Goal: Task Accomplishment & Management: Manage account settings

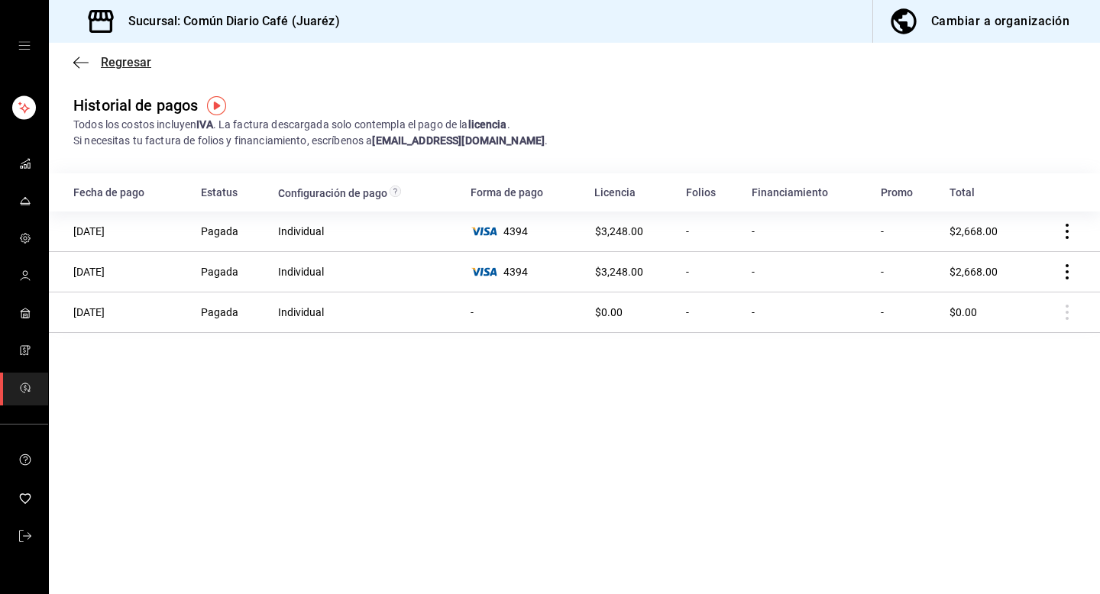
click at [98, 61] on span "Regresar" at bounding box center [112, 62] width 78 height 15
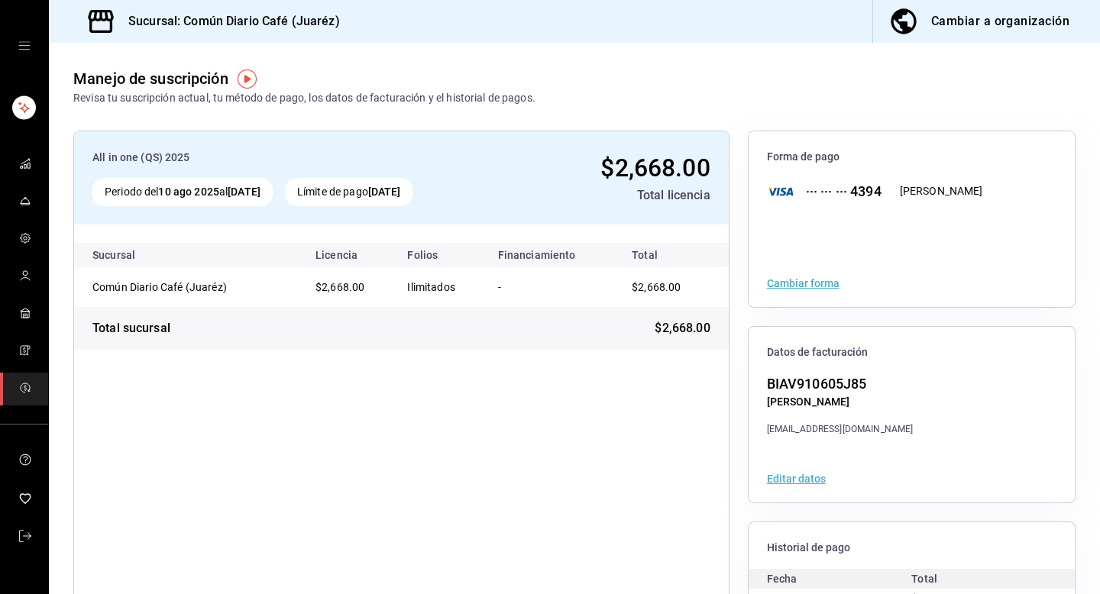
click at [192, 21] on h3 "Sucursal: Común Diario Café (Juaréz)" at bounding box center [228, 21] width 224 height 18
copy h3 "Común Diario Café"
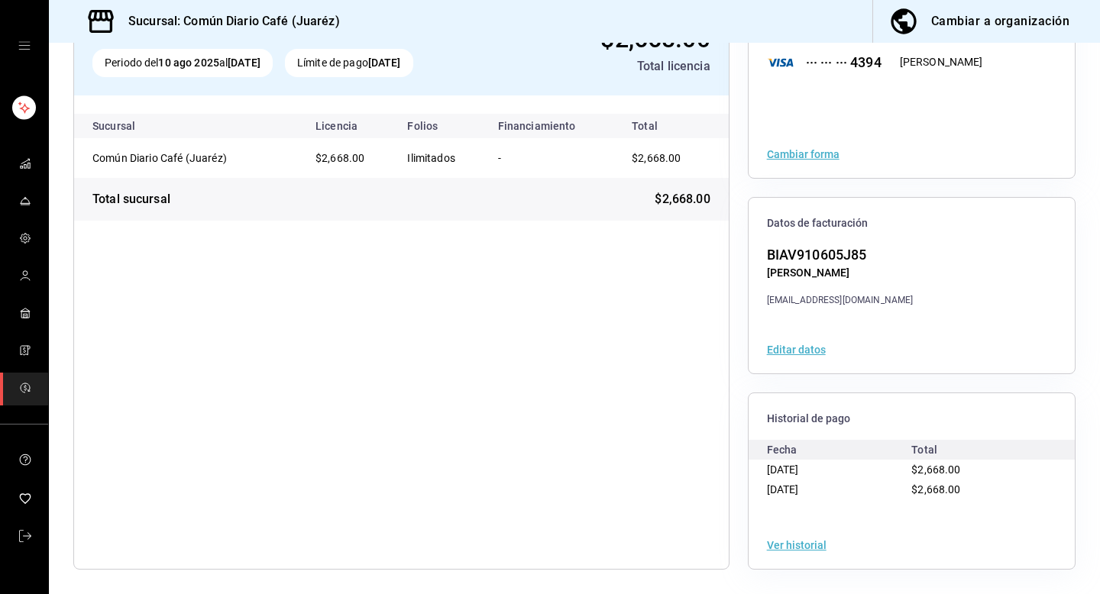
click at [788, 552] on div "Ver historial" at bounding box center [912, 545] width 326 height 47
click at [801, 542] on button "Ver historial" at bounding box center [797, 545] width 60 height 11
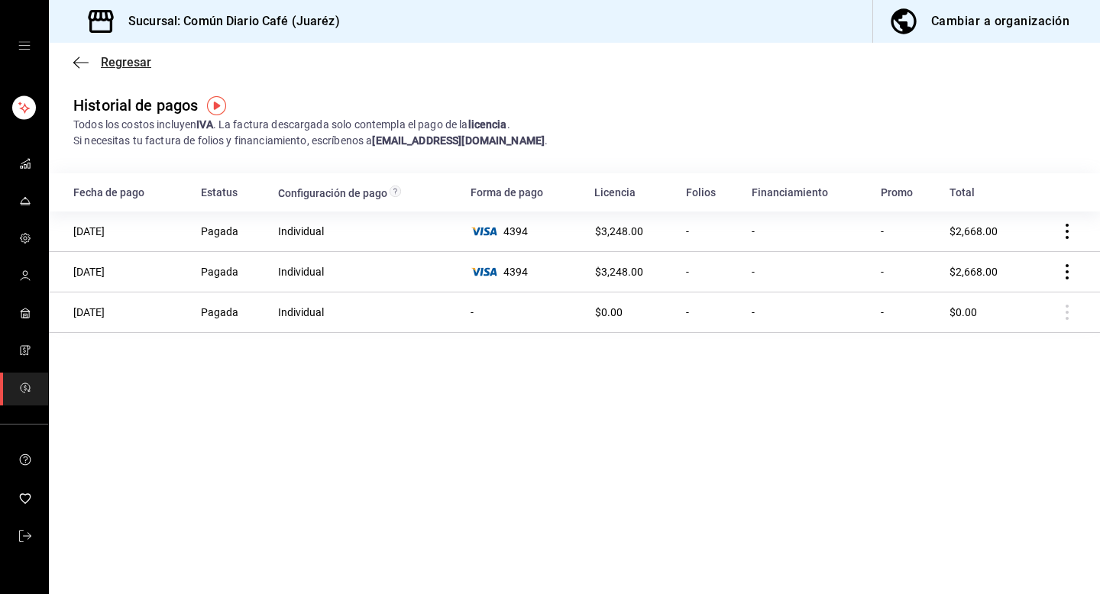
click at [90, 64] on span "Regresar" at bounding box center [112, 62] width 78 height 15
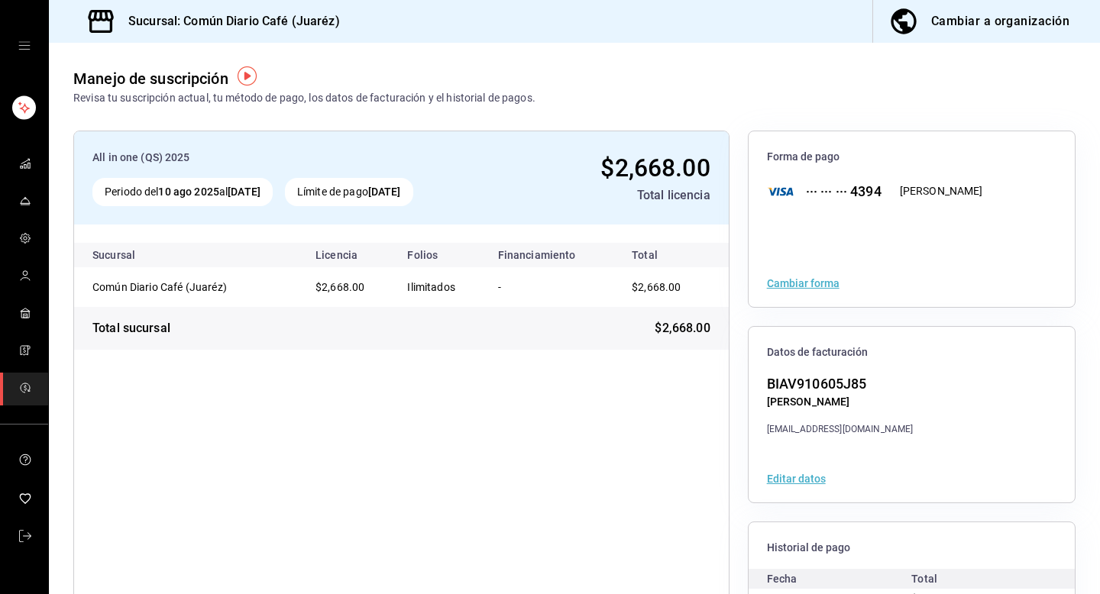
scroll to position [129, 0]
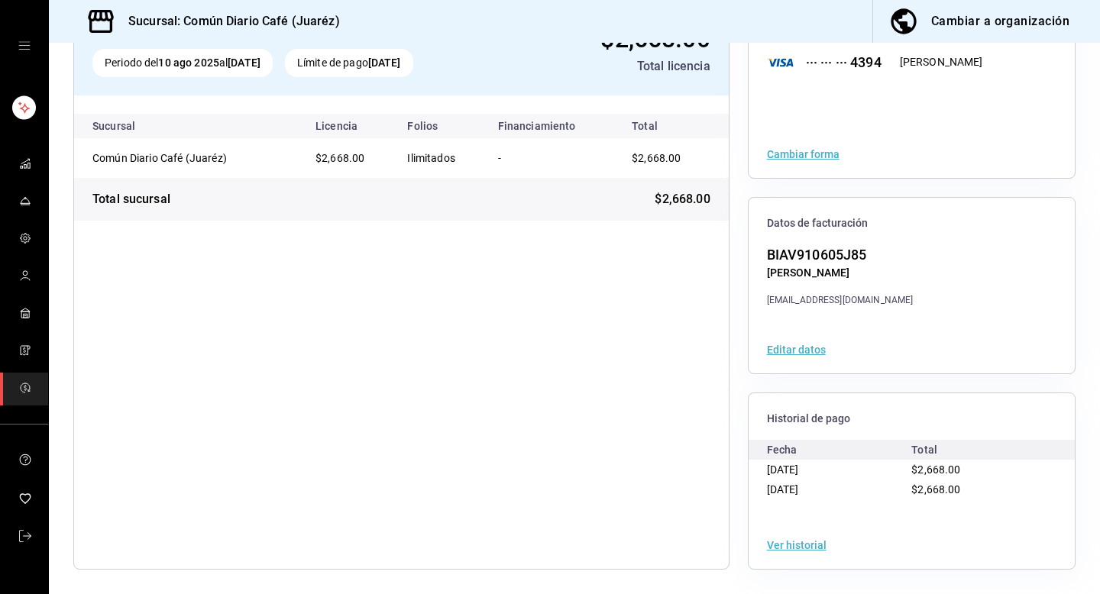
click at [797, 541] on button "Ver historial" at bounding box center [797, 545] width 60 height 11
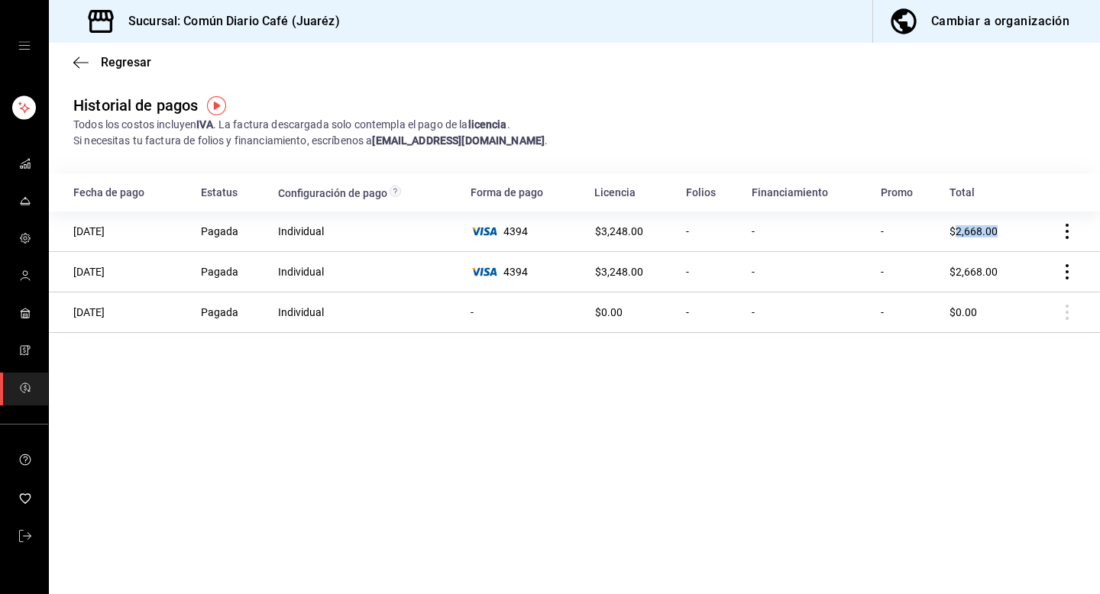
drag, startPoint x: 1015, startPoint y: 234, endPoint x: 954, endPoint y: 232, distance: 60.4
click at [953, 232] on td "$2,668.00" at bounding box center [987, 232] width 92 height 40
click at [19, 533] on icon "mailbox folders" at bounding box center [25, 536] width 12 height 12
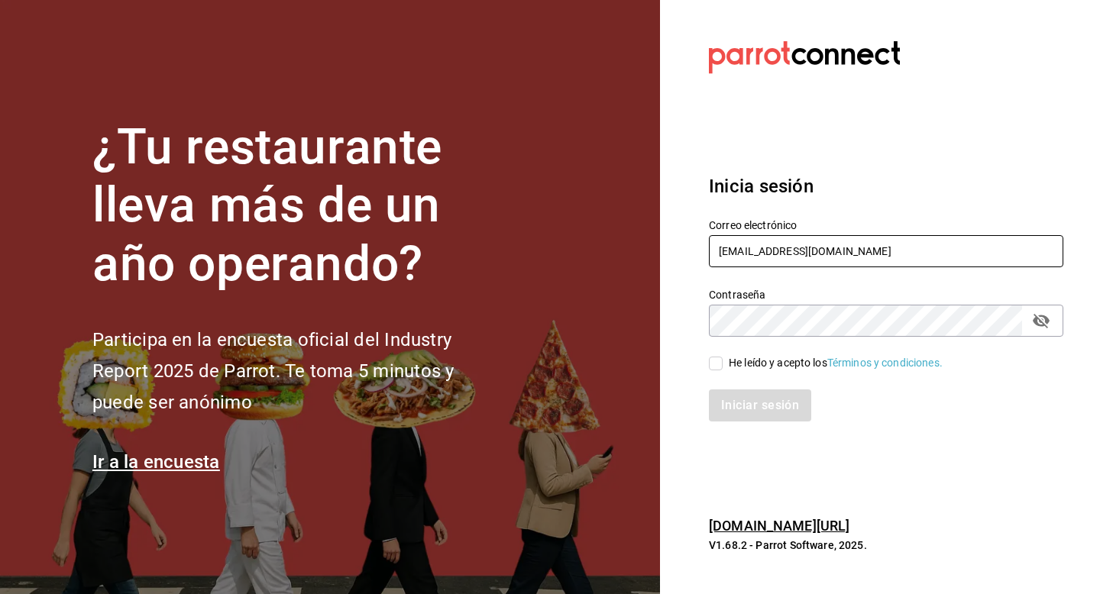
click at [857, 240] on input "comundiariocafe@juarez.com" at bounding box center [886, 251] width 355 height 32
click at [885, 251] on input "comundiariocafe@juarez.com" at bounding box center [886, 251] width 355 height 32
type input "c"
type input "m"
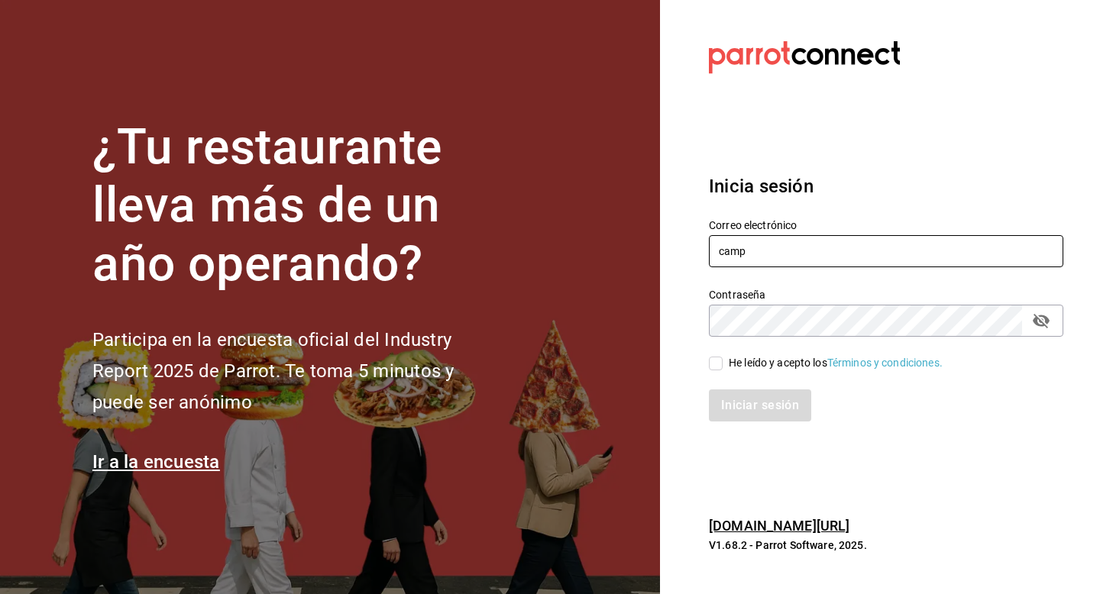
type input "campomarte@cdmx.com"
click at [774, 363] on div "He leído y acepto los Términos y condiciones." at bounding box center [836, 363] width 214 height 16
click at [723, 363] on input "He leído y acepto los Términos y condiciones." at bounding box center [716, 364] width 14 height 14
checkbox input "true"
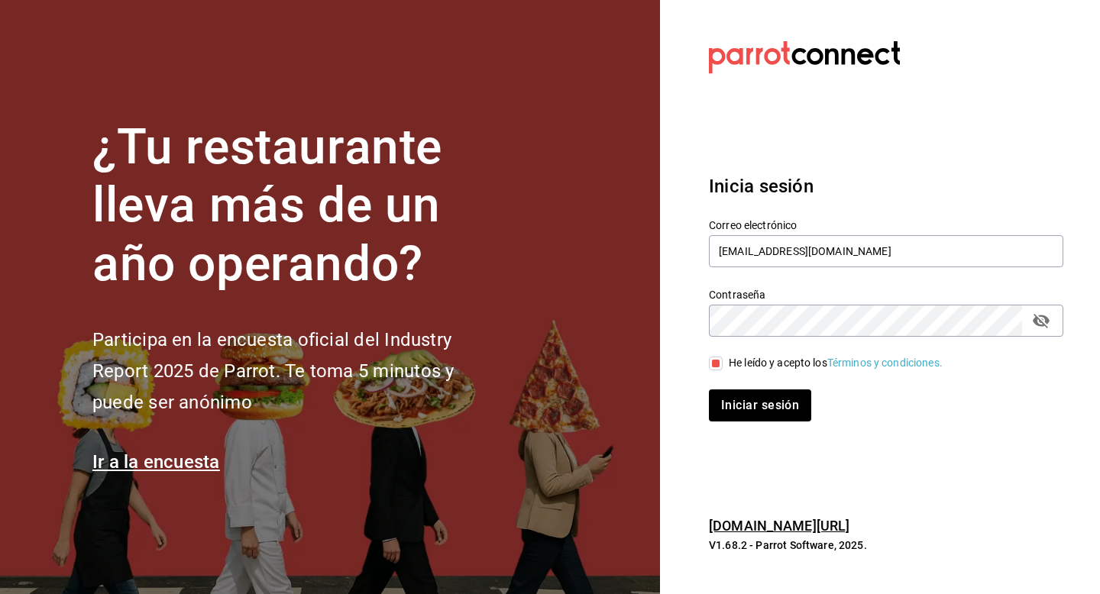
click at [769, 430] on div "Inicia sesión Correo electrónico campomarte@cdmx.com Contraseña Contraseña He l…" at bounding box center [886, 297] width 355 height 287
click at [777, 416] on button "Iniciar sesión" at bounding box center [761, 406] width 104 height 32
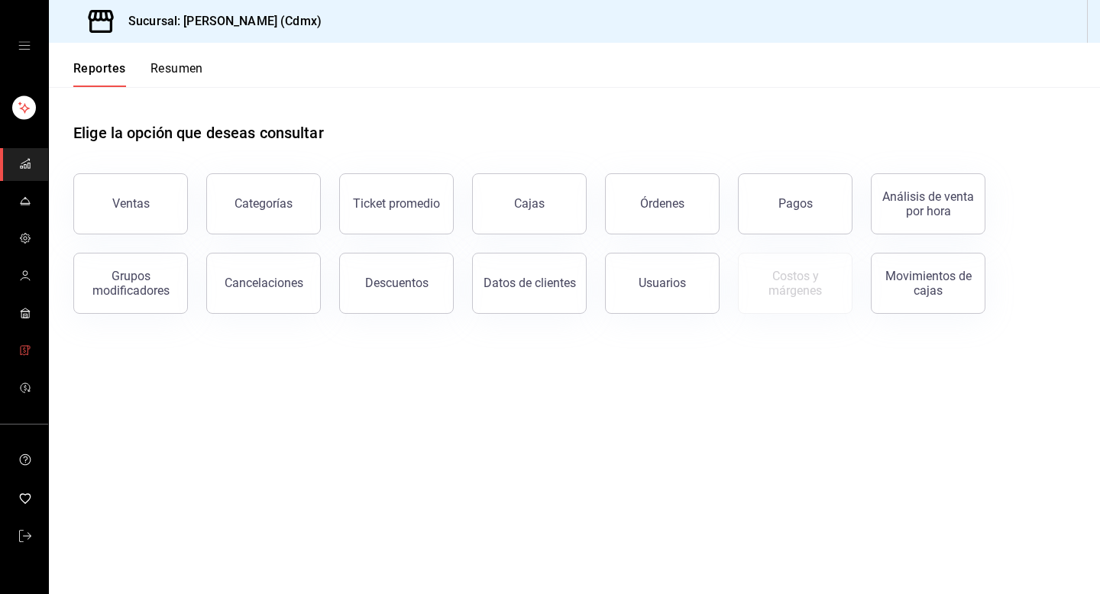
click at [24, 355] on icon "mailbox folders" at bounding box center [24, 350] width 7 height 9
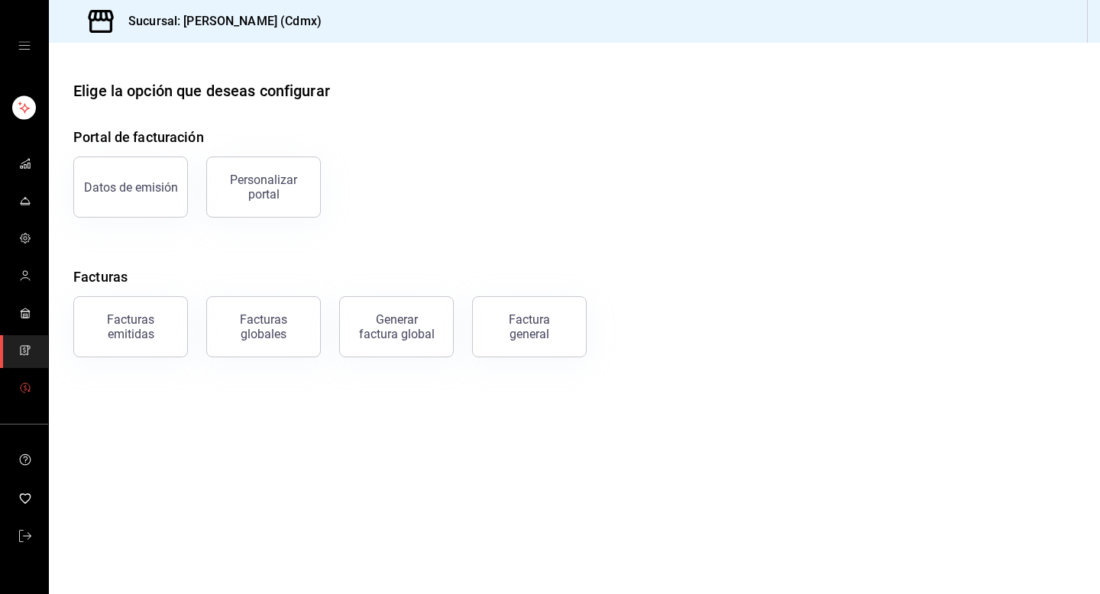
click at [28, 393] on span "mailbox folders" at bounding box center [25, 389] width 12 height 21
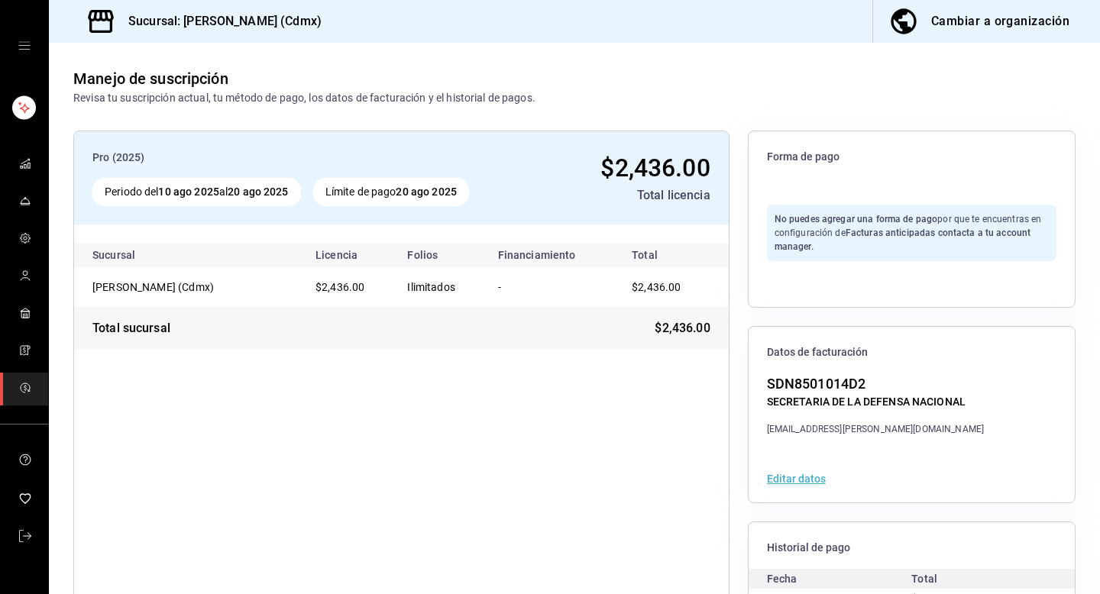
scroll to position [129, 0]
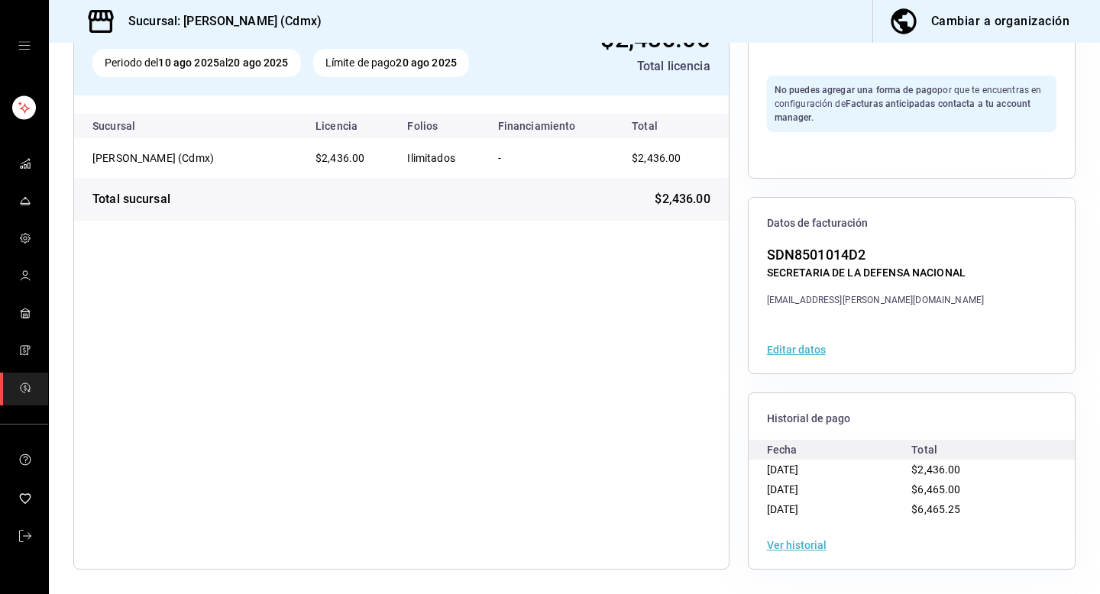
click at [811, 545] on button "Ver historial" at bounding box center [797, 545] width 60 height 11
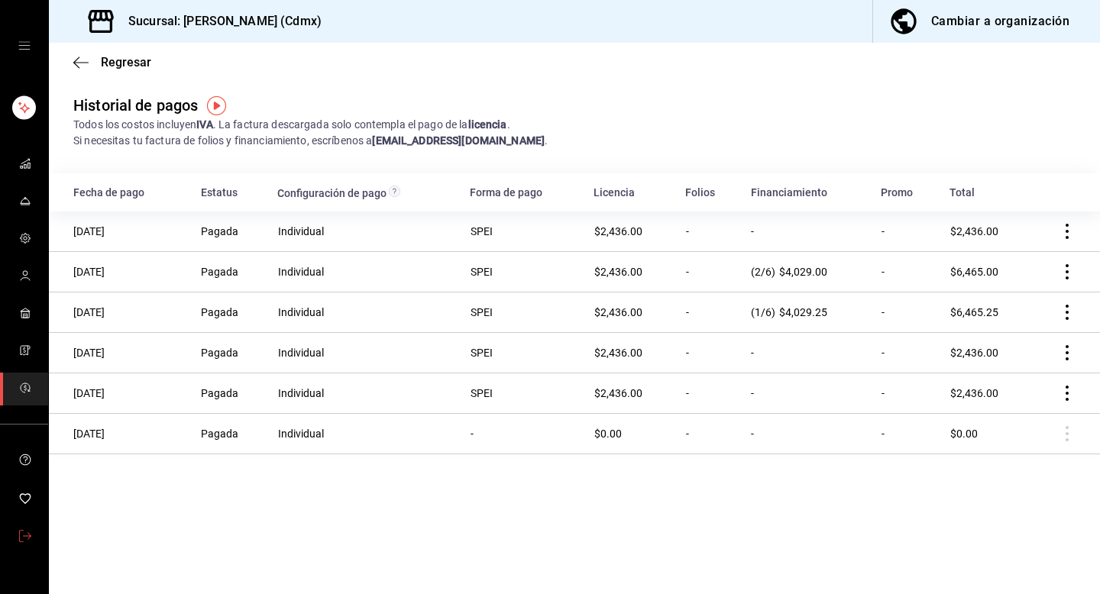
click at [17, 546] on link "mailbox folders" at bounding box center [24, 537] width 48 height 33
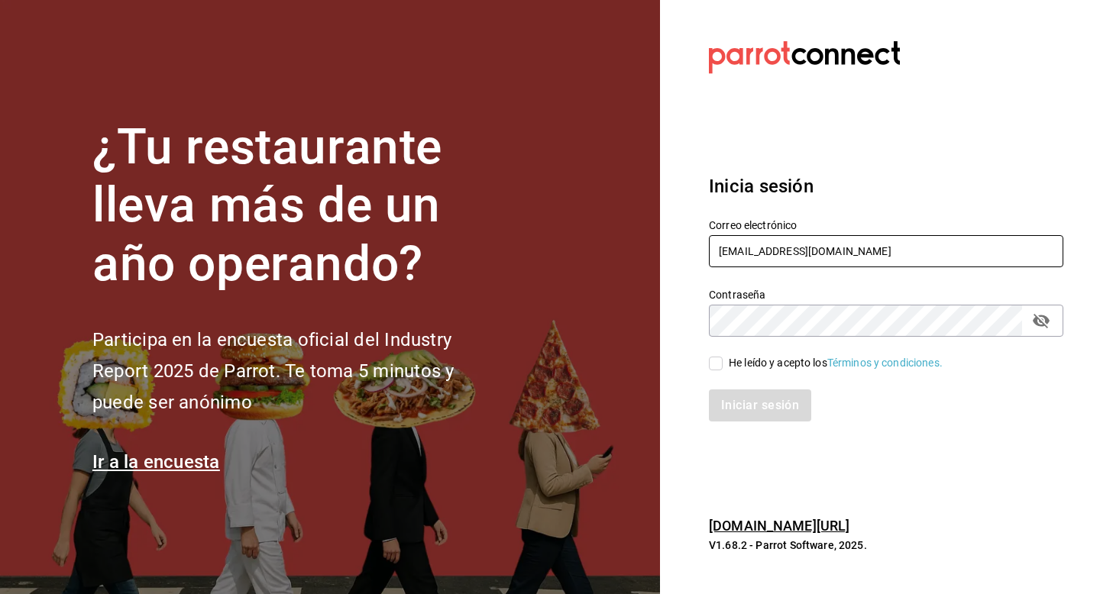
click at [791, 244] on input "campomarte@cdmx.com" at bounding box center [886, 251] width 355 height 32
click at [858, 243] on input "campomarte@cdmx.com" at bounding box center [886, 251] width 355 height 32
click at [857, 250] on input "campomarte@cdmx.com" at bounding box center [886, 251] width 355 height 32
type input "c"
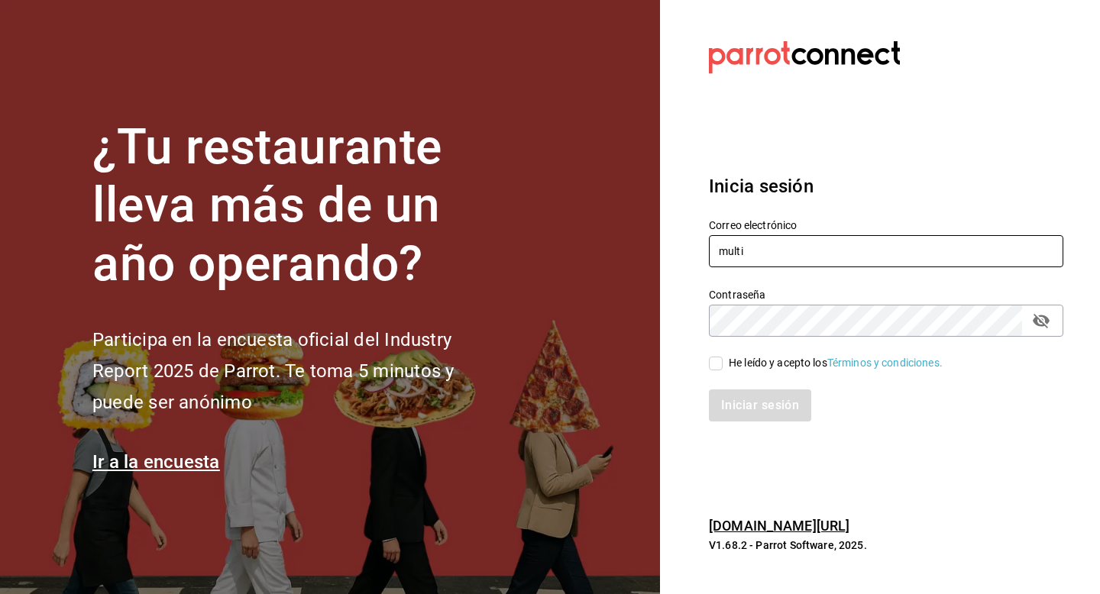
type input "multiuser@javi.com"
click at [737, 363] on div "He leído y acepto los Términos y condiciones." at bounding box center [836, 363] width 214 height 16
click at [723, 363] on input "He leído y acepto los Términos y condiciones." at bounding box center [716, 364] width 14 height 14
checkbox input "true"
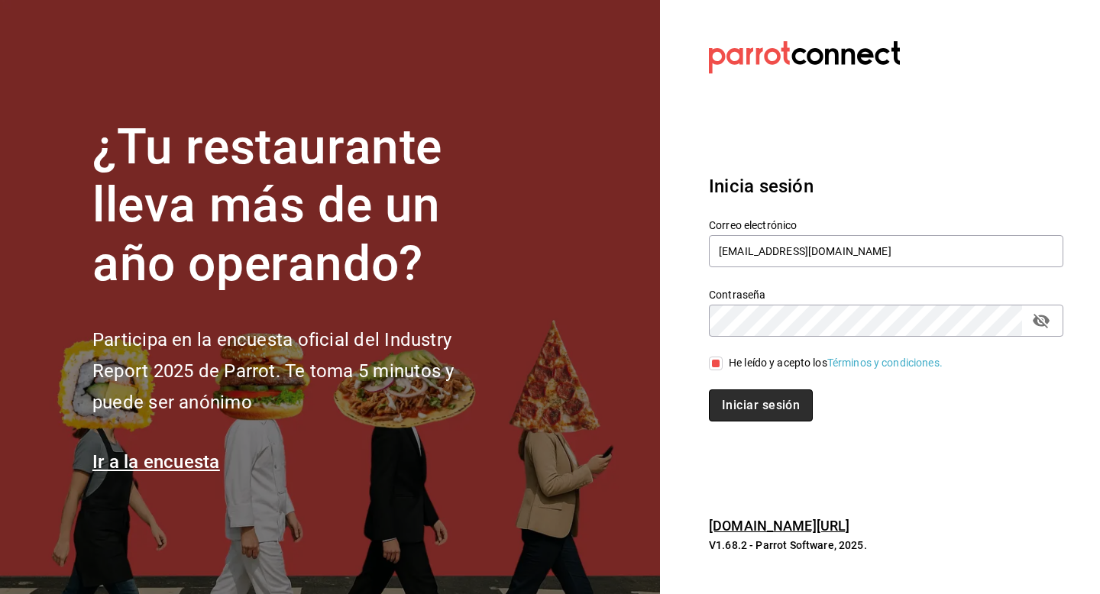
click at [748, 400] on button "Iniciar sesión" at bounding box center [761, 406] width 104 height 32
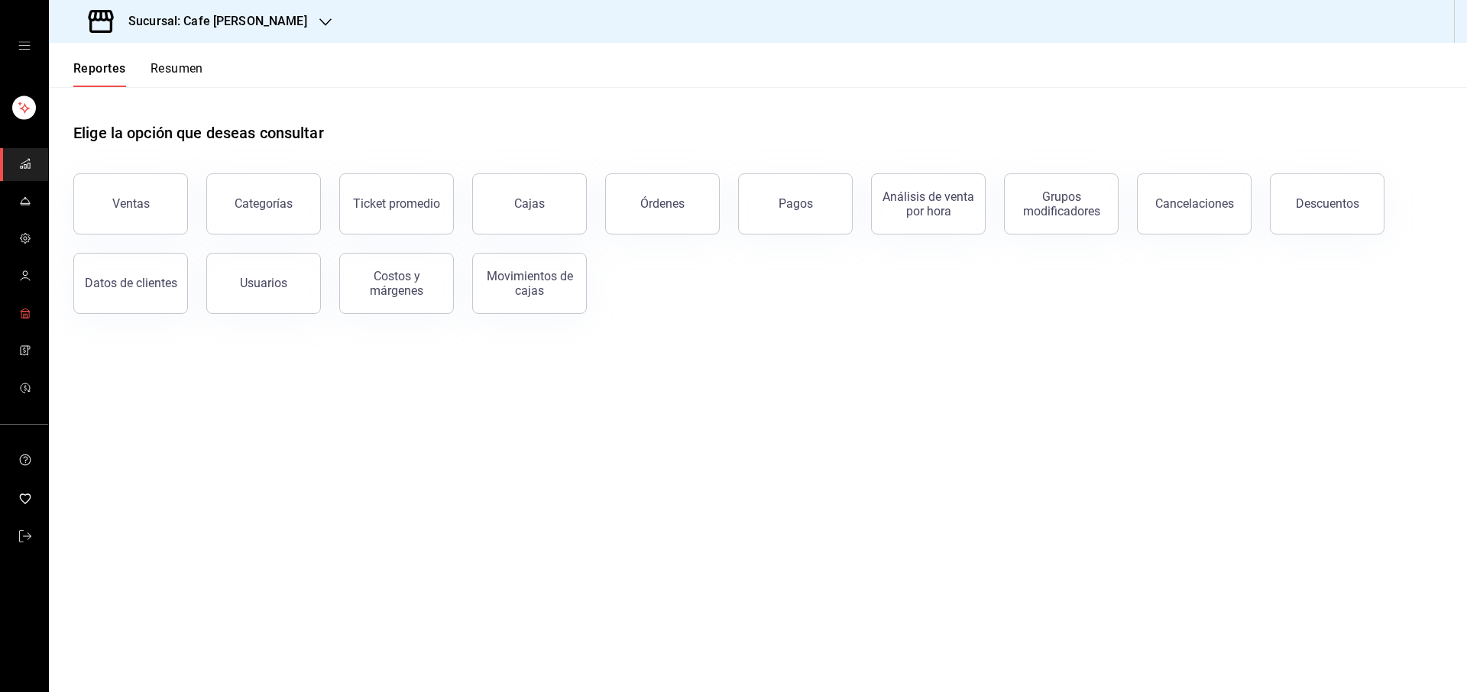
click at [26, 316] on icon "mailbox folders" at bounding box center [25, 313] width 12 height 12
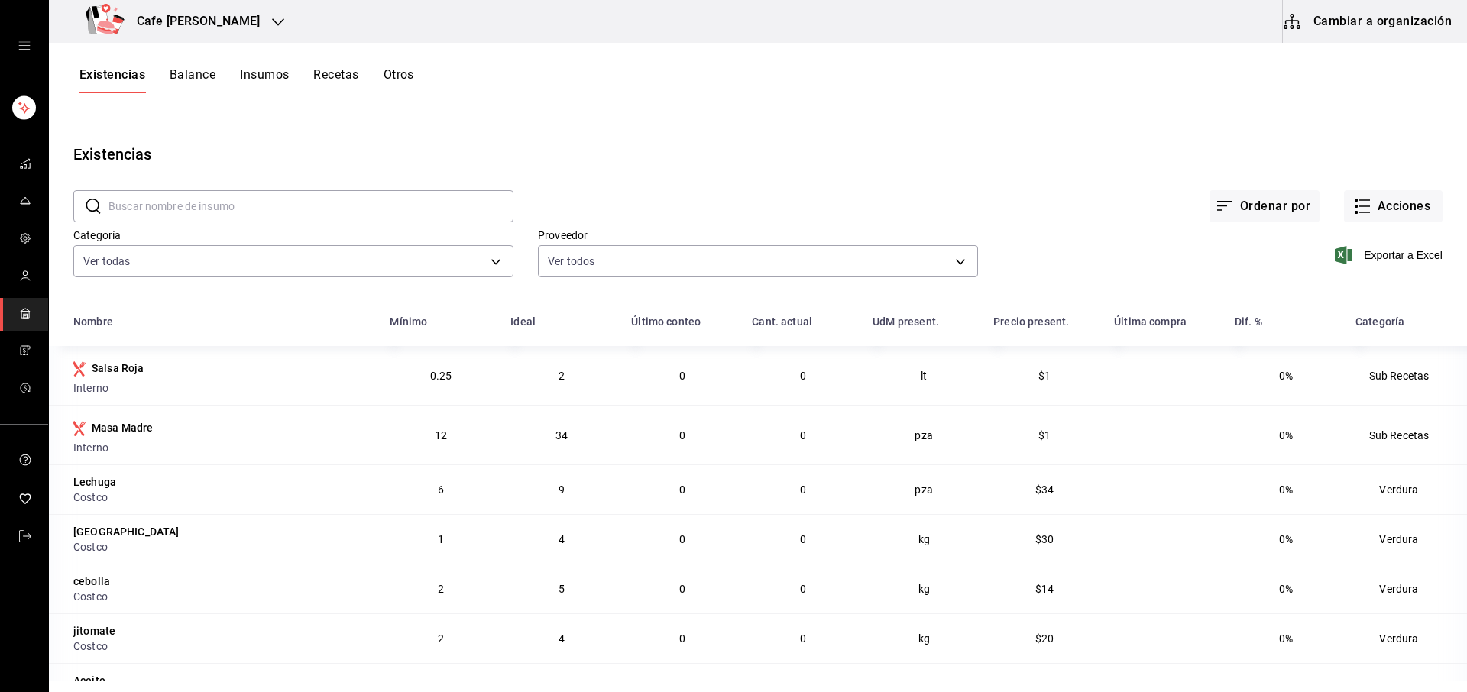
click at [1099, 28] on button "Cambiar a organización" at bounding box center [1369, 21] width 172 height 43
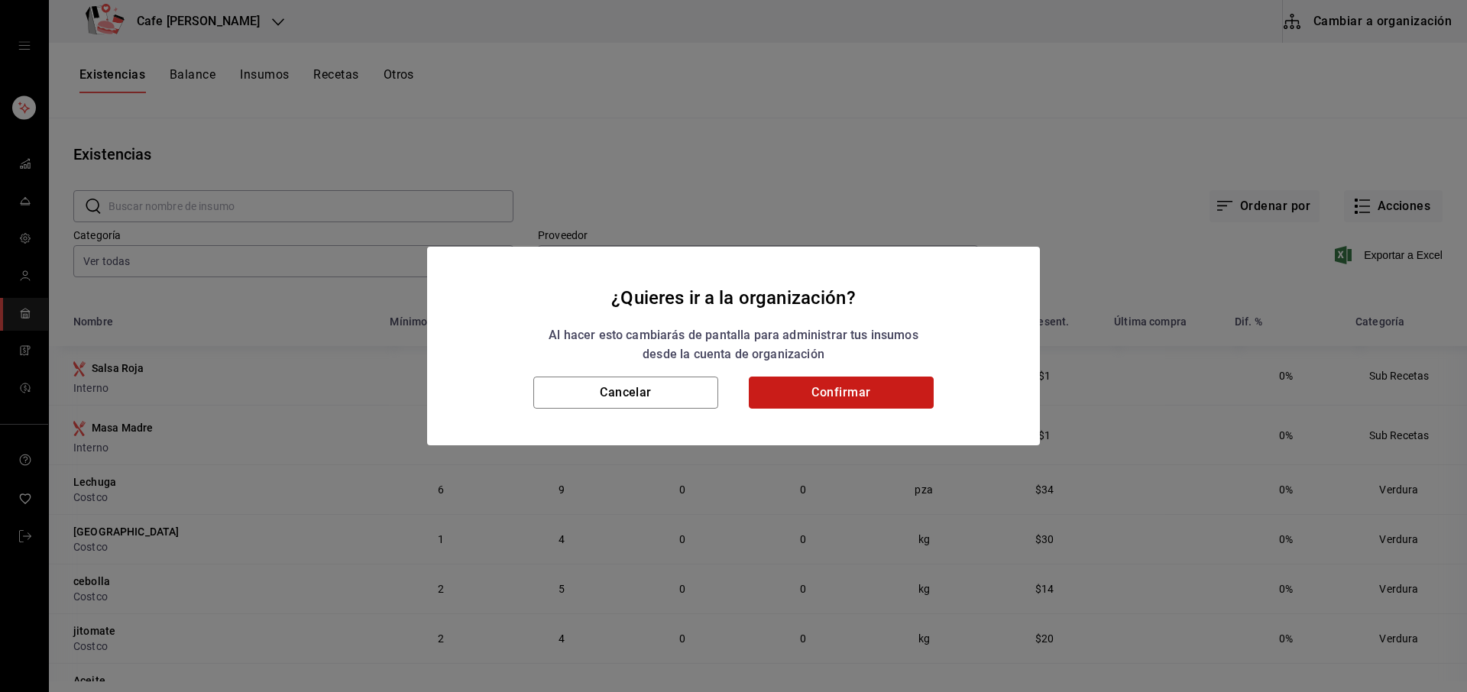
click at [869, 395] on button "Confirmar" at bounding box center [841, 393] width 185 height 32
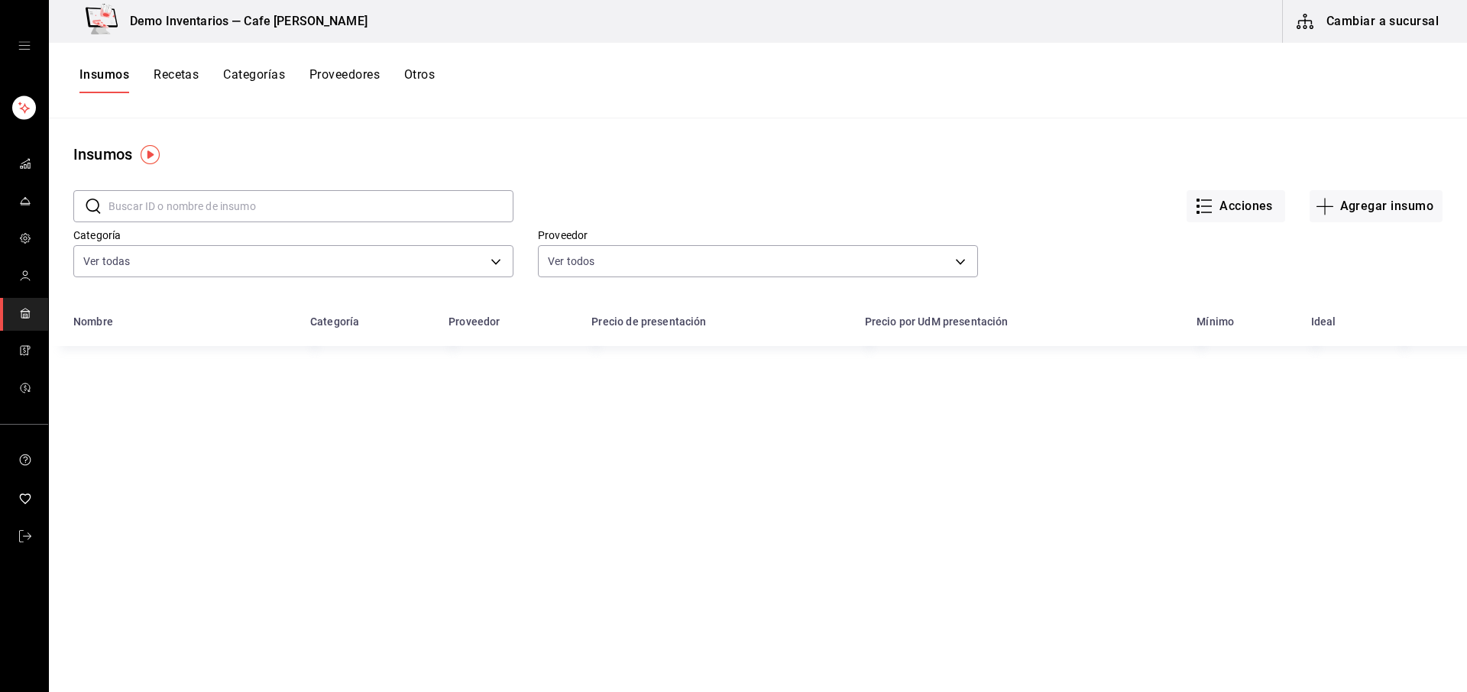
click at [182, 67] on button "Recetas" at bounding box center [176, 80] width 45 height 26
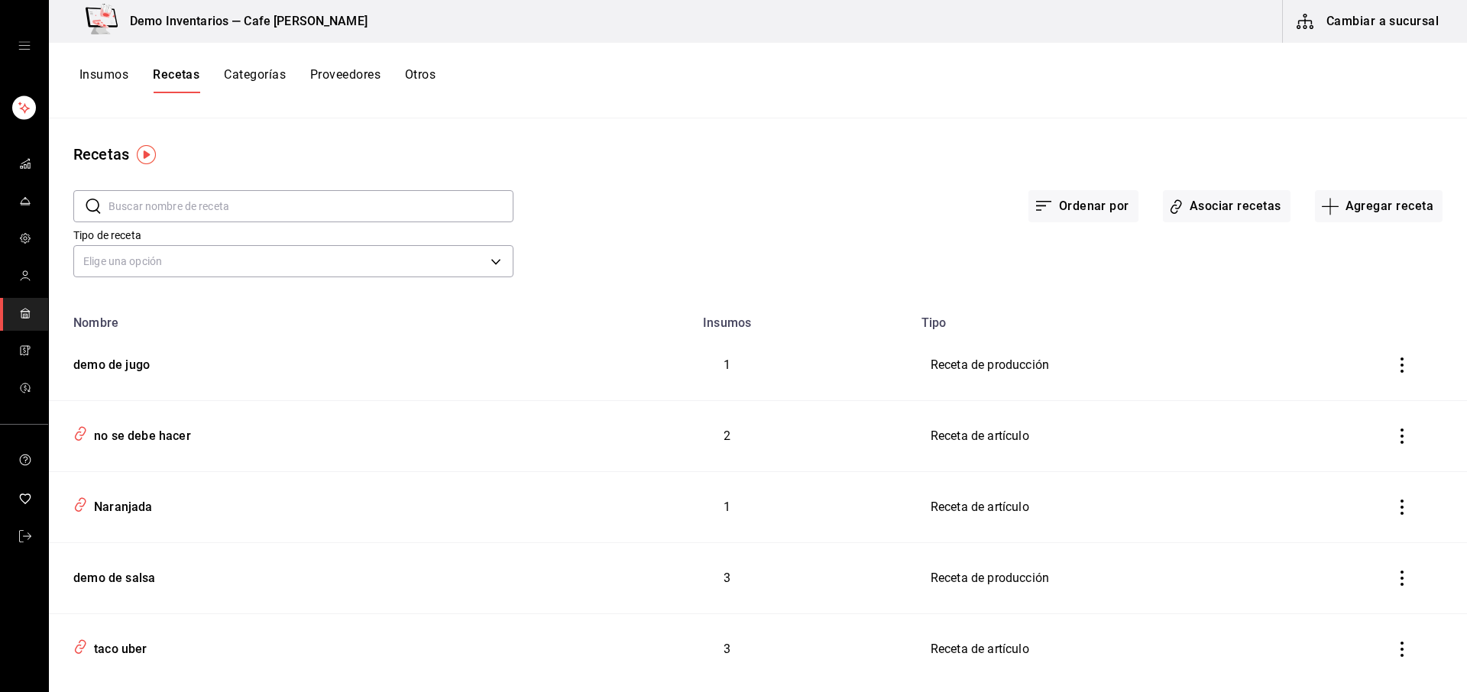
click at [108, 86] on button "Insumos" at bounding box center [103, 80] width 49 height 26
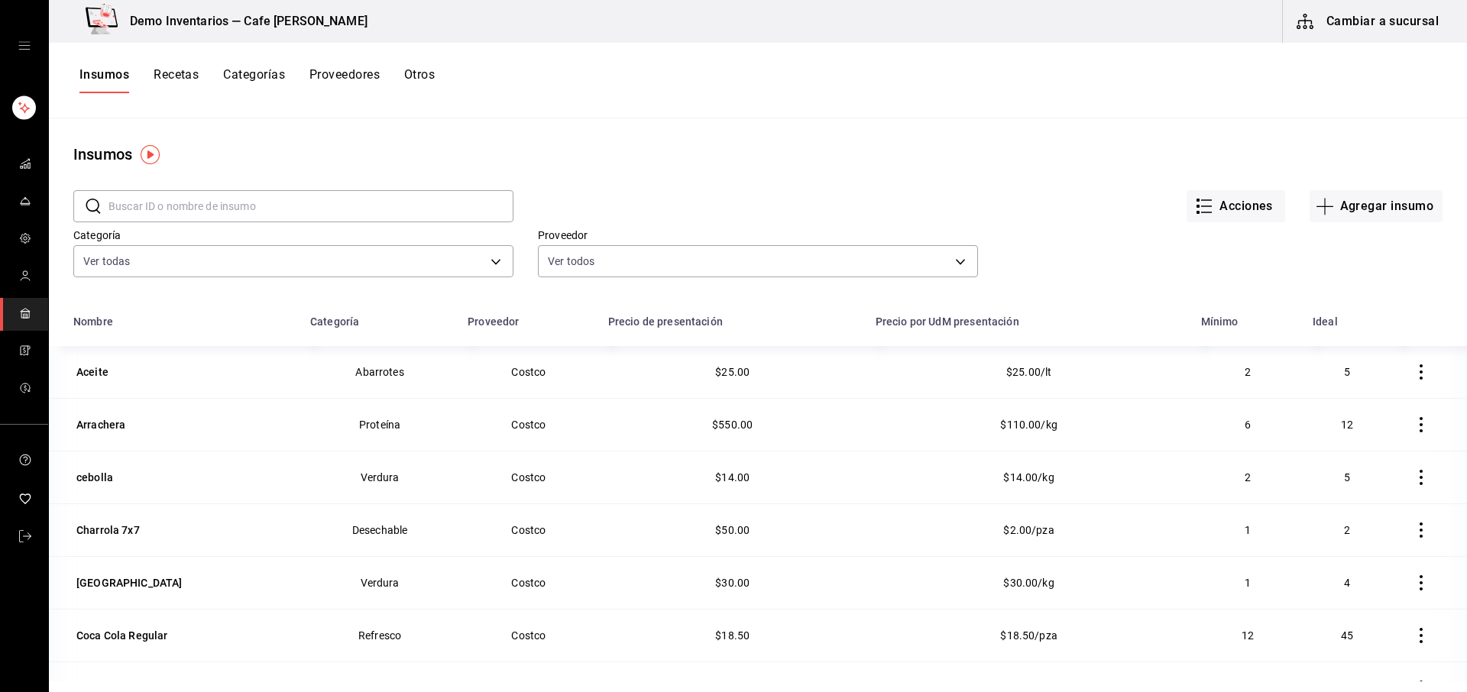
click at [1099, 367] on icon "button" at bounding box center [1421, 371] width 3 height 15
click at [1099, 371] on li "Eliminar" at bounding box center [1351, 372] width 128 height 43
click at [1099, 376] on icon "button" at bounding box center [1420, 371] width 15 height 15
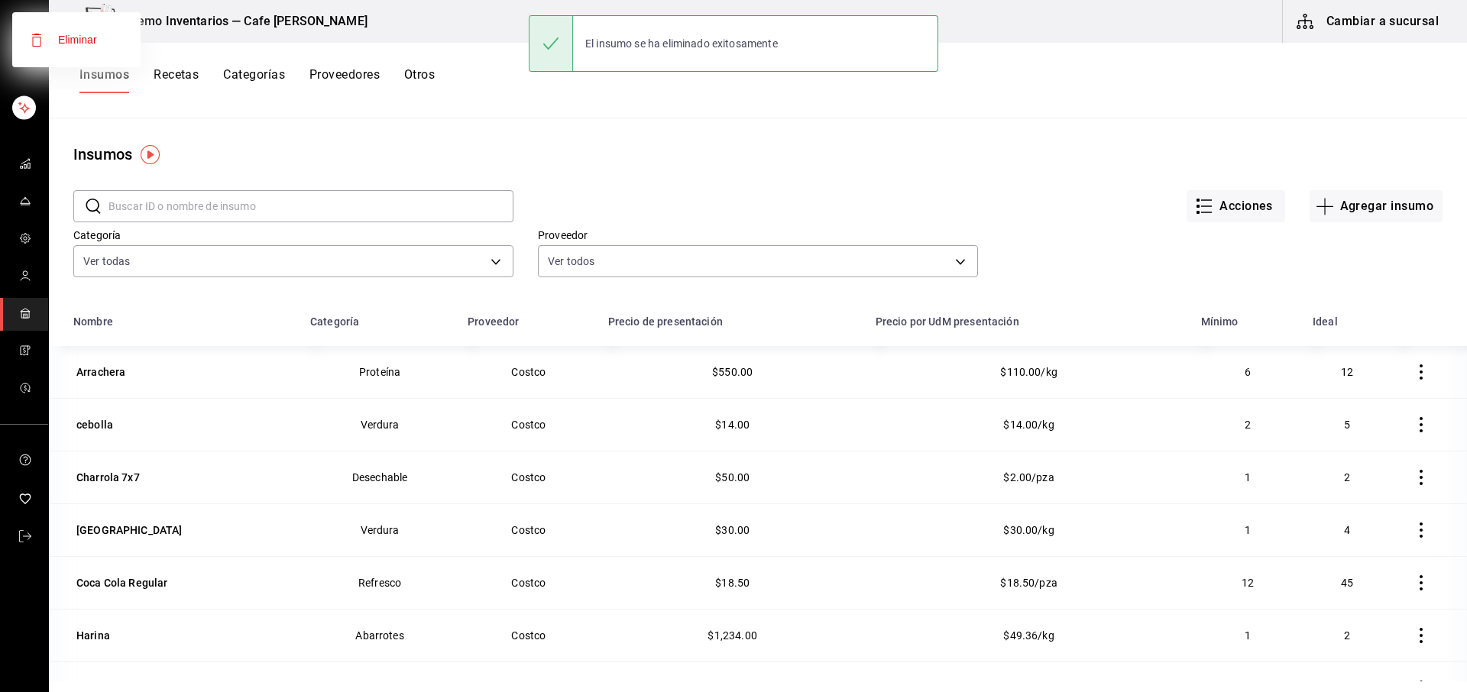
click at [1099, 376] on div at bounding box center [733, 346] width 1467 height 692
click at [1099, 369] on icon "button" at bounding box center [1420, 371] width 15 height 15
click at [1099, 369] on li "Eliminar" at bounding box center [1351, 372] width 128 height 43
click at [1099, 369] on icon "button" at bounding box center [1420, 371] width 15 height 15
click at [1099, 369] on div at bounding box center [733, 346] width 1467 height 692
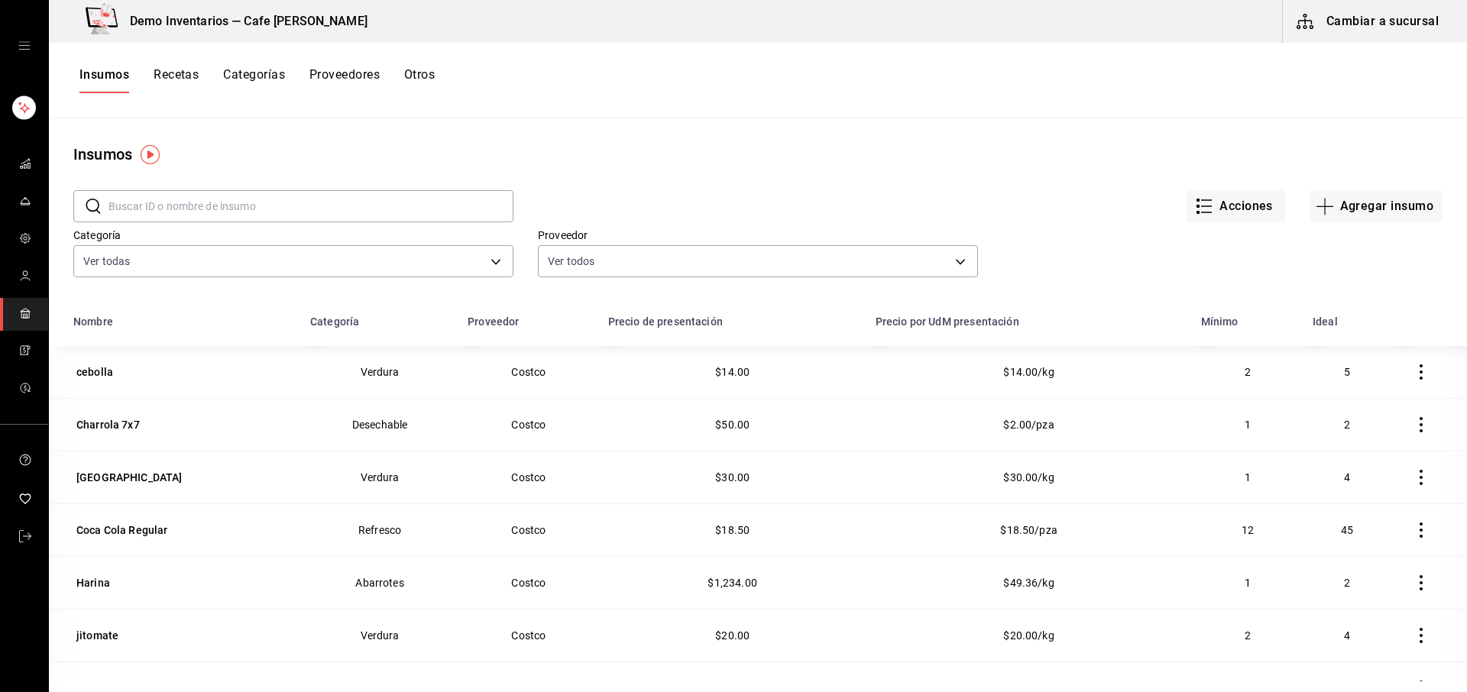
click at [1099, 369] on icon "button" at bounding box center [1420, 371] width 15 height 15
click at [1099, 376] on li "Eliminar" at bounding box center [1351, 372] width 128 height 43
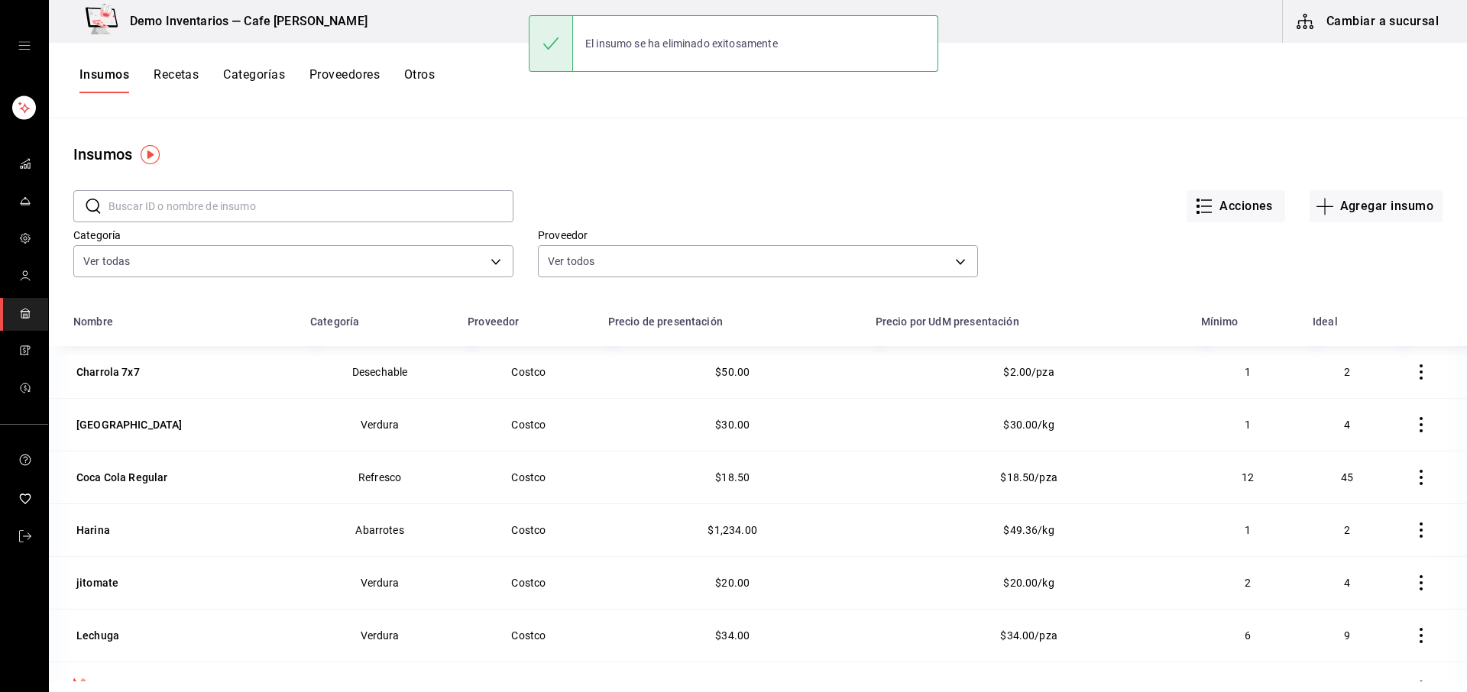
click at [1099, 426] on icon "button" at bounding box center [1420, 424] width 15 height 15
click at [1099, 426] on li "Eliminar" at bounding box center [1351, 424] width 128 height 43
click at [1099, 468] on button "button" at bounding box center [1421, 478] width 34 height 34
click at [1099, 470] on li "Eliminar" at bounding box center [1351, 477] width 128 height 43
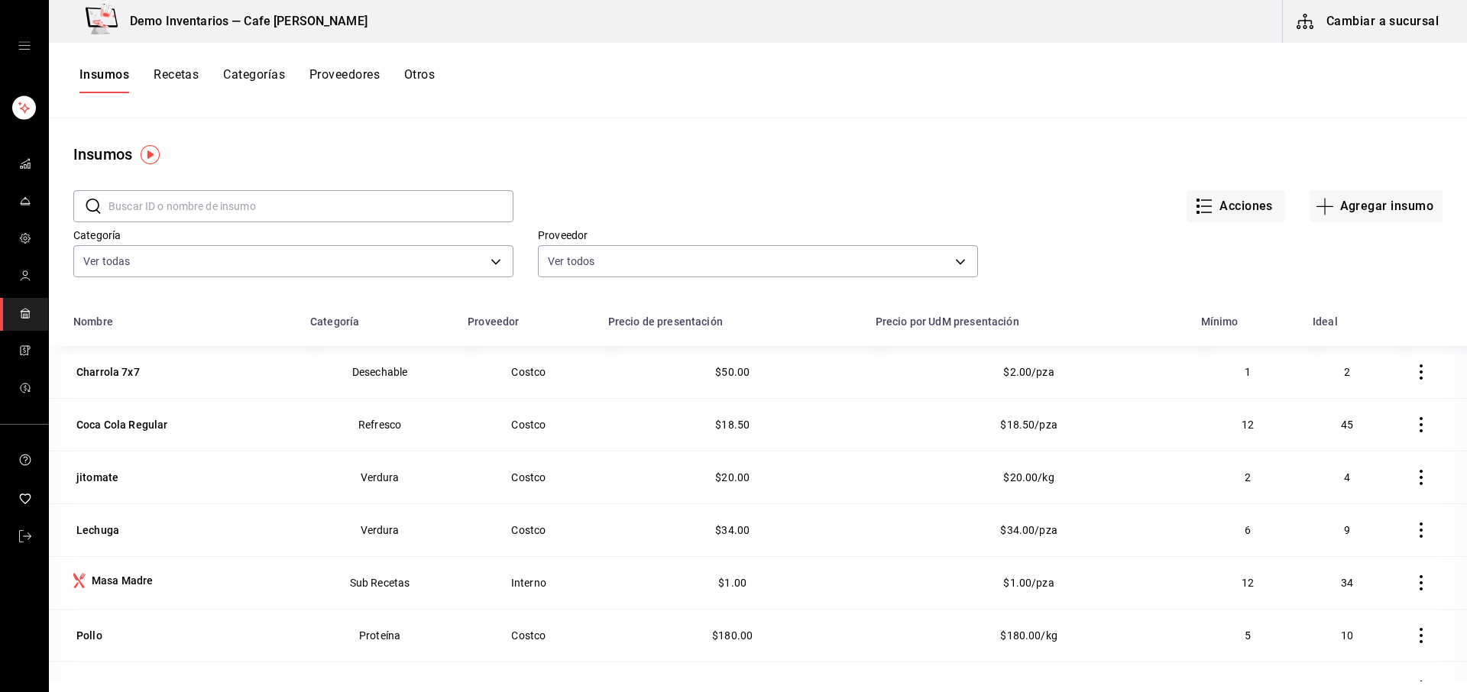
click at [1099, 443] on td at bounding box center [1429, 424] width 76 height 53
click at [1099, 436] on button "button" at bounding box center [1421, 425] width 34 height 34
click at [1099, 436] on li "Eliminar" at bounding box center [1362, 424] width 128 height 43
click at [1099, 477] on button "button" at bounding box center [1421, 478] width 34 height 34
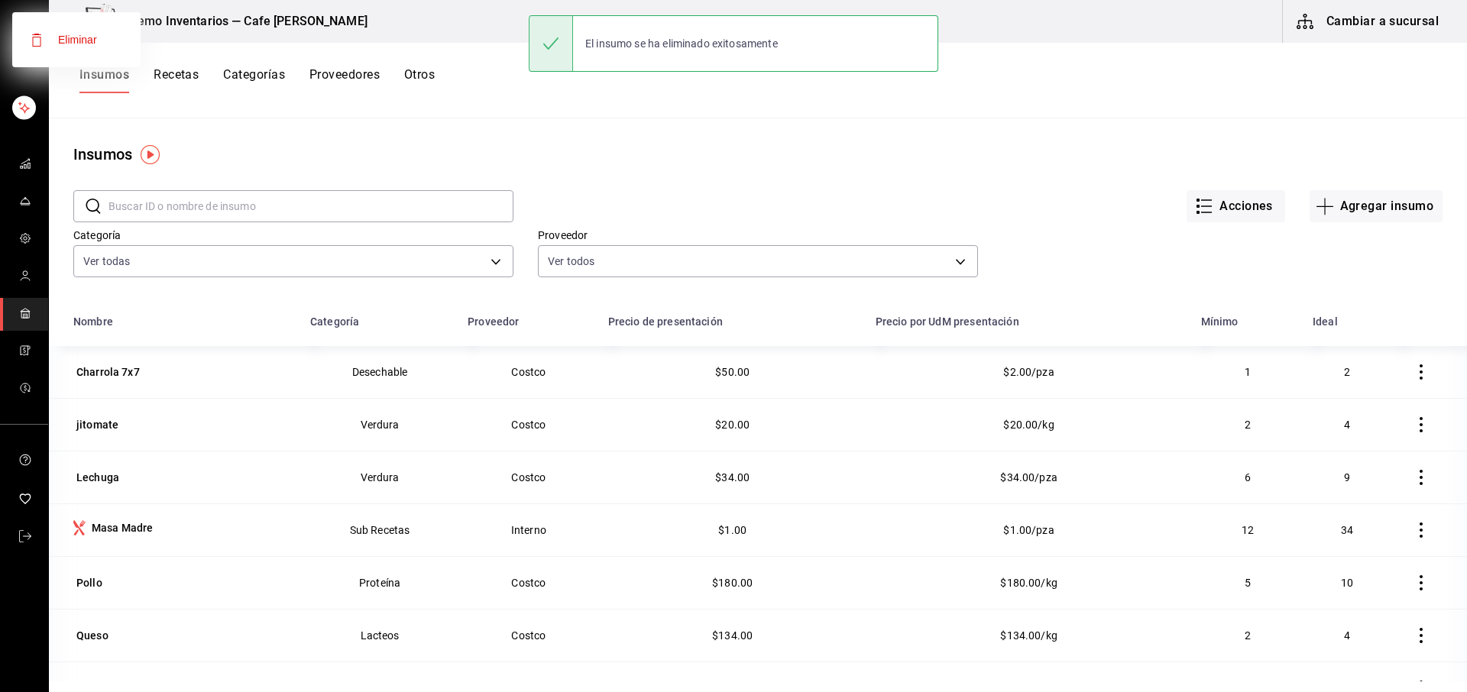
click at [1099, 484] on div at bounding box center [733, 346] width 1467 height 692
click at [1099, 477] on icon "button" at bounding box center [1420, 477] width 15 height 15
click at [1099, 478] on li "Eliminar" at bounding box center [1362, 477] width 128 height 43
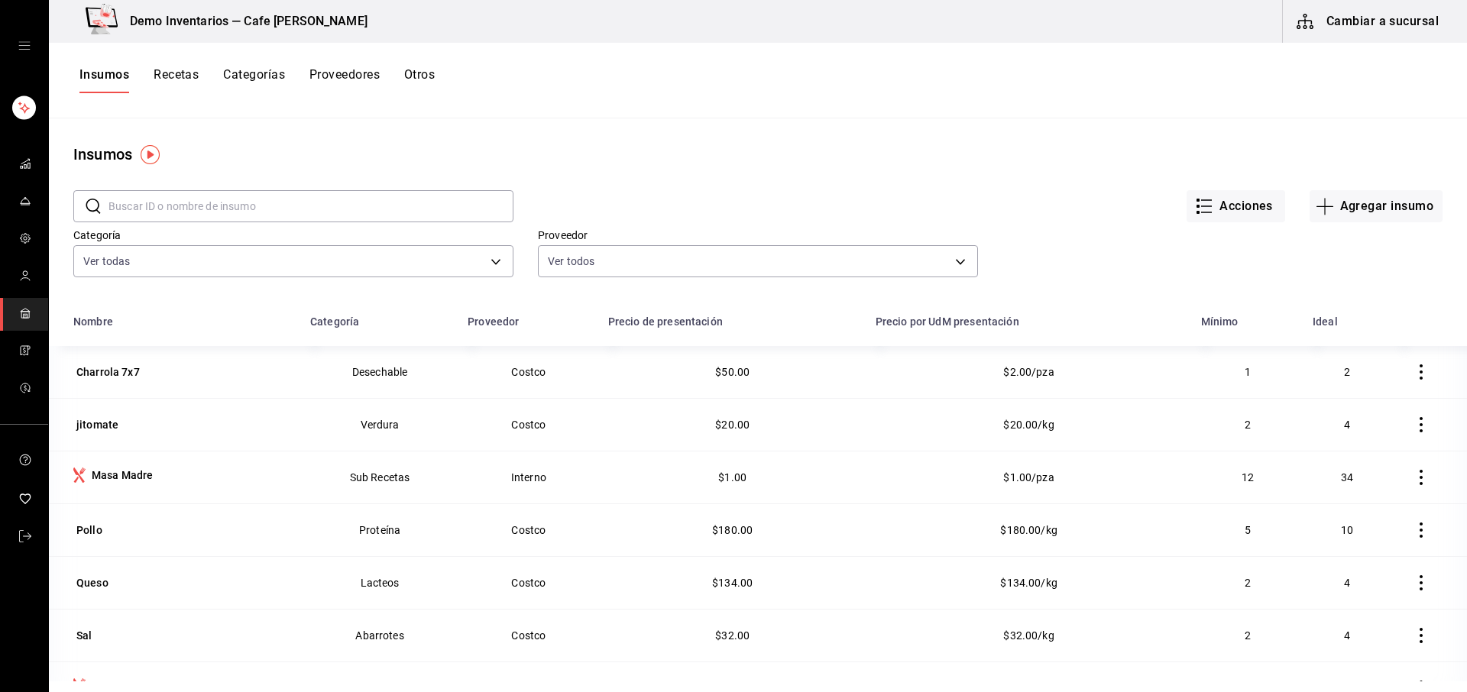
click at [1099, 433] on button "button" at bounding box center [1421, 425] width 34 height 34
click at [1099, 438] on li "Eliminar" at bounding box center [1362, 424] width 128 height 43
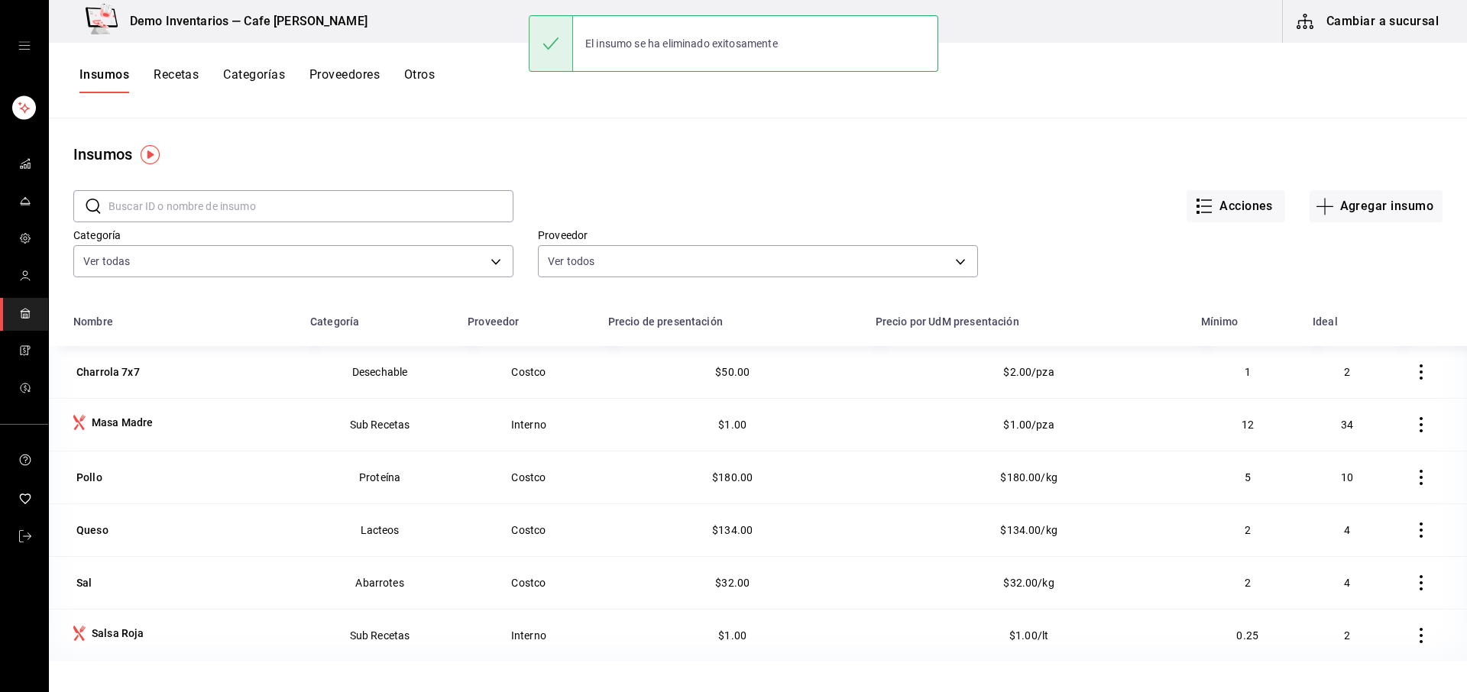
click at [1099, 475] on icon "button" at bounding box center [1420, 477] width 15 height 15
click at [1099, 477] on li "Eliminar" at bounding box center [1362, 477] width 128 height 43
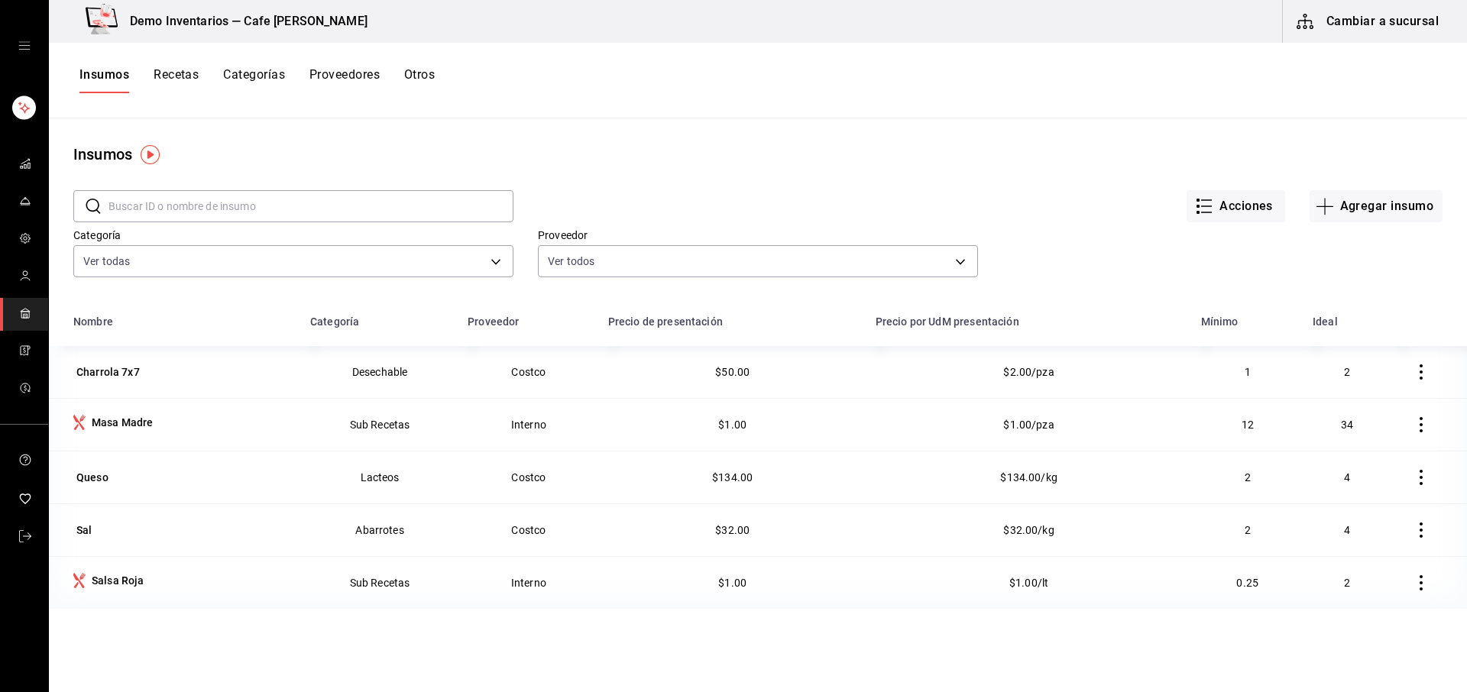
click at [1099, 520] on button "button" at bounding box center [1421, 530] width 34 height 34
click at [1099, 518] on li "Eliminar" at bounding box center [1362, 530] width 128 height 43
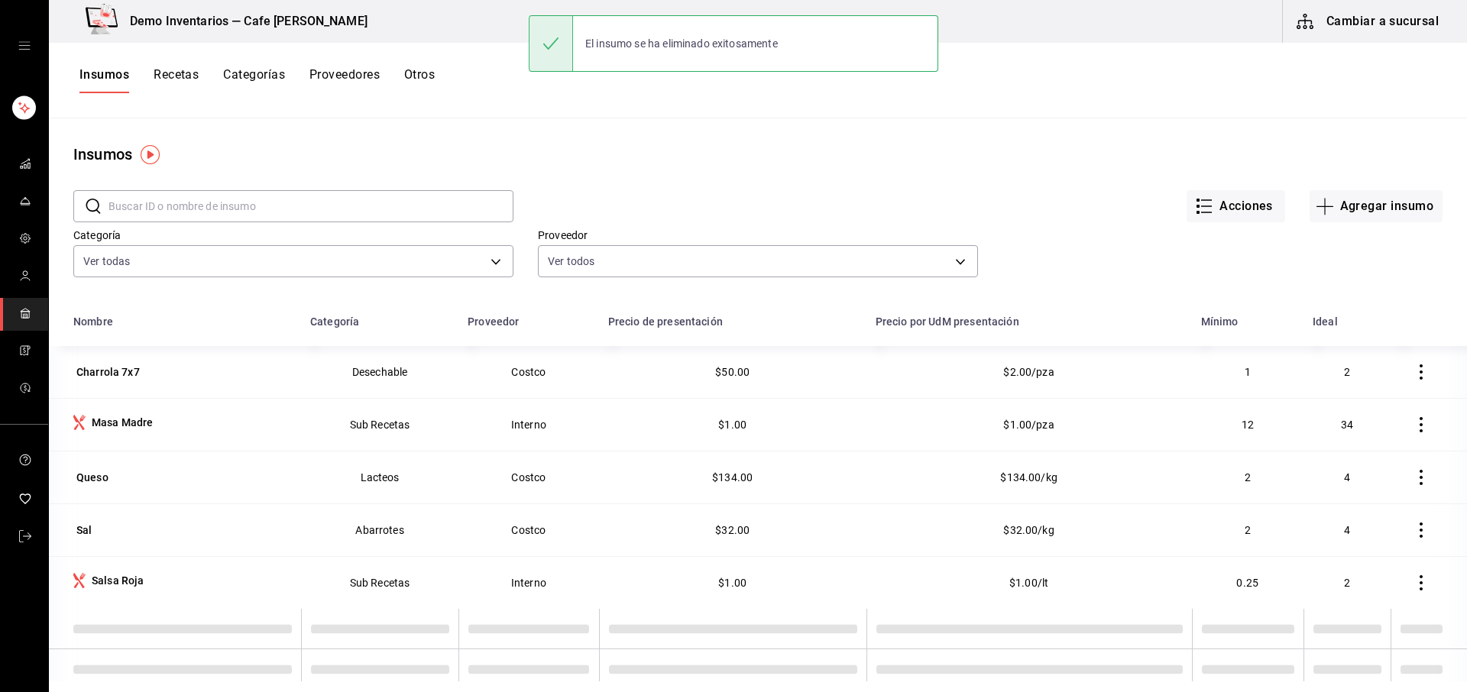
click at [1099, 431] on icon "button" at bounding box center [1421, 424] width 3 height 15
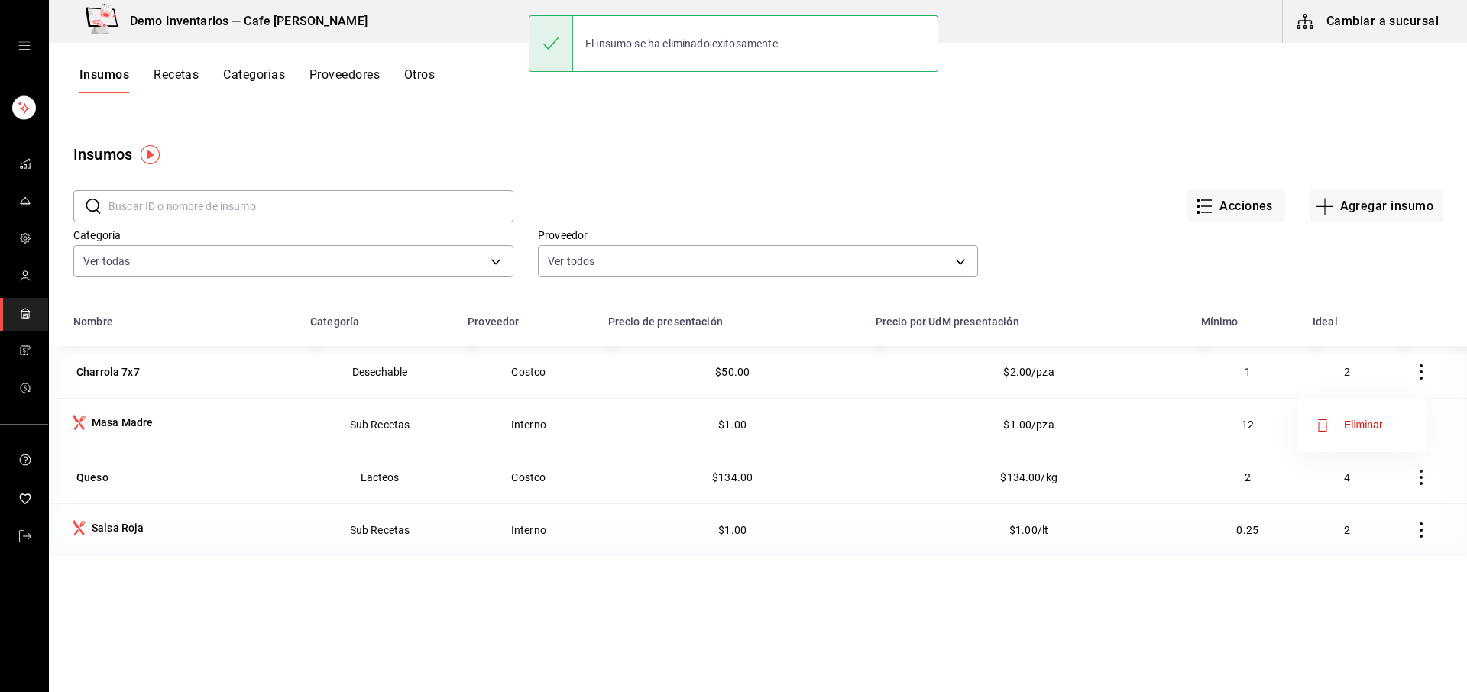
click at [1099, 432] on span "Eliminar" at bounding box center [1349, 425] width 66 height 18
click at [1099, 440] on button "button" at bounding box center [1421, 425] width 34 height 34
click at [1099, 429] on span "Eliminar" at bounding box center [1363, 425] width 39 height 12
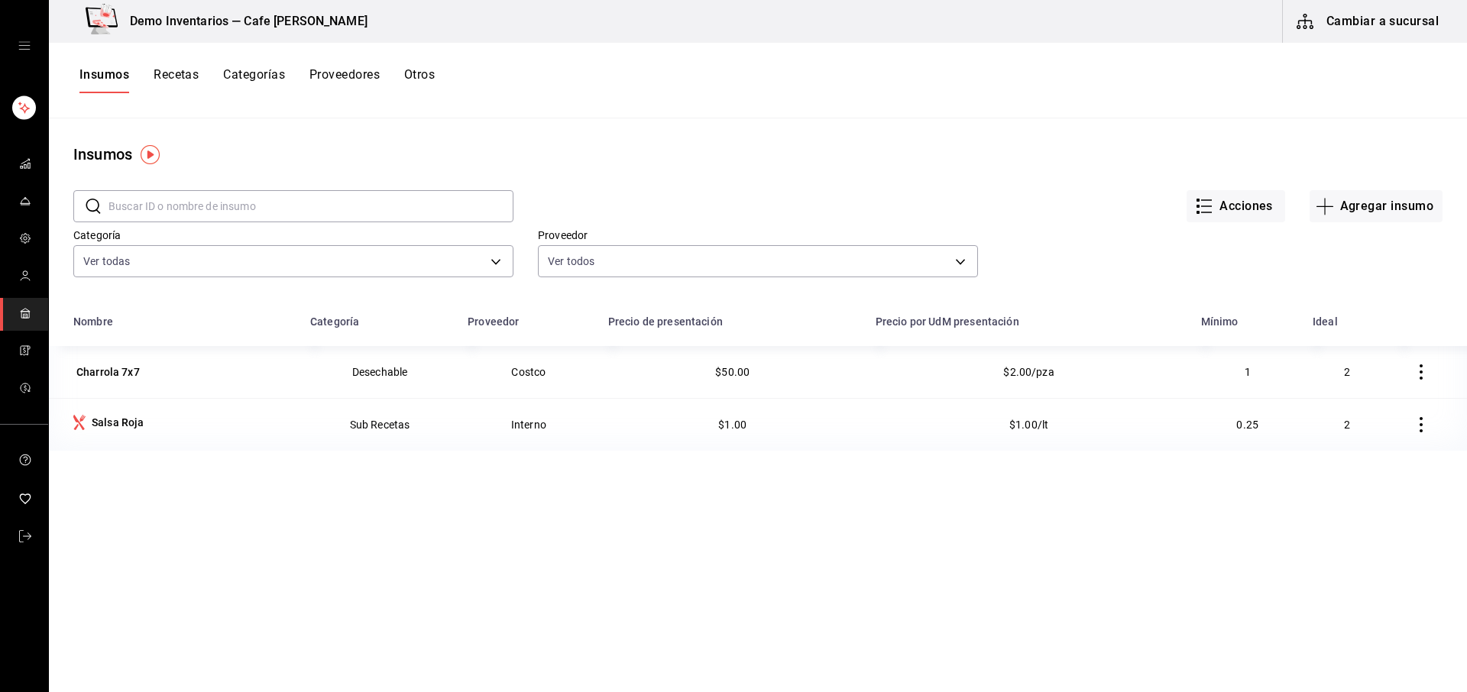
click at [1099, 439] on button "button" at bounding box center [1421, 425] width 34 height 34
click at [1099, 429] on span "Eliminar" at bounding box center [1363, 425] width 39 height 12
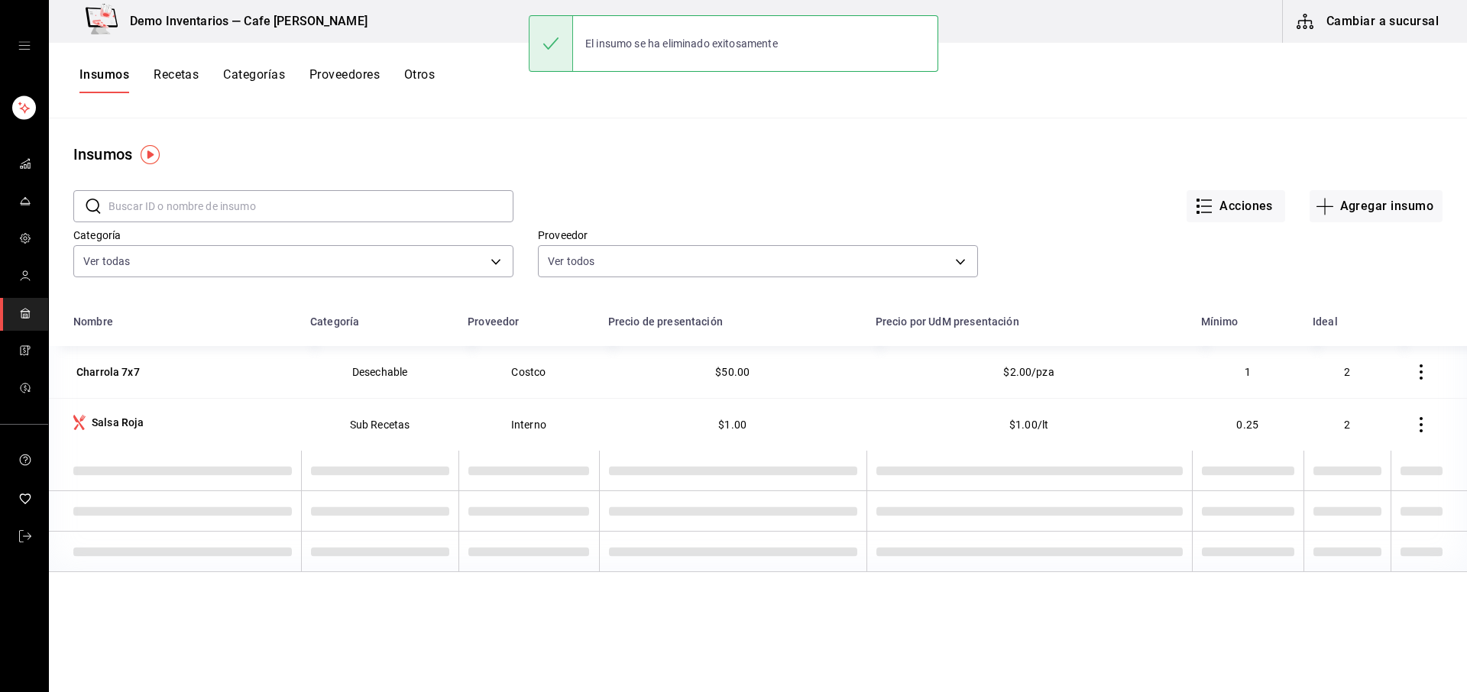
click at [1099, 376] on icon "button" at bounding box center [1420, 371] width 15 height 15
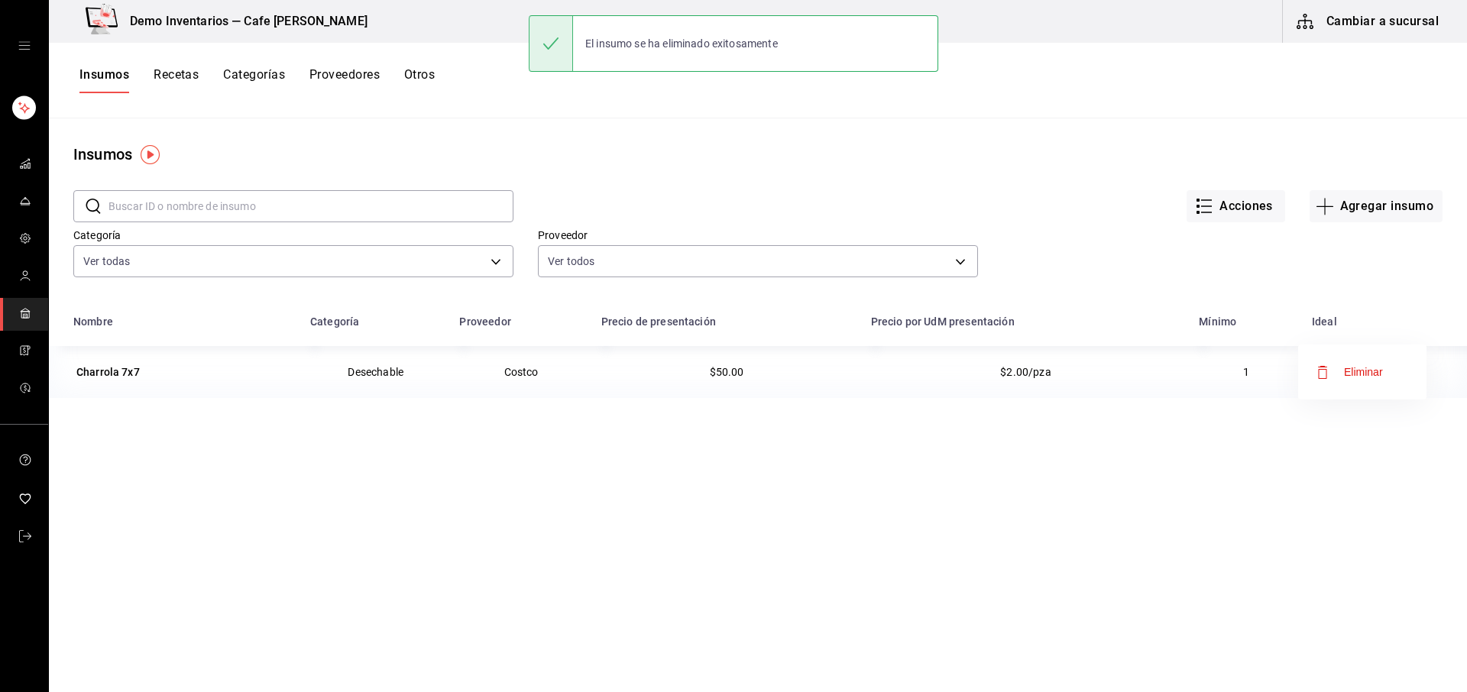
click at [1099, 378] on span "Eliminar" at bounding box center [1349, 372] width 66 height 18
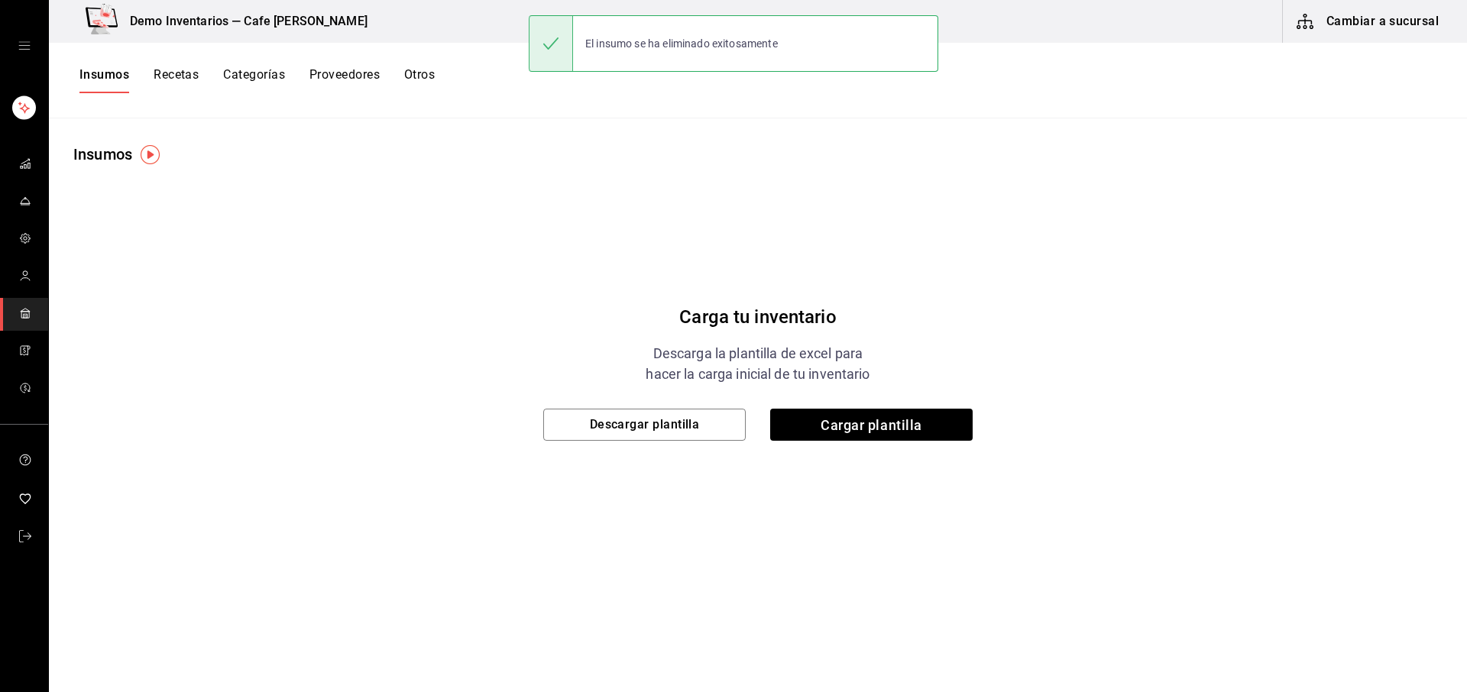
click at [167, 78] on button "Recetas" at bounding box center [176, 80] width 45 height 26
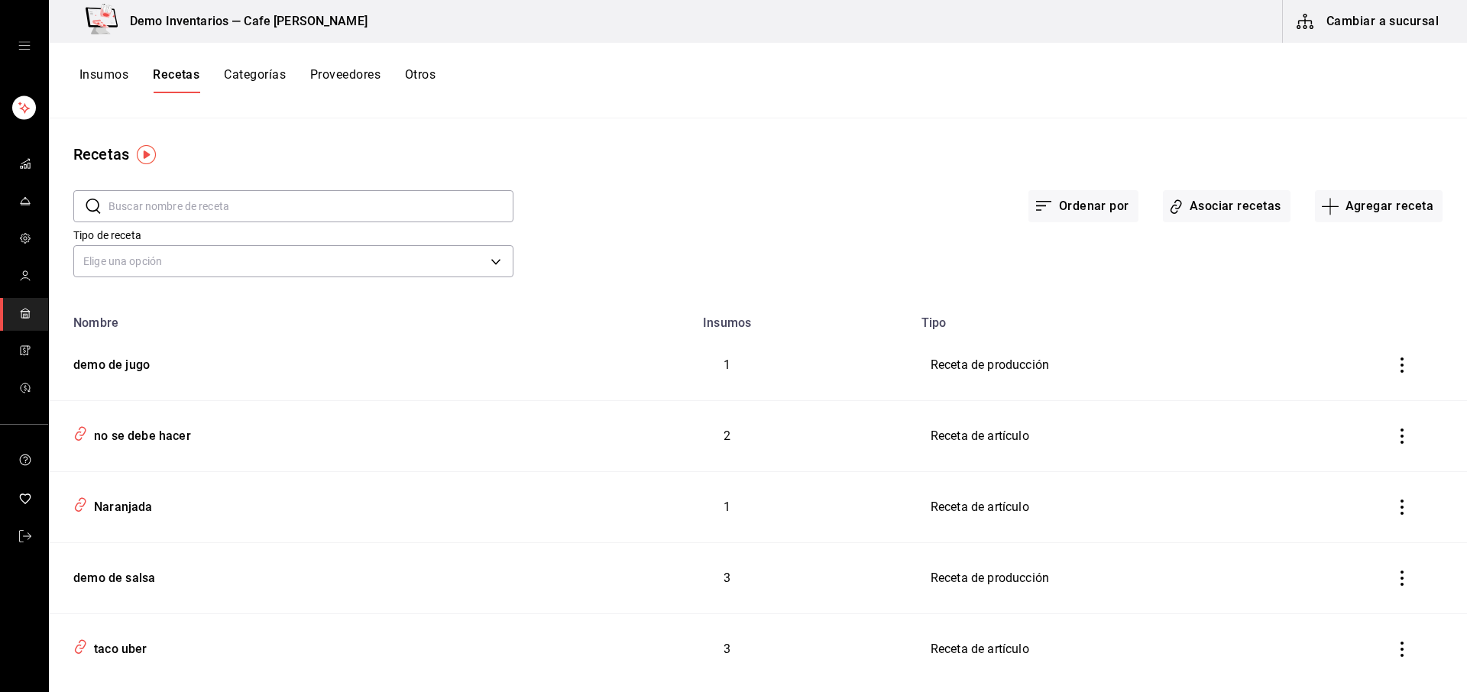
click at [1099, 367] on icon "inventoriesTable" at bounding box center [1401, 365] width 15 height 15
click at [1099, 386] on span "Eliminar" at bounding box center [1345, 386] width 39 height 12
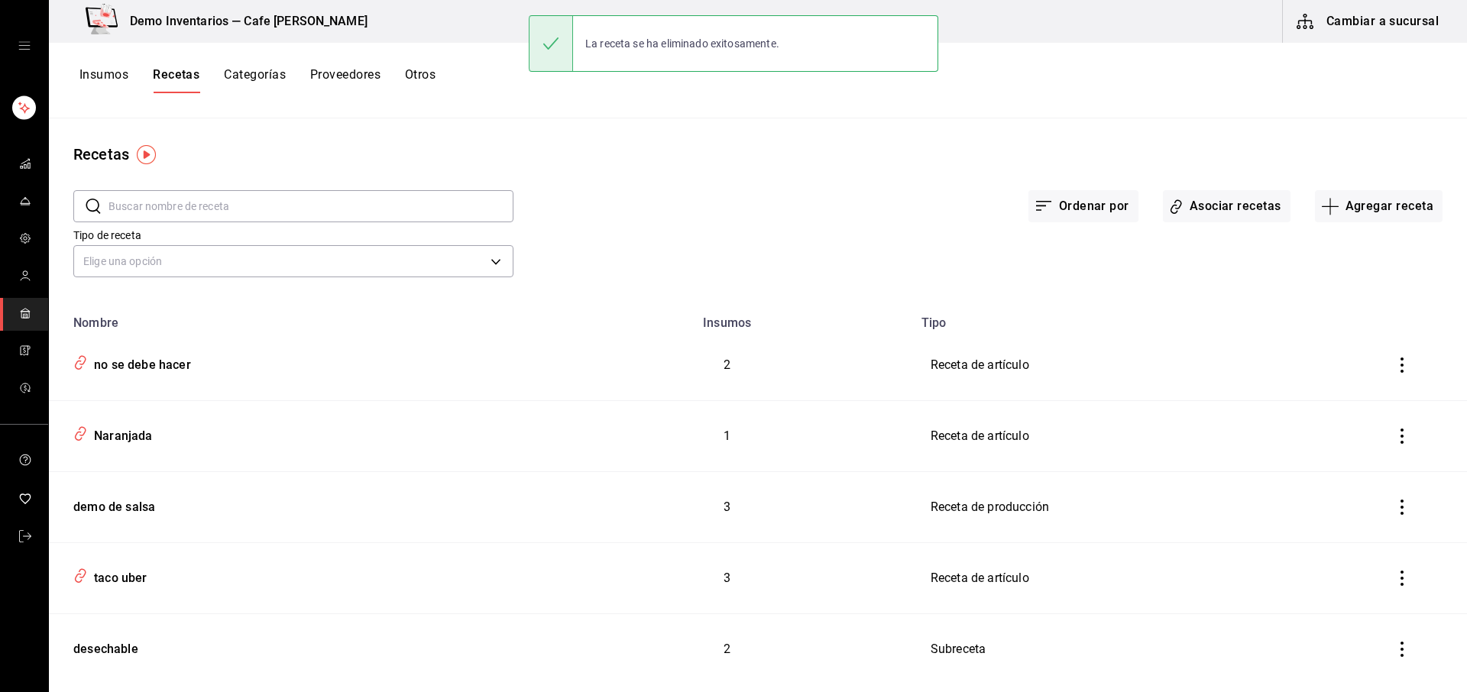
click at [1099, 367] on icon "inventoriesTable" at bounding box center [1401, 365] width 15 height 15
click at [1099, 369] on li "Eliminar" at bounding box center [1344, 386] width 128 height 43
click at [1099, 370] on icon "inventoriesTable" at bounding box center [1401, 365] width 15 height 15
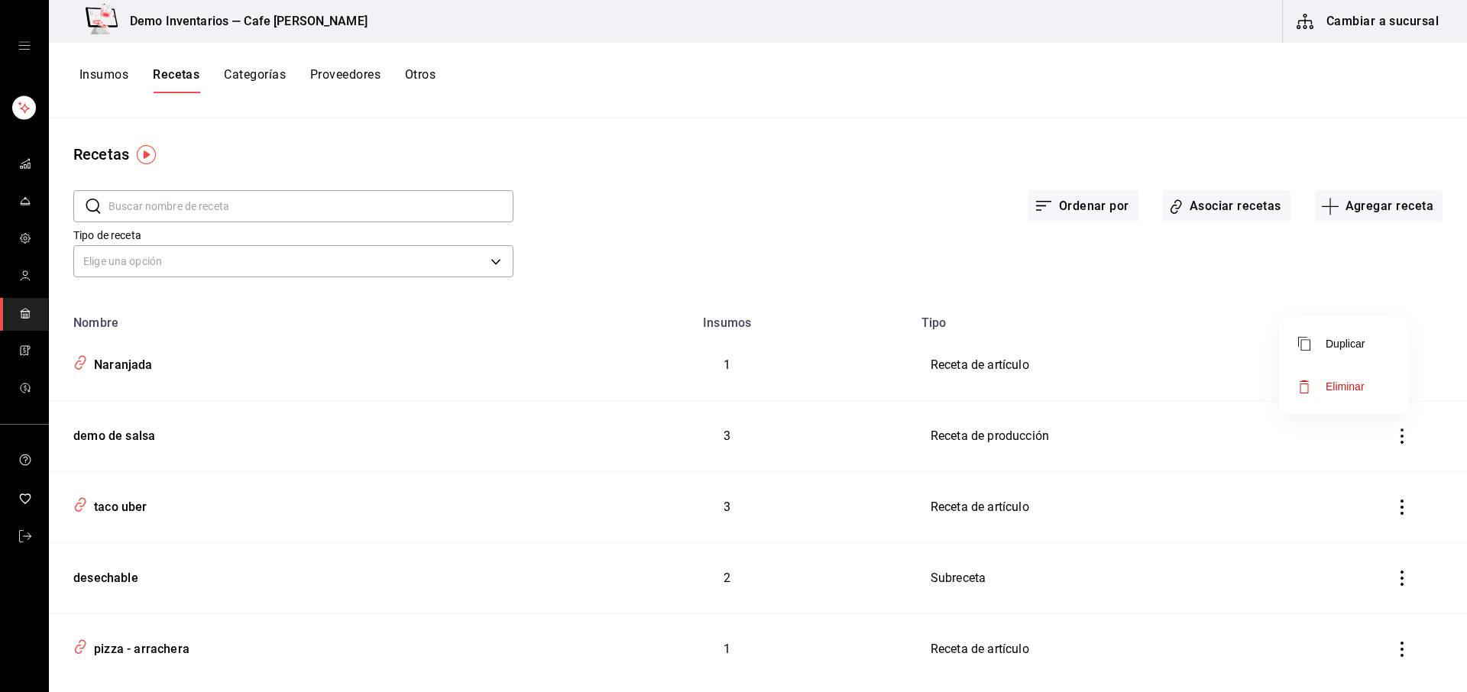
click at [1099, 387] on span "Eliminar" at bounding box center [1345, 386] width 39 height 12
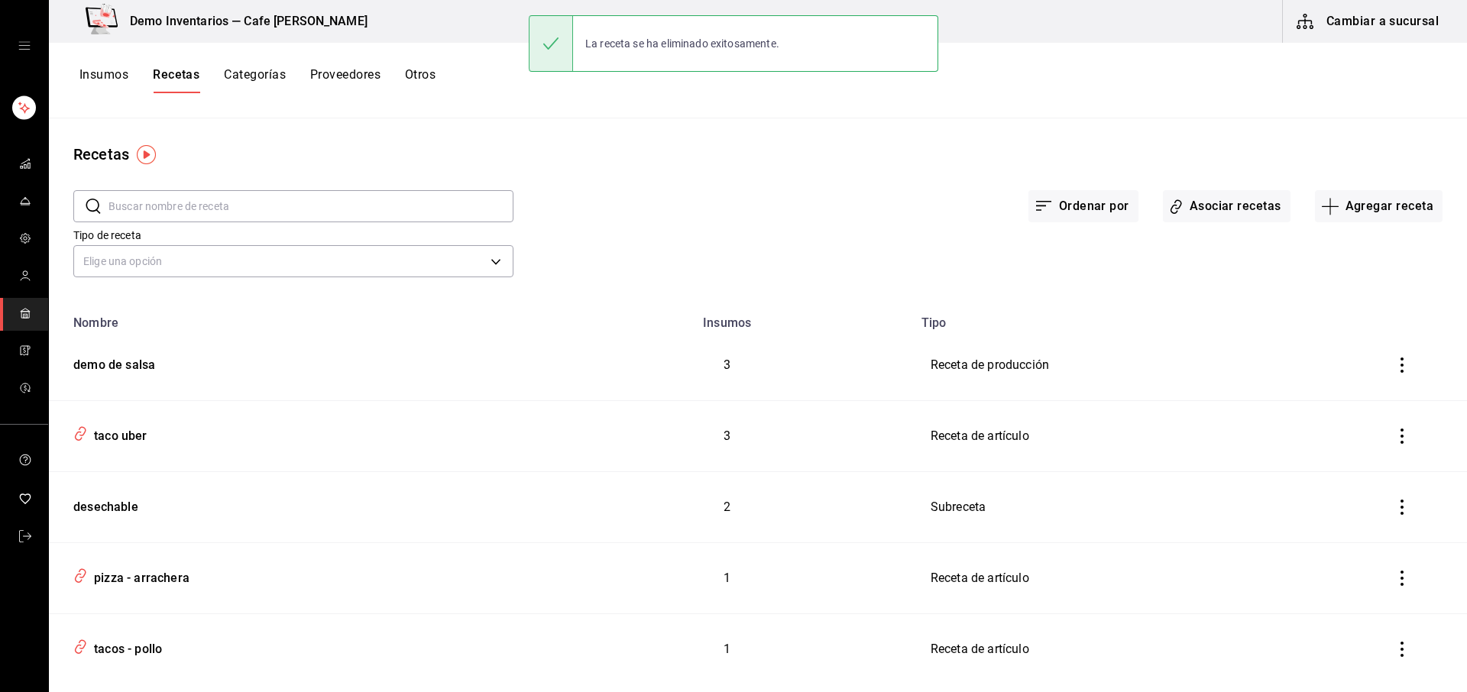
click at [1099, 372] on icon "inventoriesTable" at bounding box center [1401, 365] width 15 height 15
click at [1099, 381] on li "Eliminar" at bounding box center [1344, 386] width 128 height 43
click at [1099, 378] on button "inventoriesTable" at bounding box center [1402, 365] width 34 height 34
click at [1099, 384] on li "Eliminar" at bounding box center [1344, 386] width 128 height 43
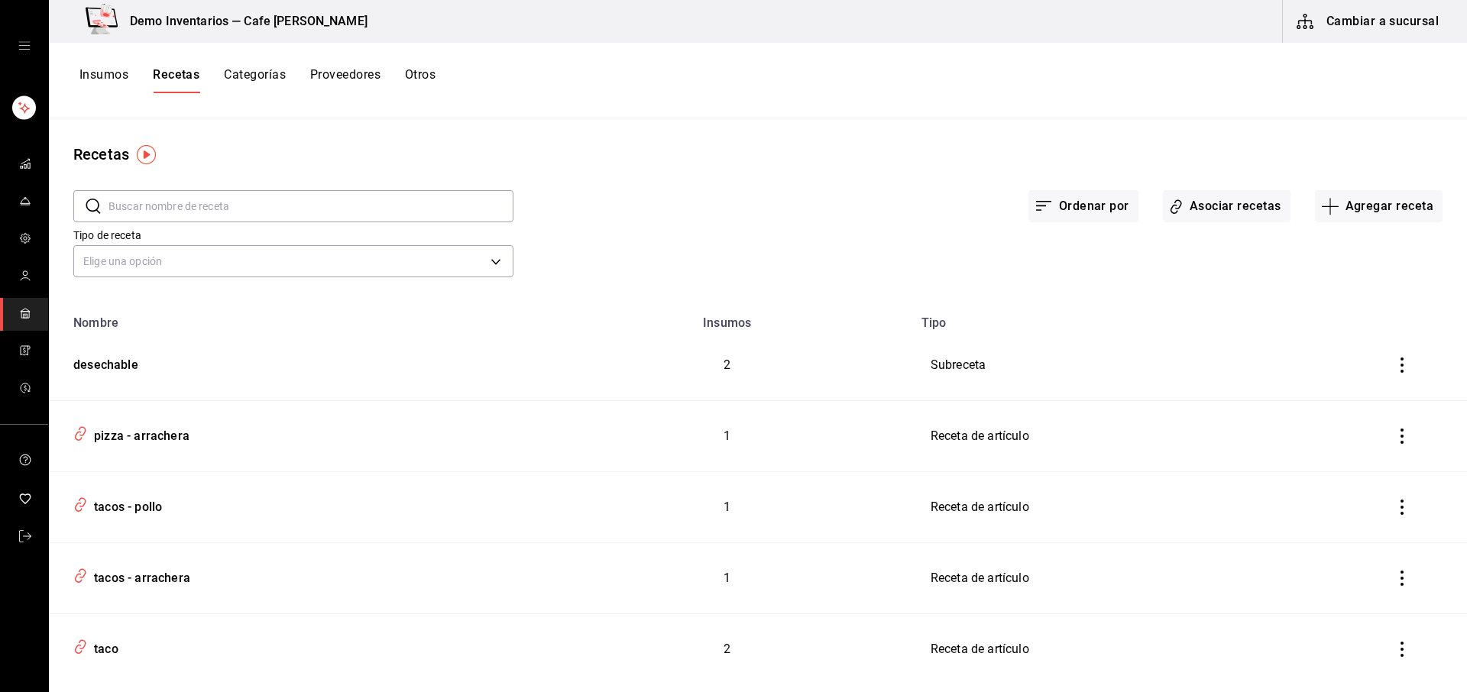
click at [1099, 371] on icon "inventoriesTable" at bounding box center [1401, 365] width 15 height 15
click at [1099, 383] on span "Eliminar" at bounding box center [1345, 386] width 39 height 12
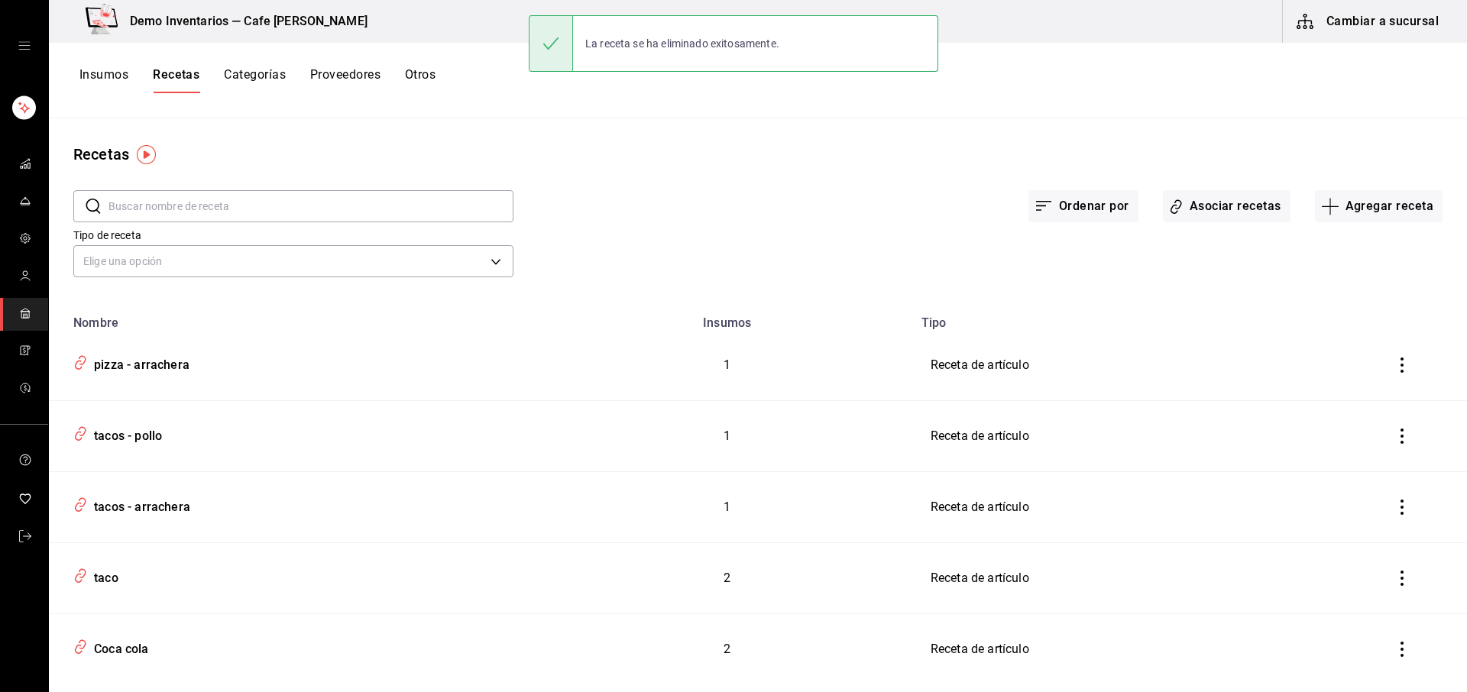
click at [1099, 374] on button "inventoriesTable" at bounding box center [1402, 365] width 34 height 34
click at [1099, 381] on li "Eliminar" at bounding box center [1344, 386] width 128 height 43
click at [1099, 365] on icon "inventoriesTable" at bounding box center [1401, 365] width 3 height 15
click at [1099, 380] on li "Eliminar" at bounding box center [1344, 386] width 128 height 43
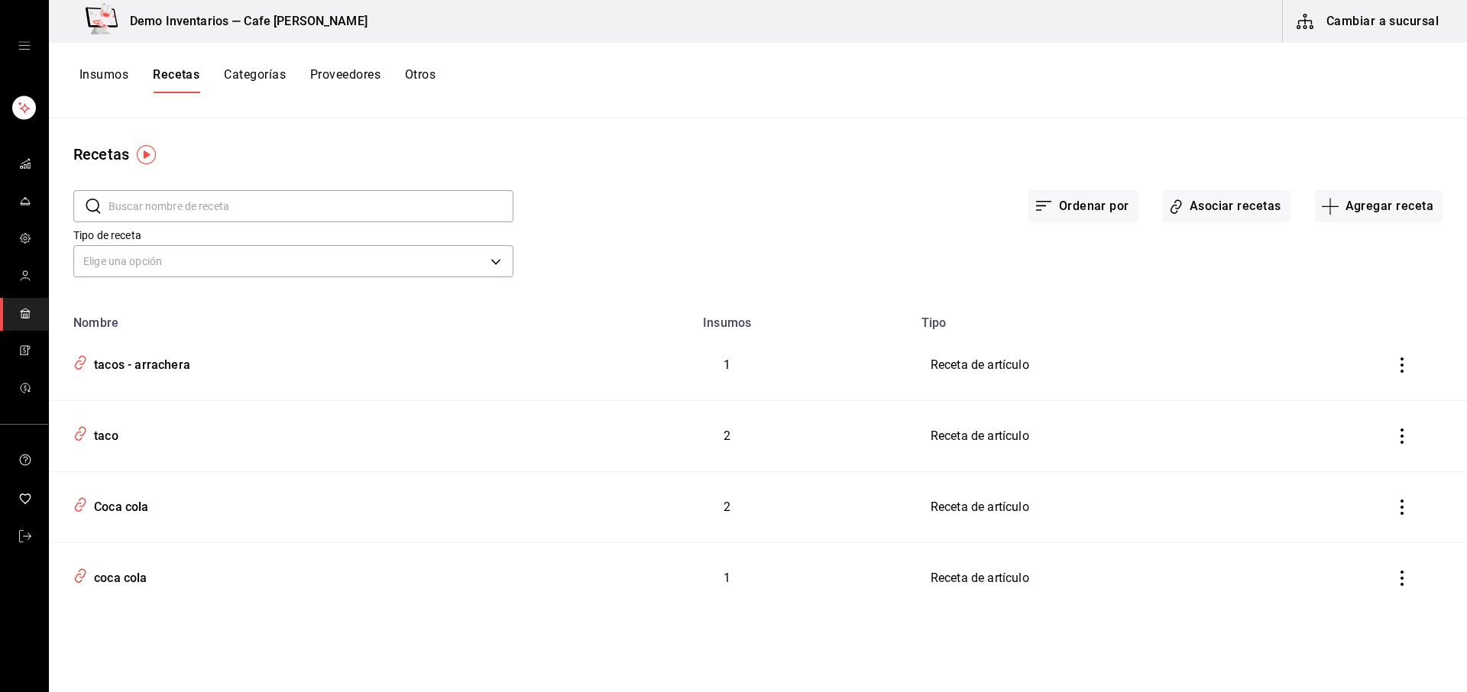
click at [1099, 367] on icon "inventoriesTable" at bounding box center [1401, 365] width 15 height 15
click at [1099, 390] on span "Eliminar" at bounding box center [1355, 386] width 39 height 12
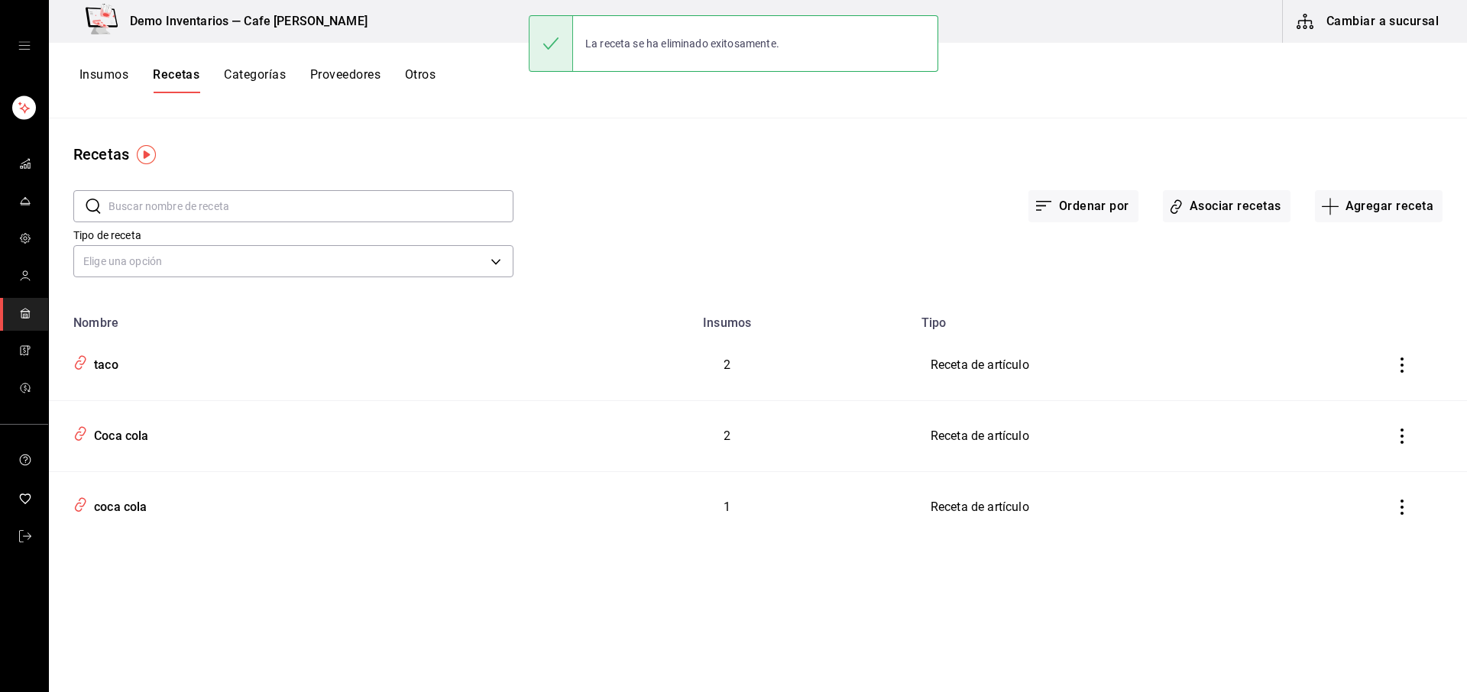
click at [1099, 374] on button "inventoriesTable" at bounding box center [1402, 365] width 34 height 34
click at [1099, 380] on li "Eliminar" at bounding box center [1354, 386] width 128 height 43
click at [1099, 374] on button "inventoriesTable" at bounding box center [1402, 365] width 34 height 34
click at [1099, 387] on span "Eliminar" at bounding box center [1355, 386] width 39 height 12
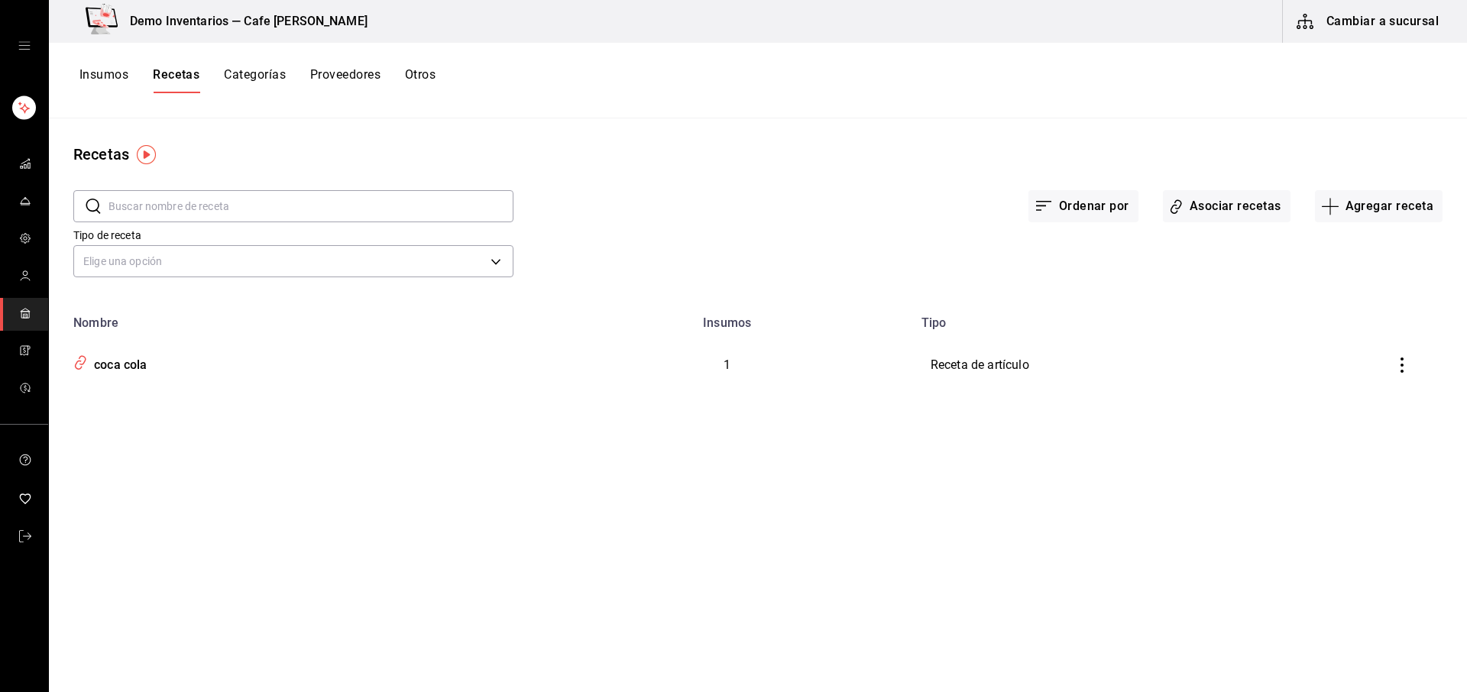
click at [1099, 367] on icon "inventoriesTable" at bounding box center [1401, 365] width 15 height 15
click at [1099, 390] on li "Eliminar" at bounding box center [1354, 386] width 128 height 43
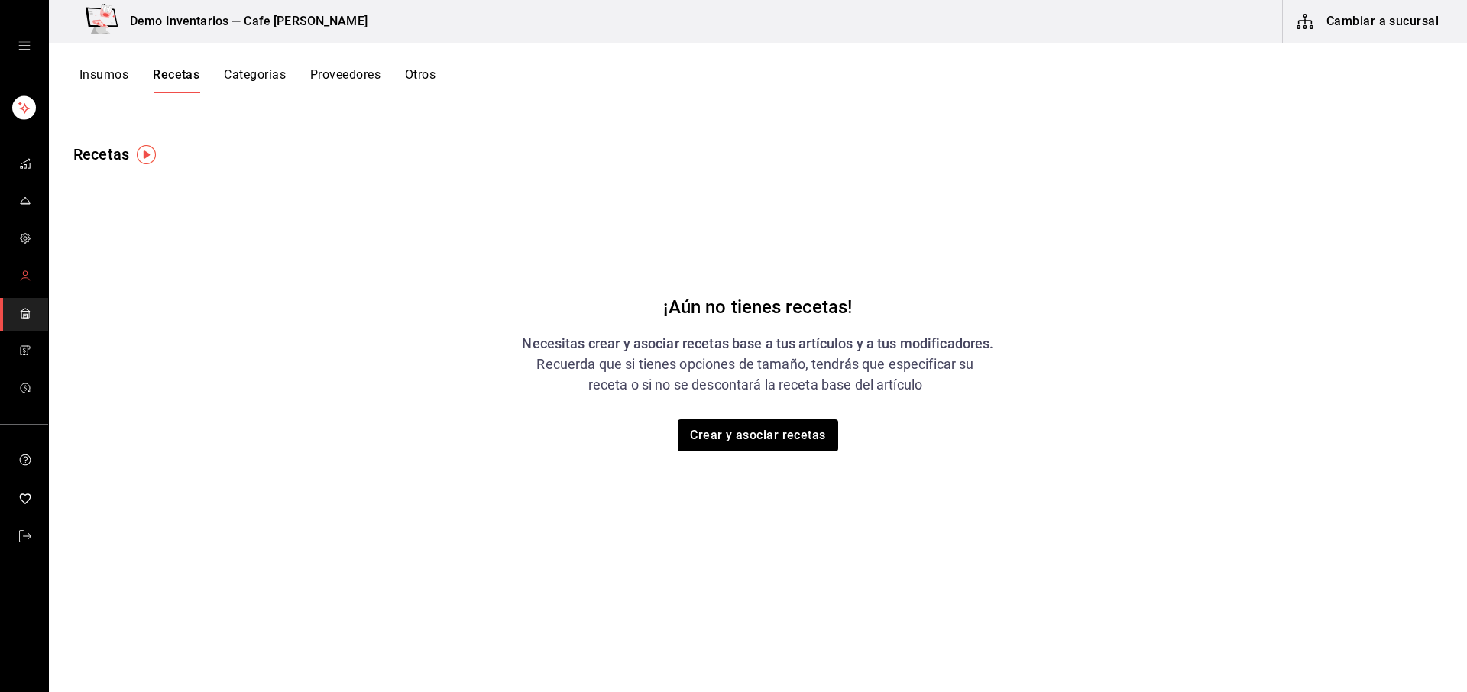
click at [33, 269] on link "mailbox folders" at bounding box center [24, 277] width 48 height 33
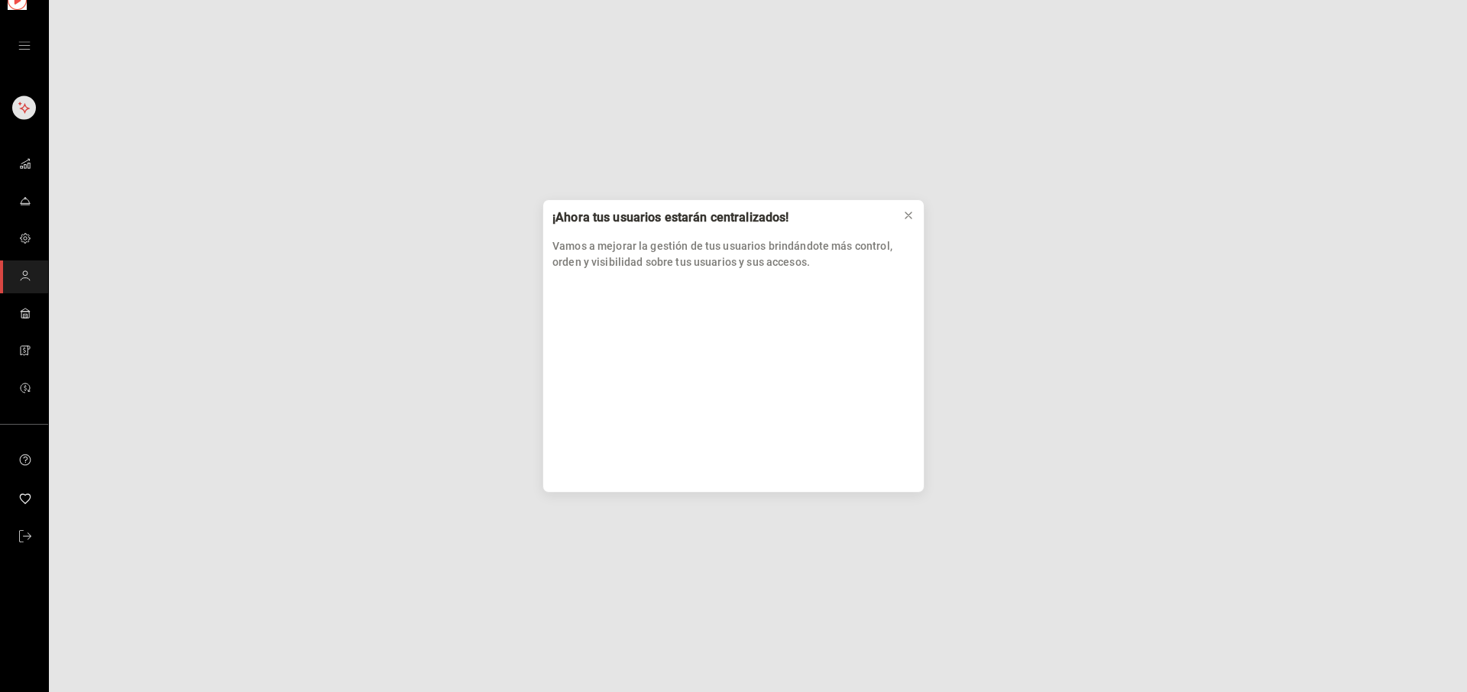
click at [31, 306] on div "¡Ahora tus usuarios estarán centralizados! Vamos a mejorar la gestión de tus us…" at bounding box center [733, 346] width 1467 height 692
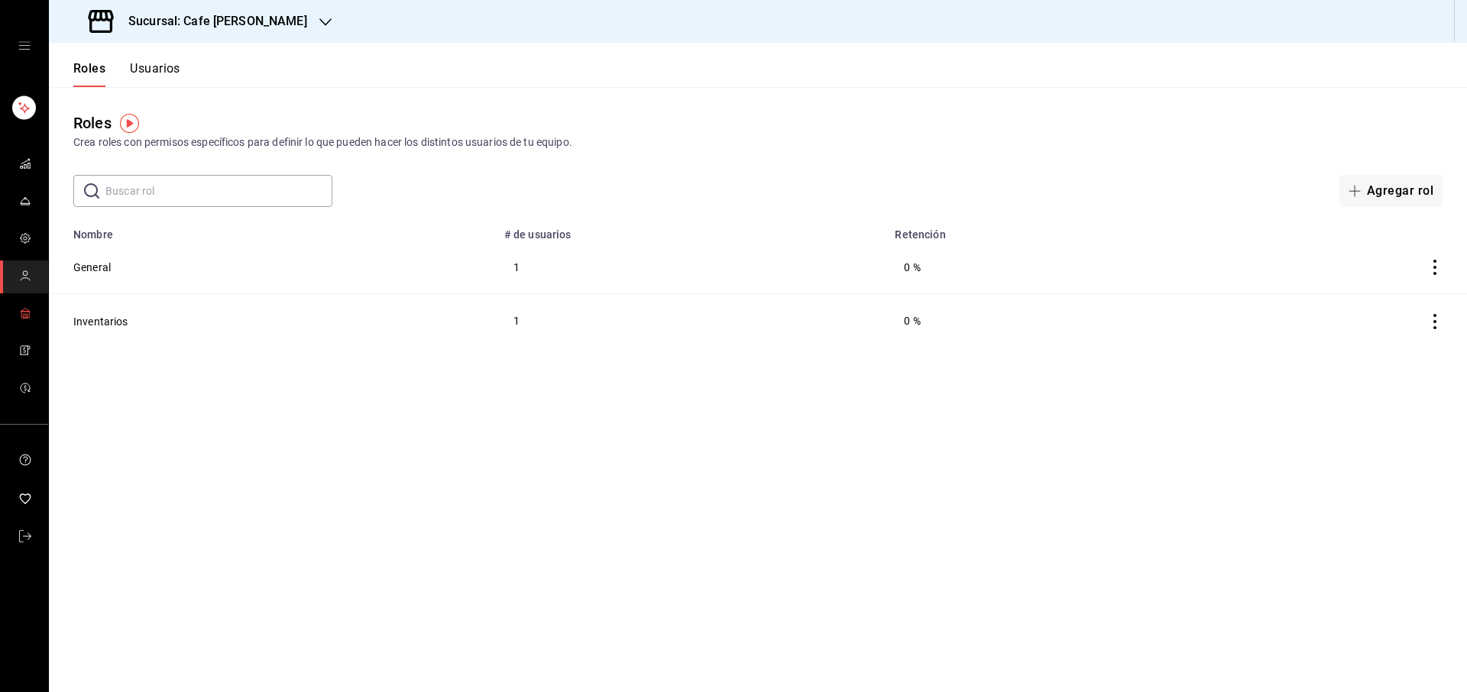
click at [26, 312] on icon "mailbox folders" at bounding box center [25, 313] width 12 height 12
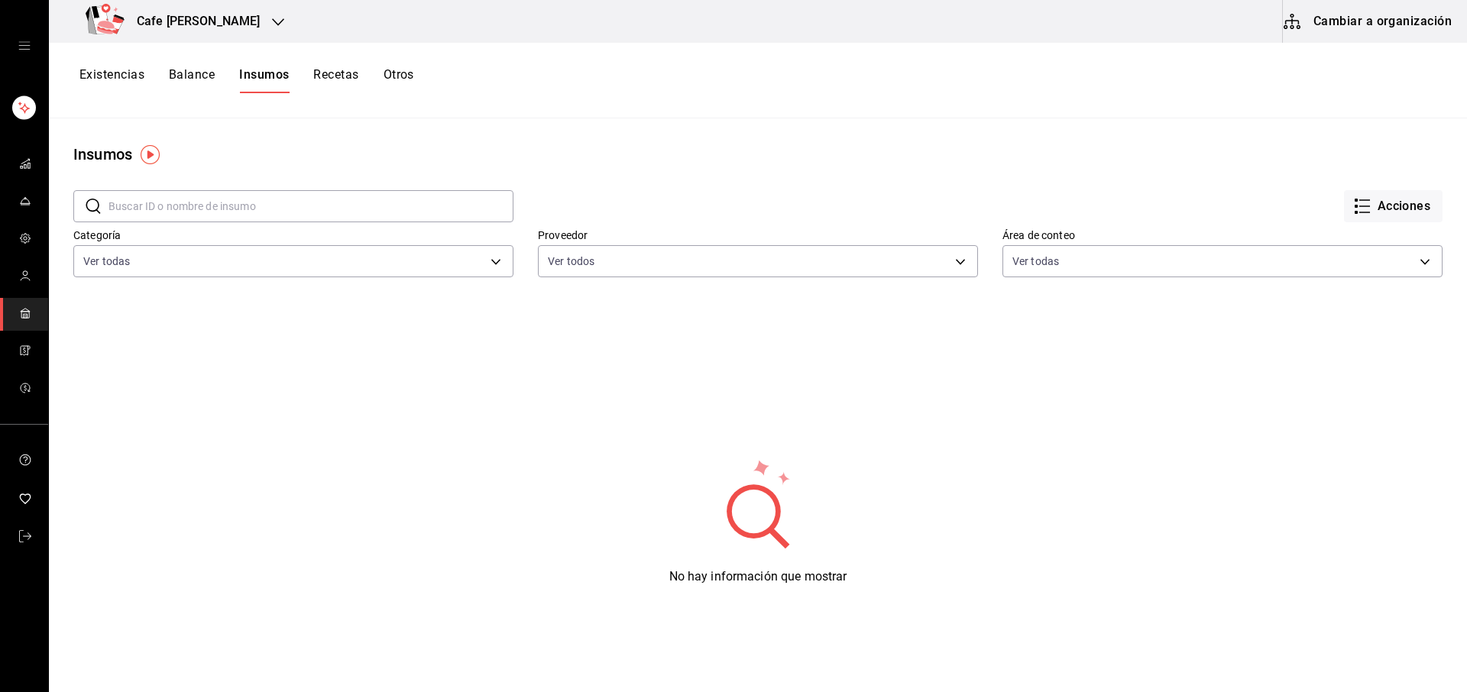
click at [1099, 34] on button "Cambiar a organización" at bounding box center [1369, 21] width 172 height 43
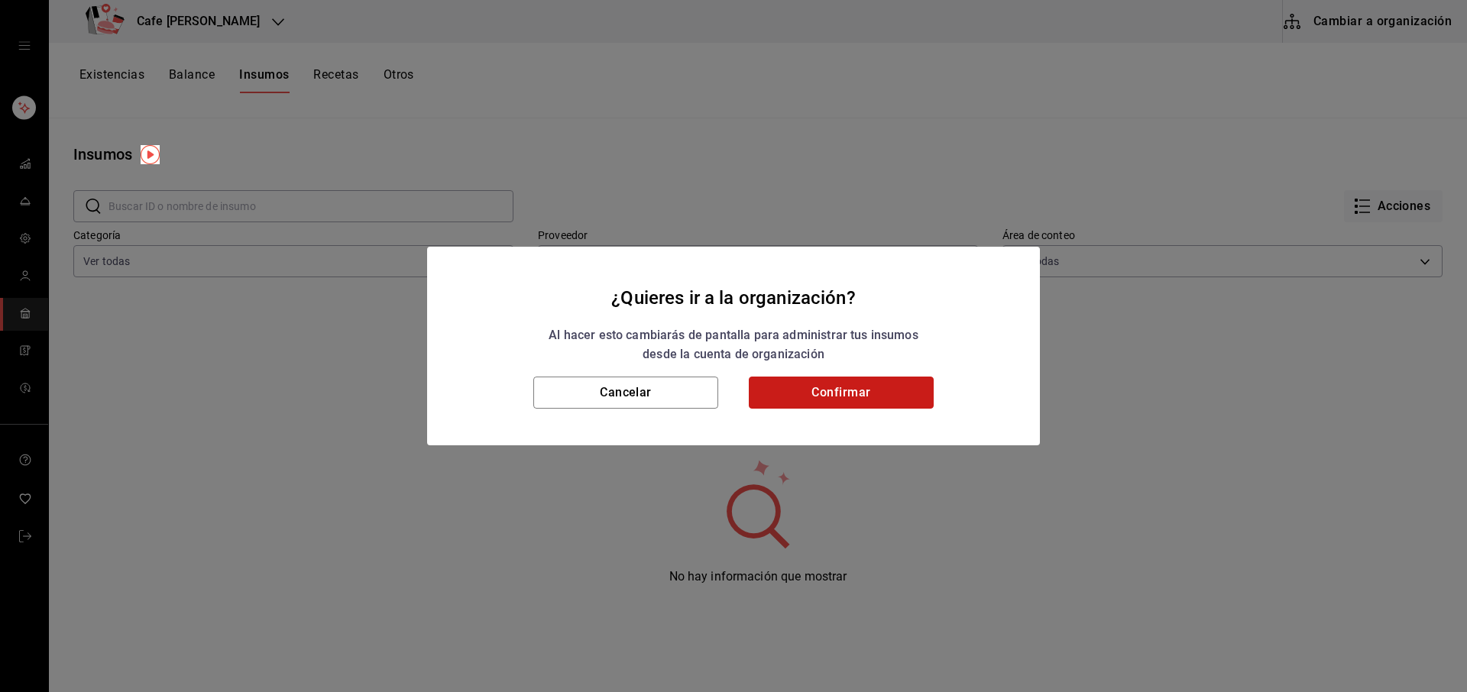
click at [824, 386] on button "Confirmar" at bounding box center [841, 393] width 185 height 32
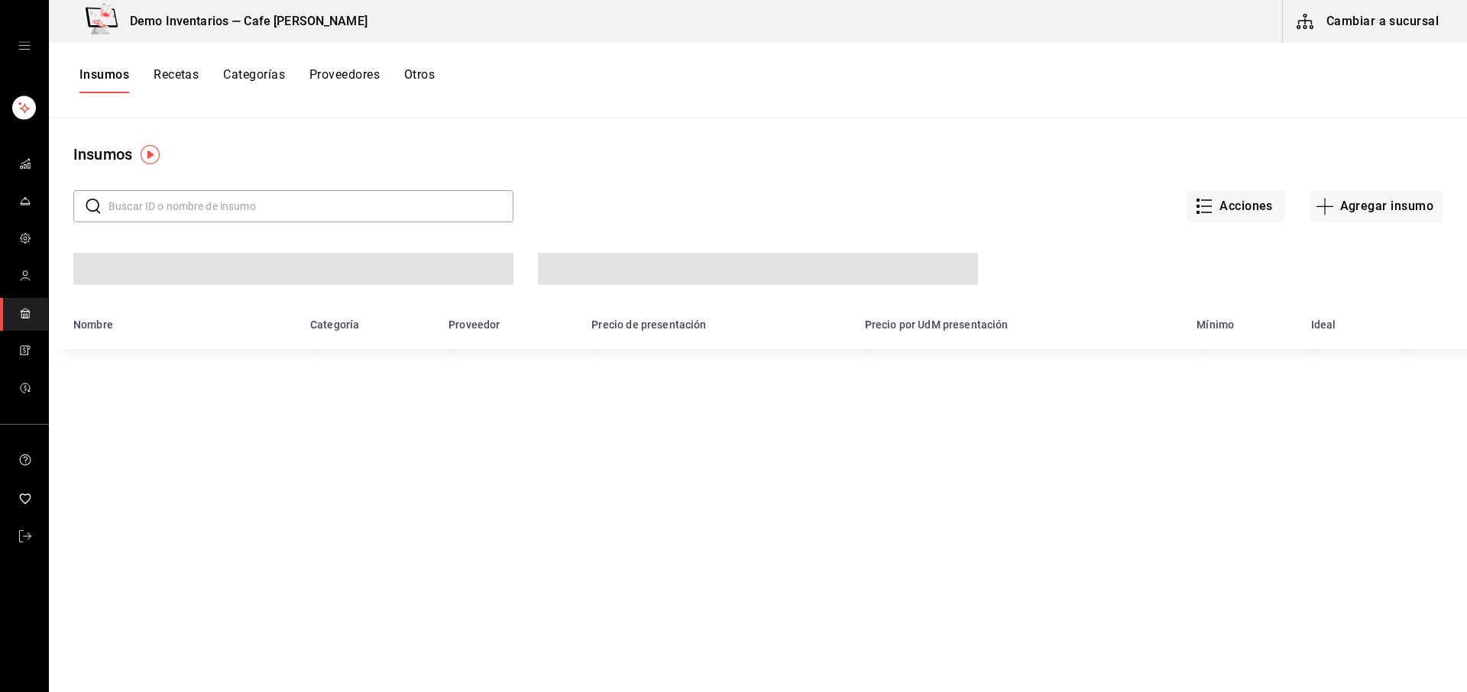
click at [186, 85] on button "Recetas" at bounding box center [176, 80] width 45 height 26
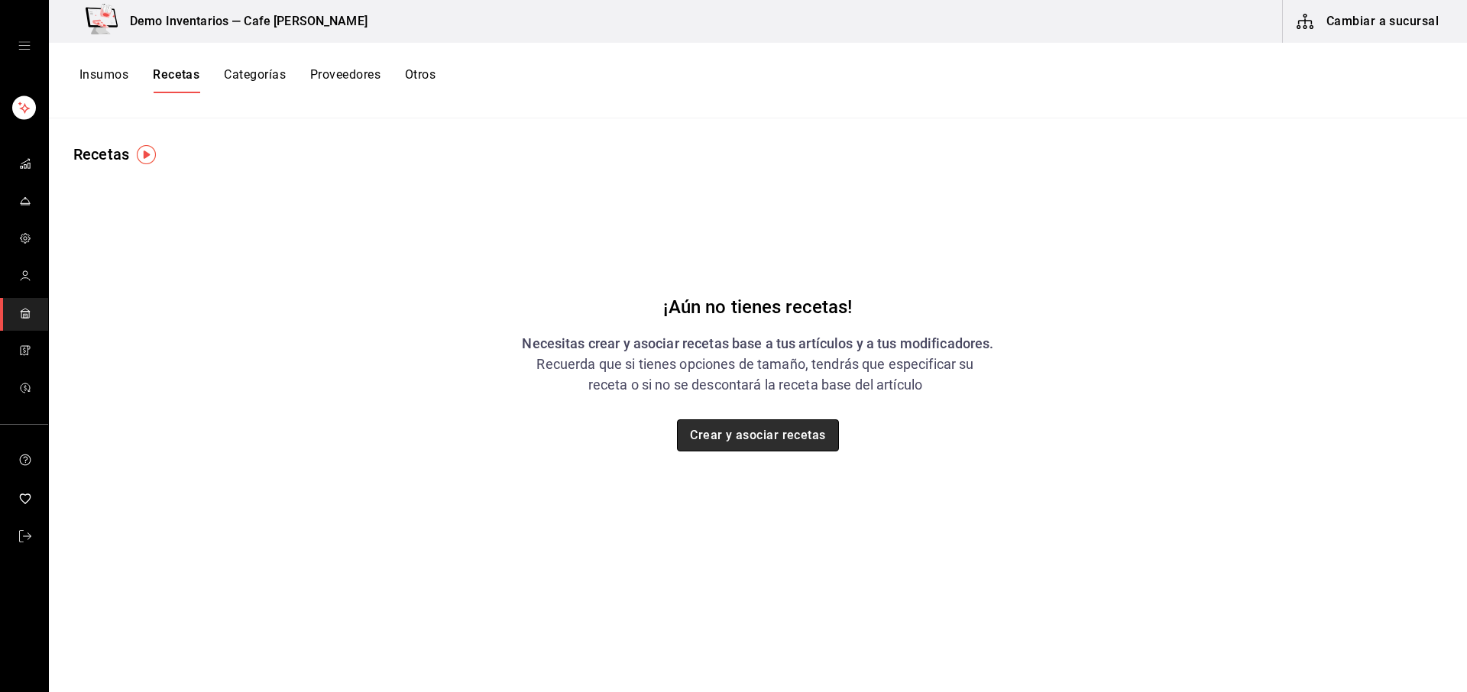
click at [756, 429] on button "Crear y asociar recetas" at bounding box center [758, 435] width 162 height 32
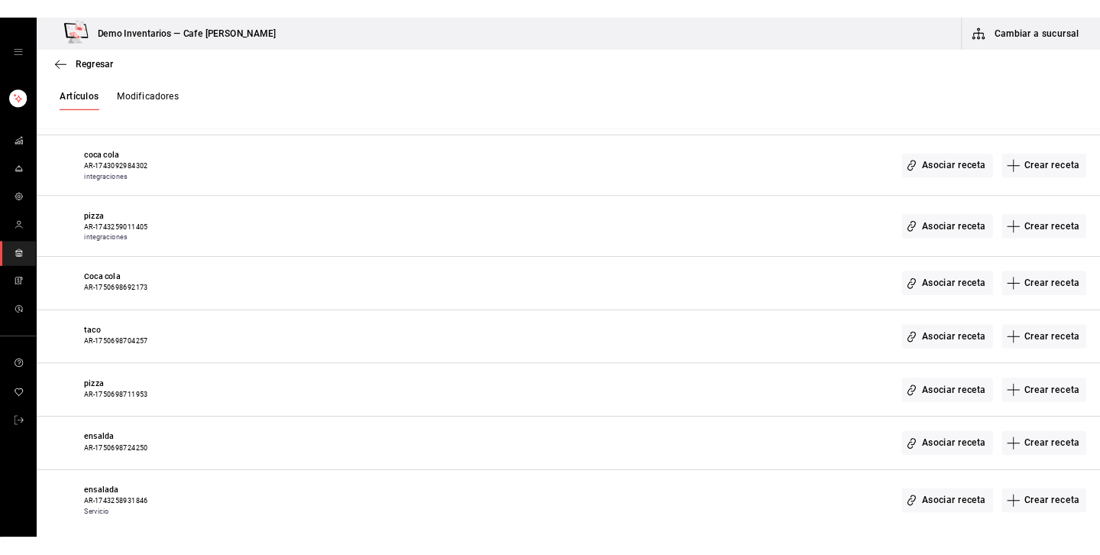
scroll to position [876, 0]
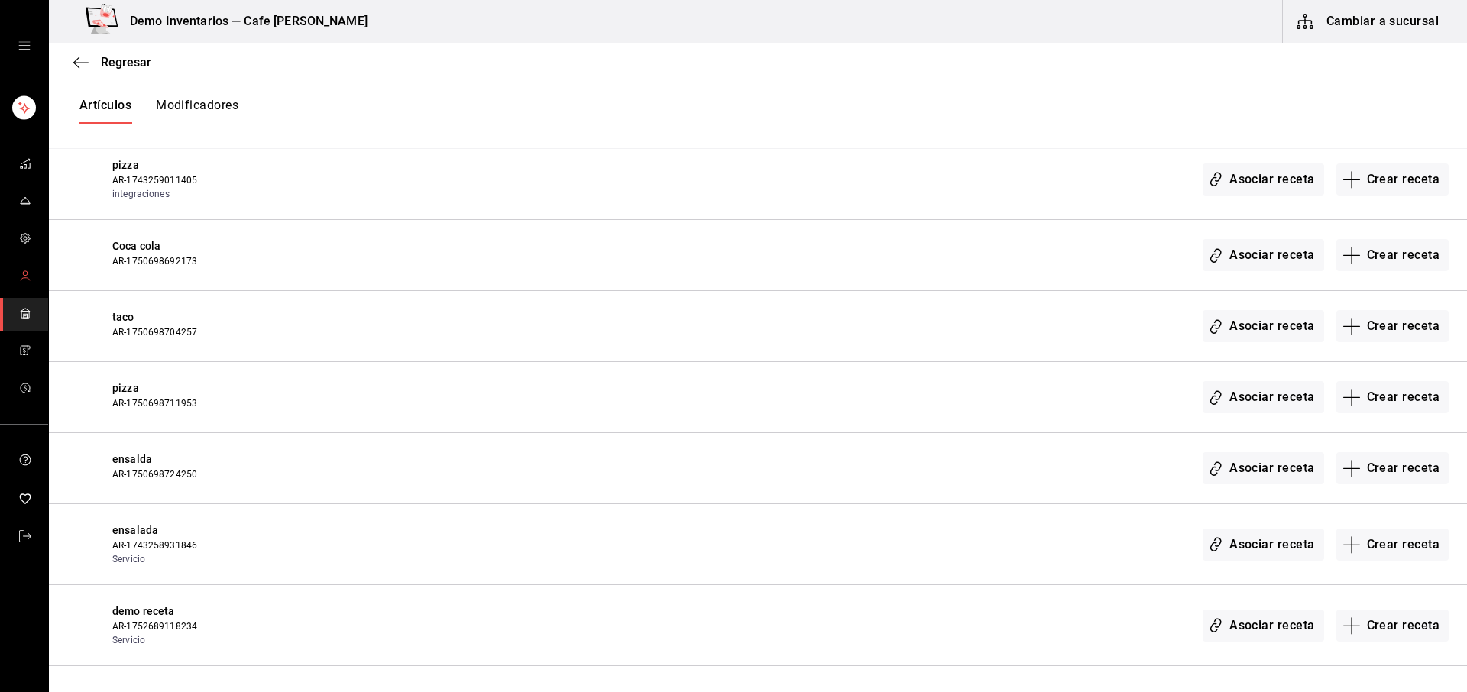
click at [24, 277] on icon "mailbox folders" at bounding box center [25, 276] width 12 height 12
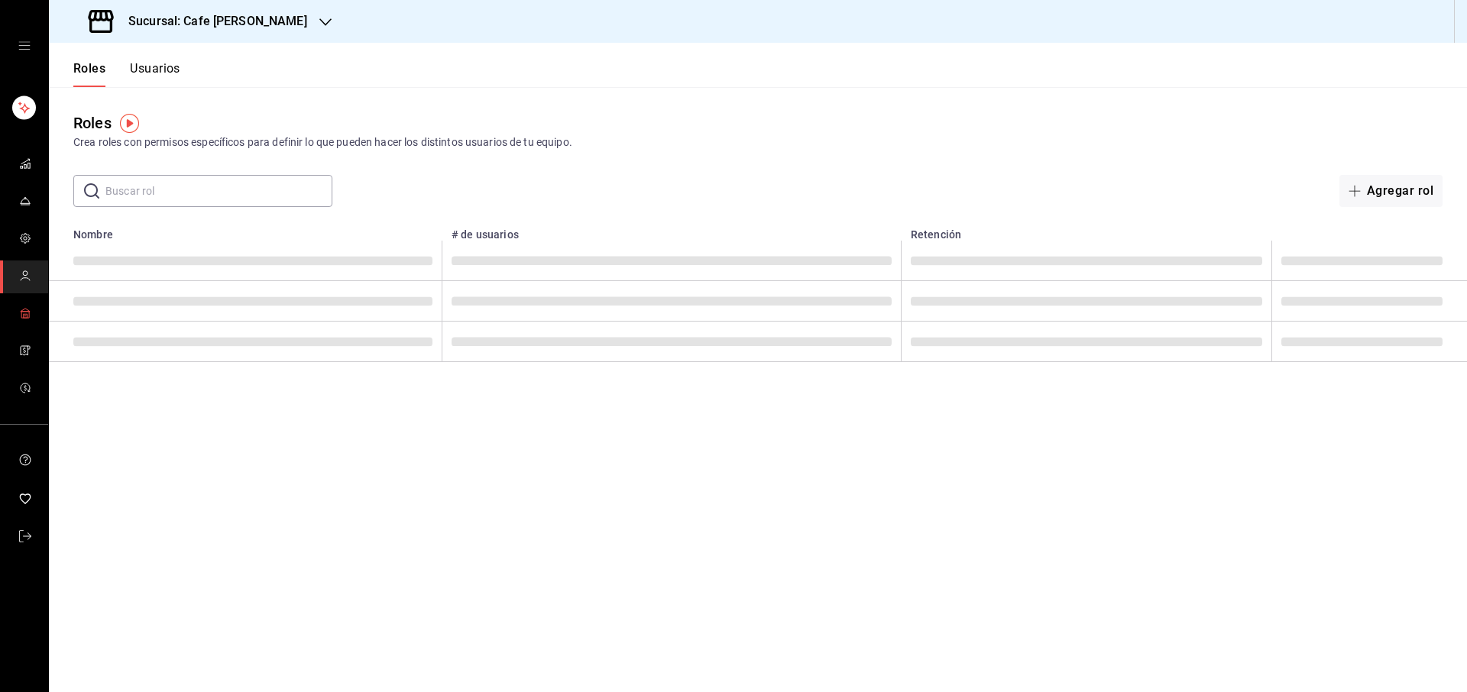
click at [31, 312] on link "mailbox folders" at bounding box center [24, 314] width 48 height 33
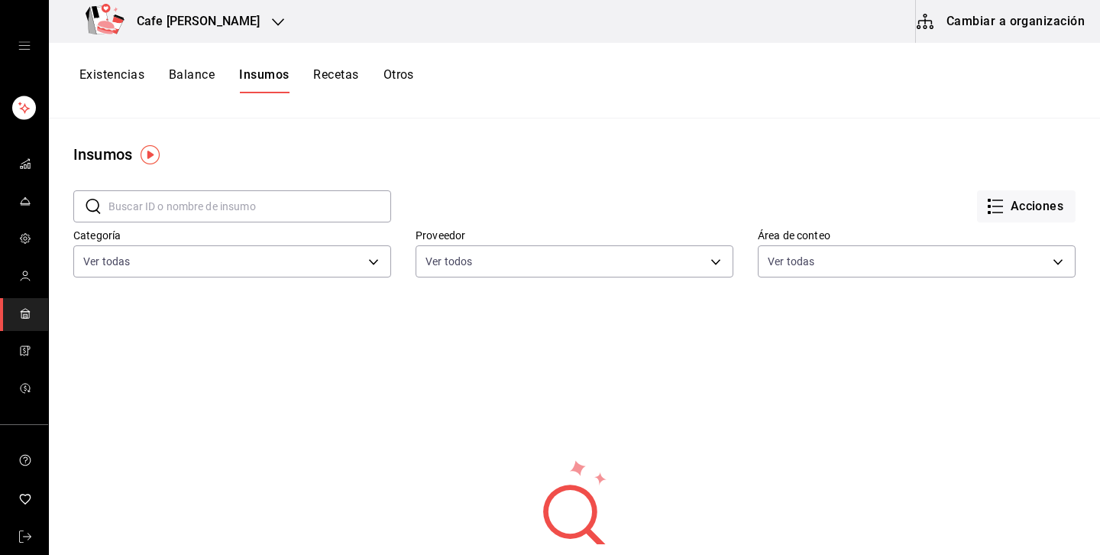
click at [539, 63] on div "Existencias Balance Insumos Recetas Otros" at bounding box center [574, 81] width 1051 height 76
click at [14, 279] on link "mailbox folders" at bounding box center [24, 277] width 48 height 33
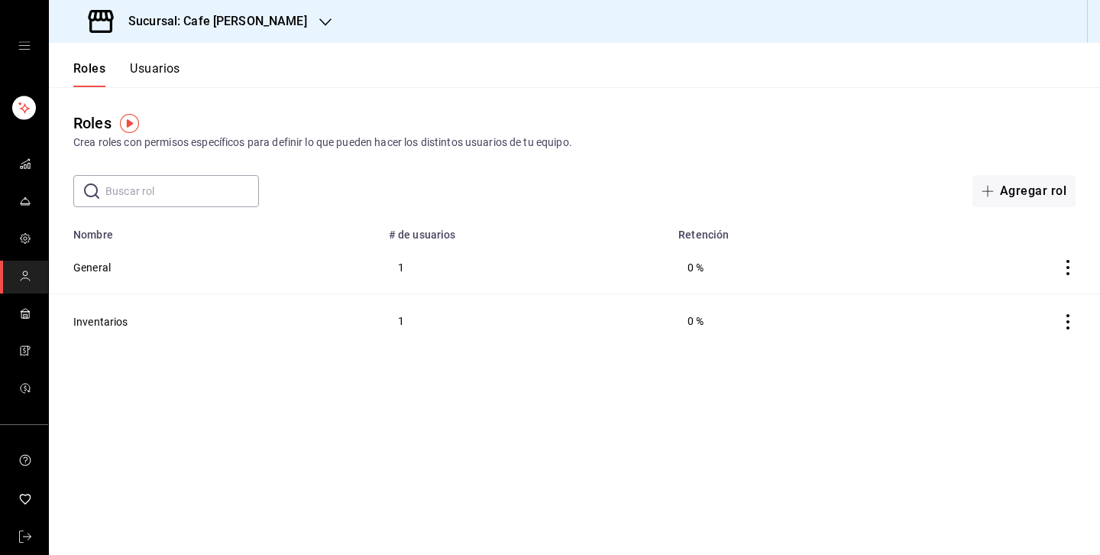
click at [25, 42] on icon "open drawer" at bounding box center [24, 46] width 12 height 12
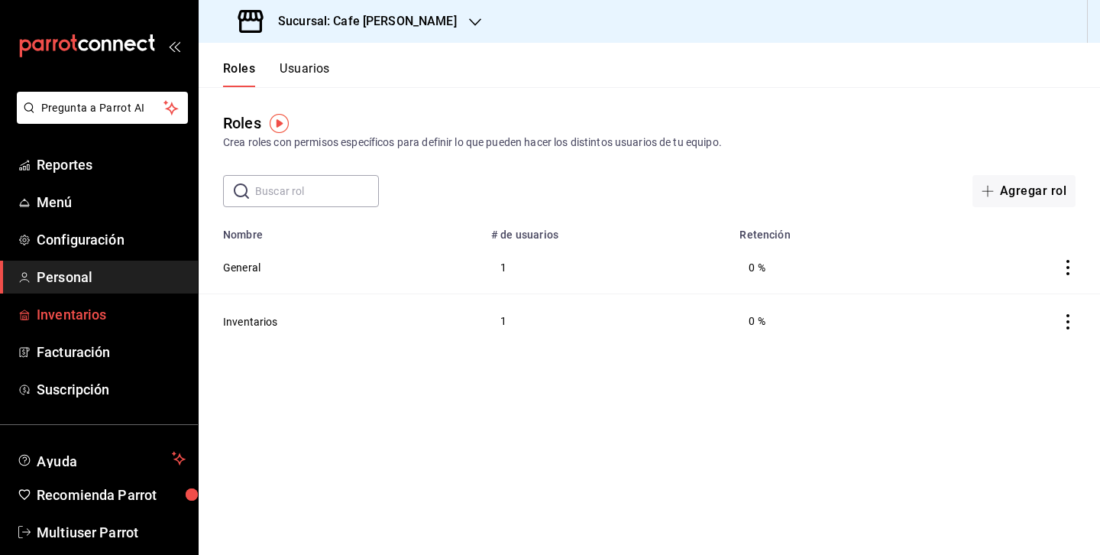
click at [50, 319] on span "Inventarios" at bounding box center [111, 314] width 149 height 21
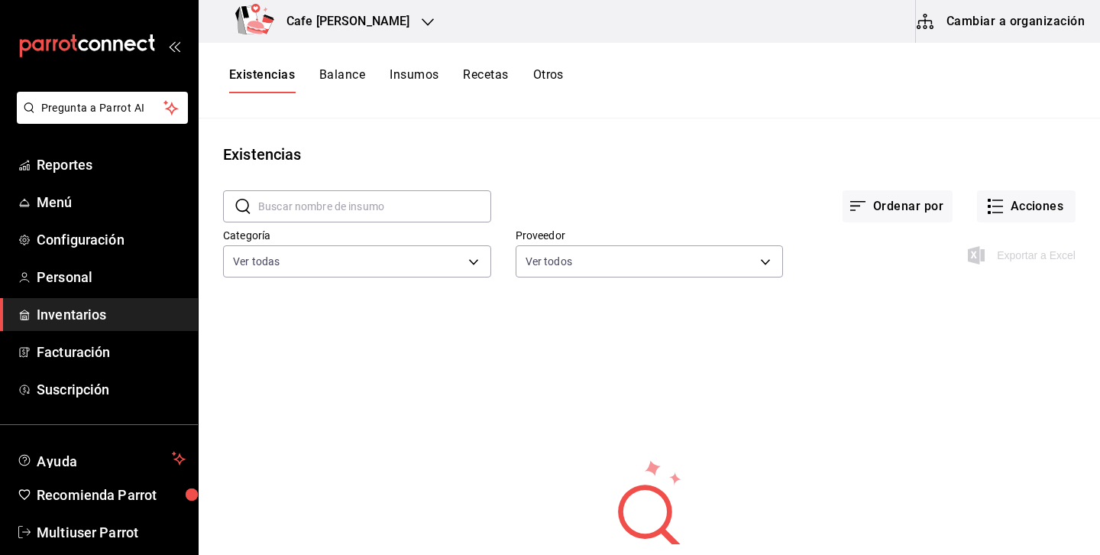
click at [1010, 28] on button "Cambiar a organización" at bounding box center [1002, 21] width 172 height 43
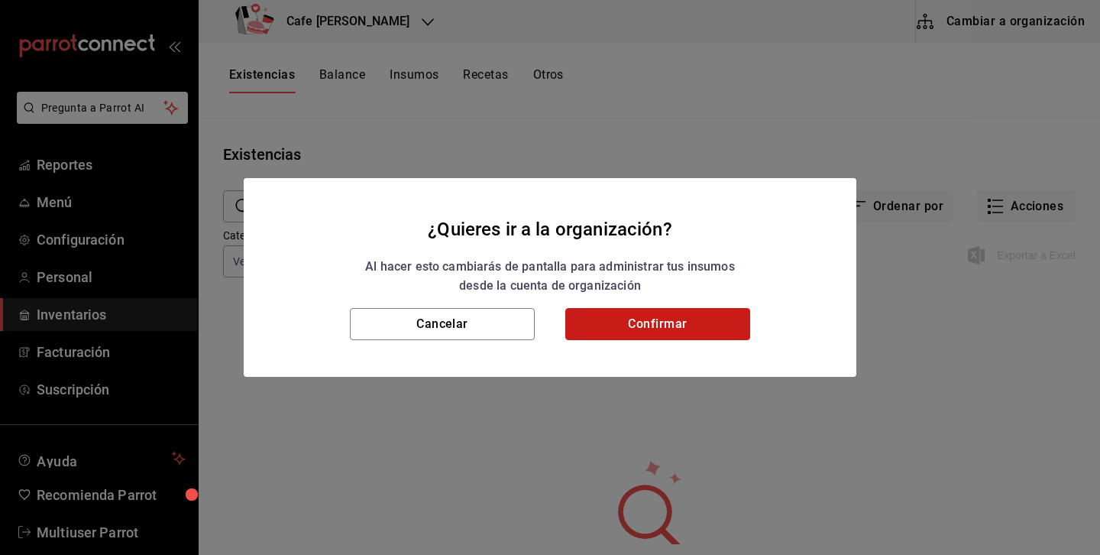
click at [714, 332] on button "Confirmar" at bounding box center [657, 324] width 185 height 32
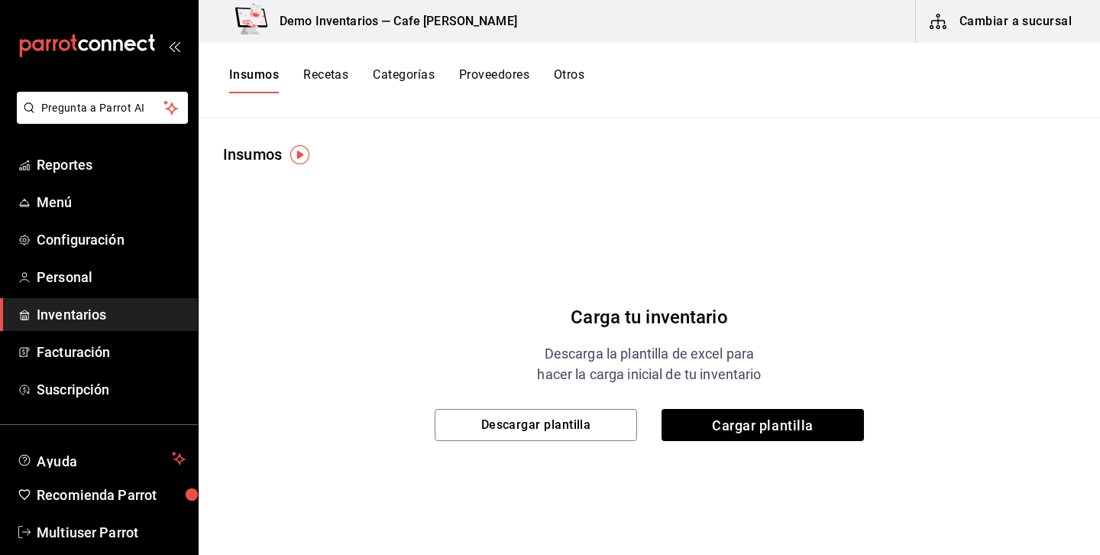
click at [400, 429] on div "Carga tu inventario Descarga la plantilla de excel para hacer la carga inicial …" at bounding box center [650, 357] width 902 height 382
click at [703, 83] on div "Insumos Recetas Categorías Proveedores Otros" at bounding box center [650, 80] width 902 height 26
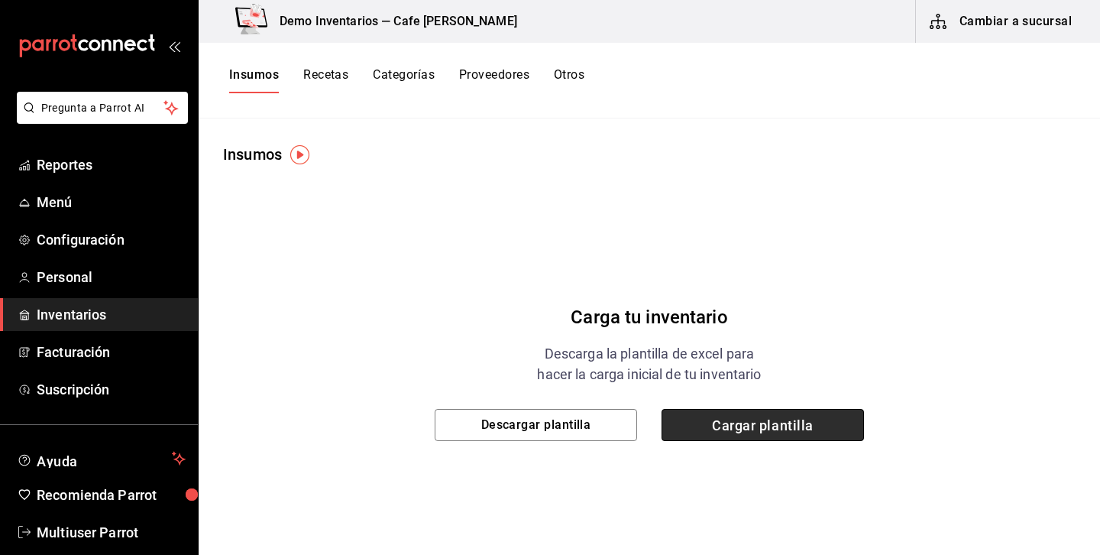
click at [798, 431] on span "Cargar plantilla" at bounding box center [763, 425] width 202 height 32
click at [0, 0] on input "Cargar plantilla" at bounding box center [0, 0] width 0 height 0
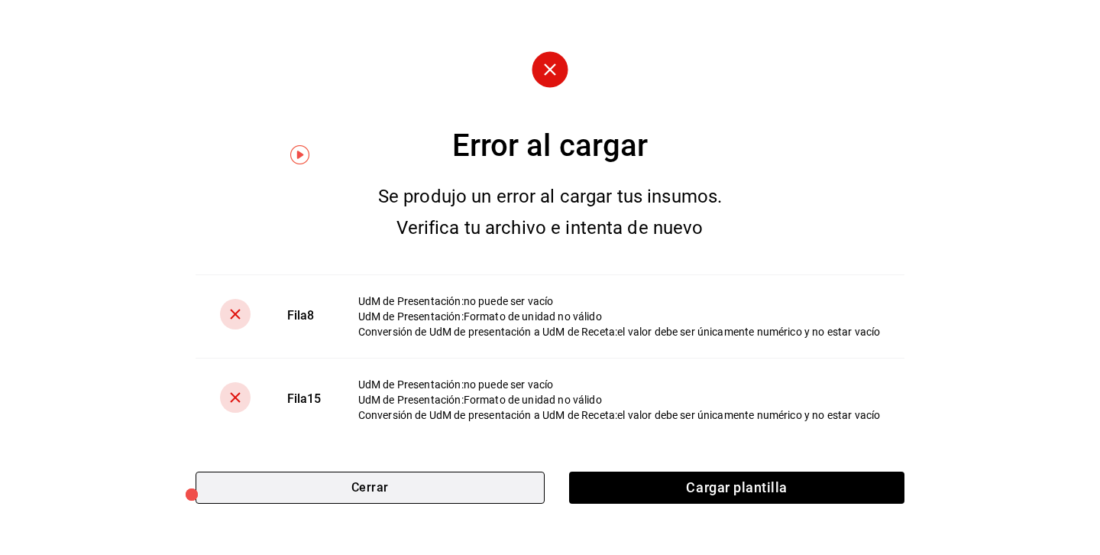
click at [452, 487] on button "Cerrar" at bounding box center [370, 487] width 349 height 32
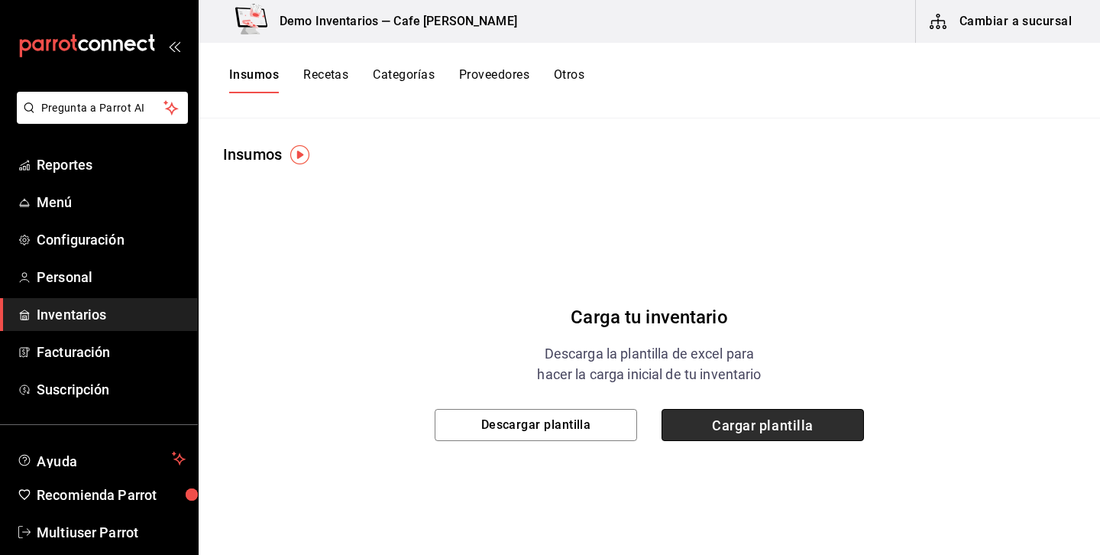
click at [773, 420] on span "Cargar plantilla" at bounding box center [763, 425] width 202 height 32
click at [0, 0] on input "Cargar plantilla" at bounding box center [0, 0] width 0 height 0
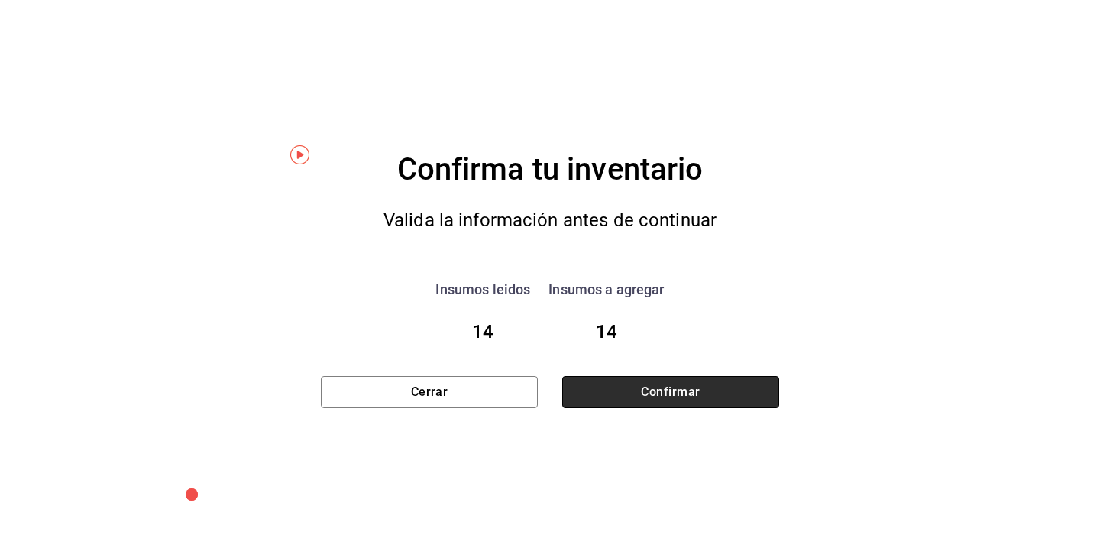
click at [684, 405] on button "Confirmar" at bounding box center [670, 392] width 217 height 32
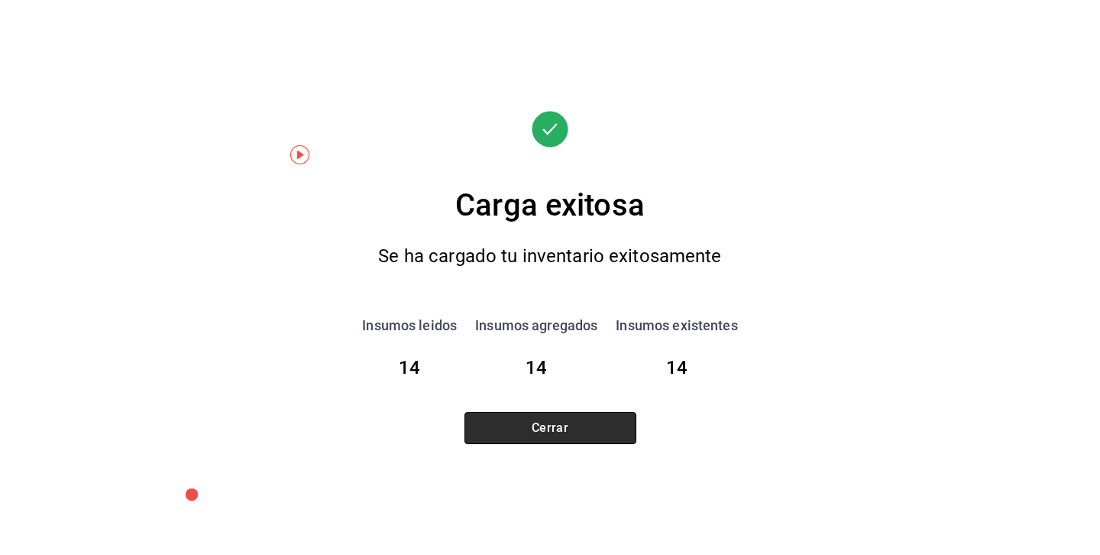
click at [542, 423] on button "Cerrar" at bounding box center [551, 428] width 172 height 32
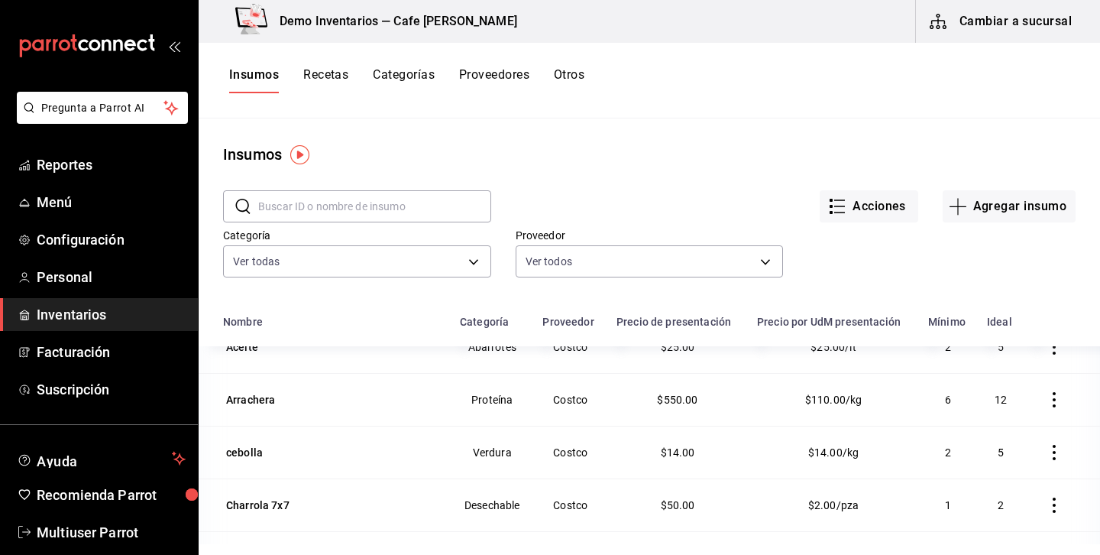
scroll to position [34, 0]
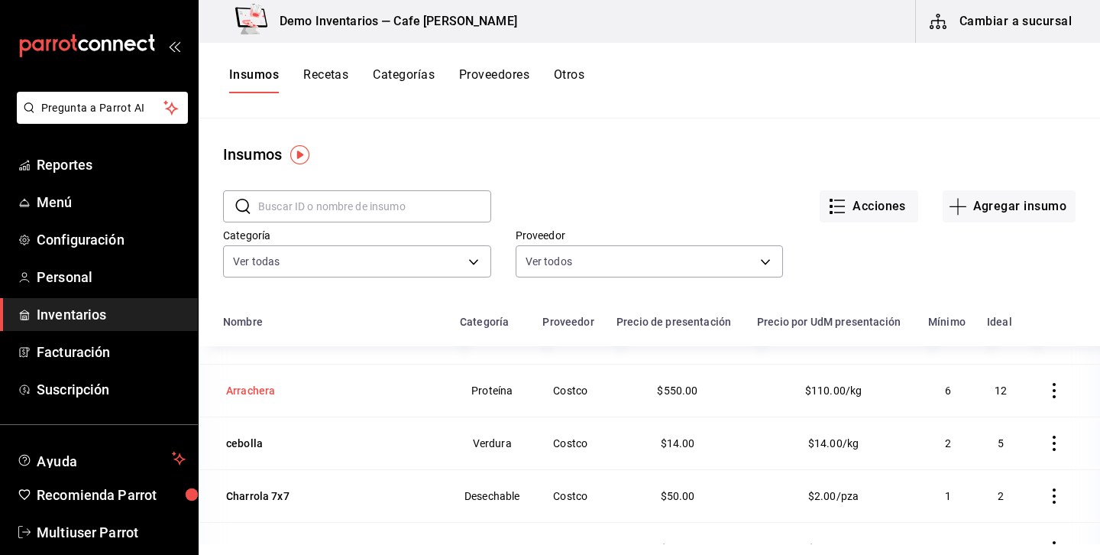
click at [270, 400] on div "Arrachera" at bounding box center [250, 390] width 55 height 21
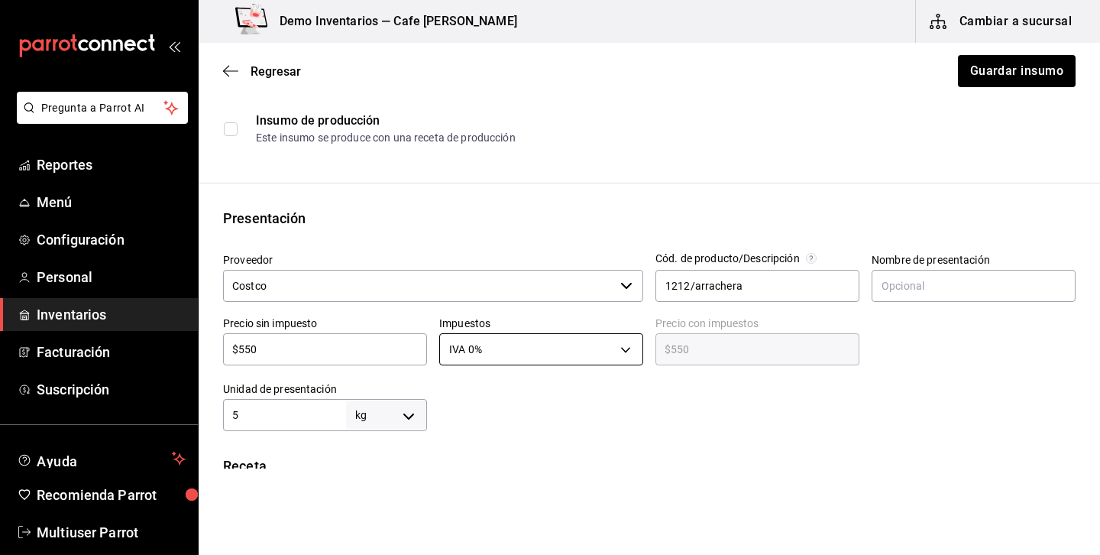
scroll to position [202, 0]
click at [672, 287] on input "1212/arrachera" at bounding box center [758, 288] width 204 height 32
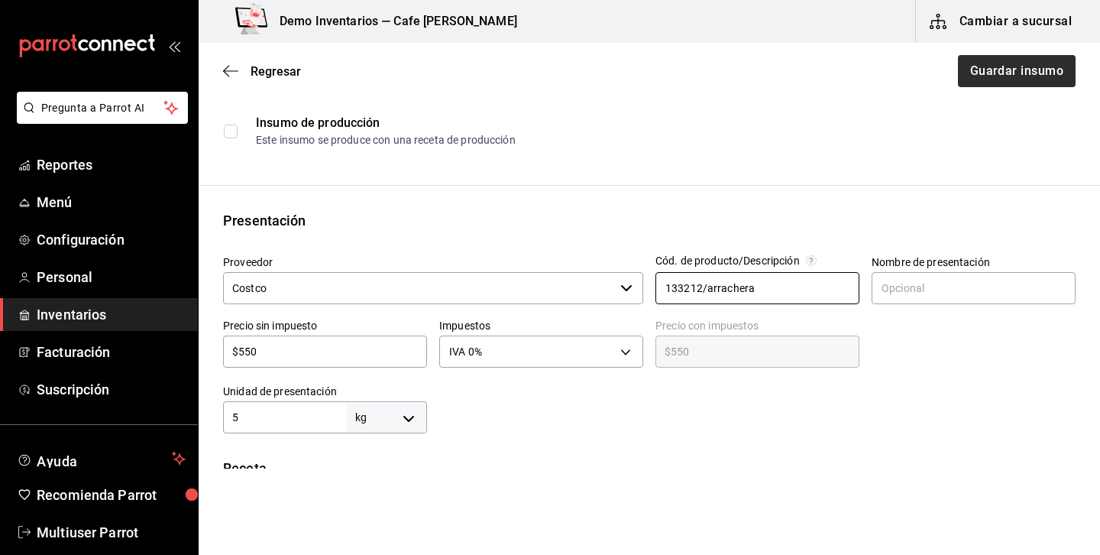
type input "133212/arrachera"
click at [1036, 72] on button "Guardar insumo" at bounding box center [1016, 71] width 119 height 32
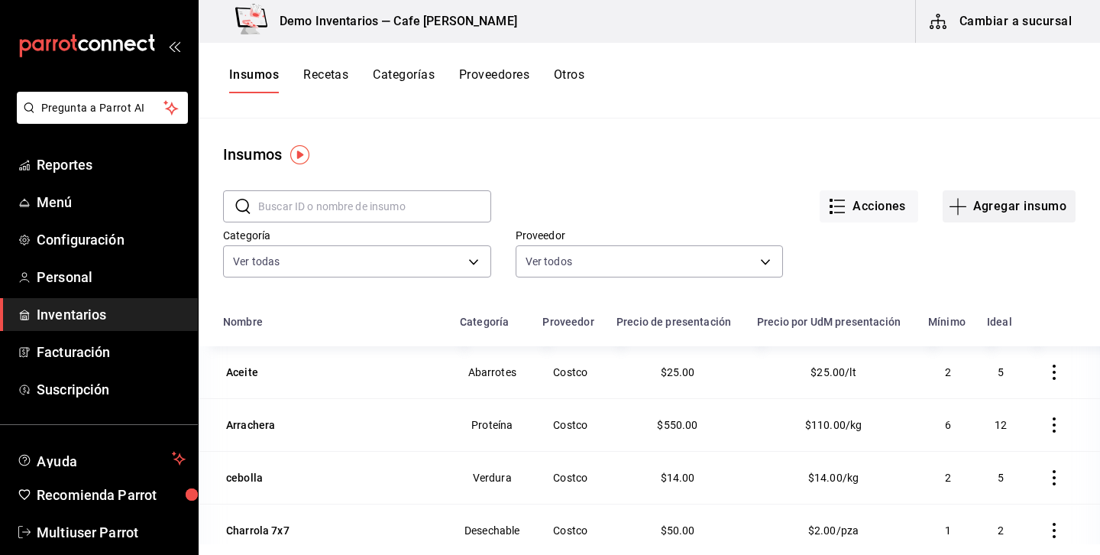
click at [1015, 213] on button "Agregar insumo" at bounding box center [1009, 206] width 133 height 32
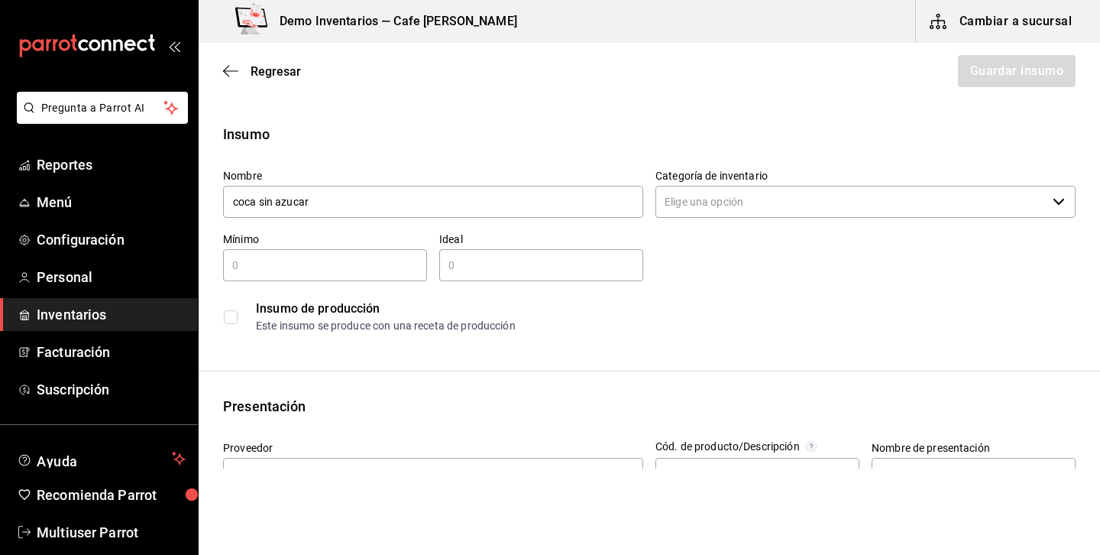
type input "coca sin azucar"
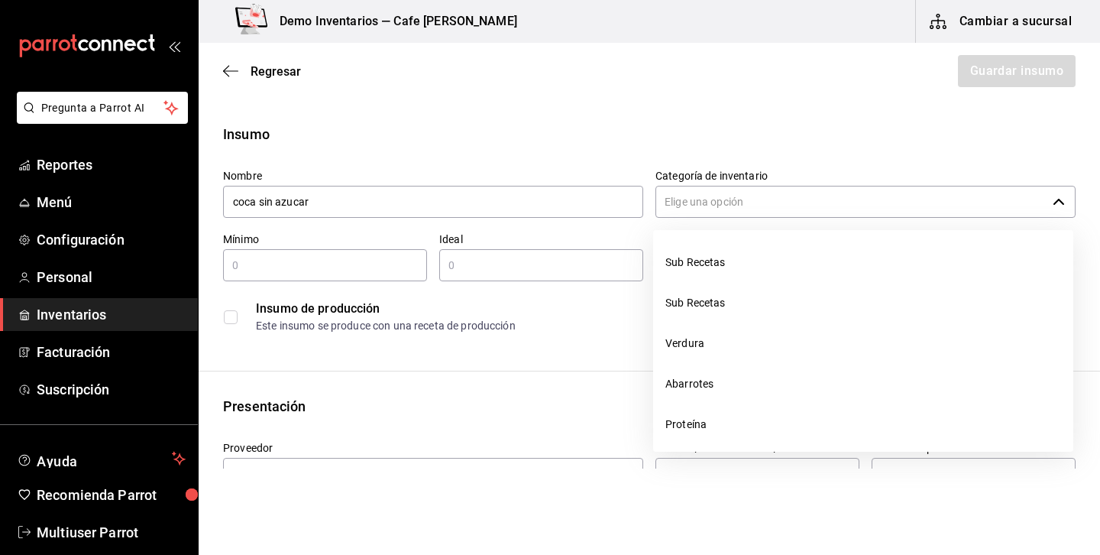
click at [847, 193] on input "Categoría de inventario" at bounding box center [851, 202] width 391 height 32
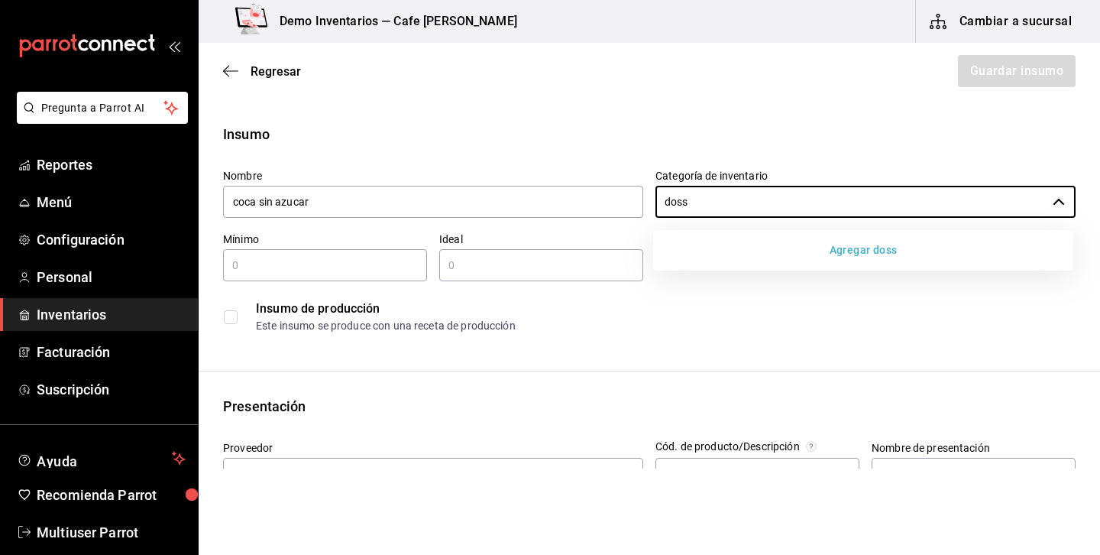
type input "doss"
click at [856, 258] on button "Agregar doss" at bounding box center [863, 250] width 408 height 28
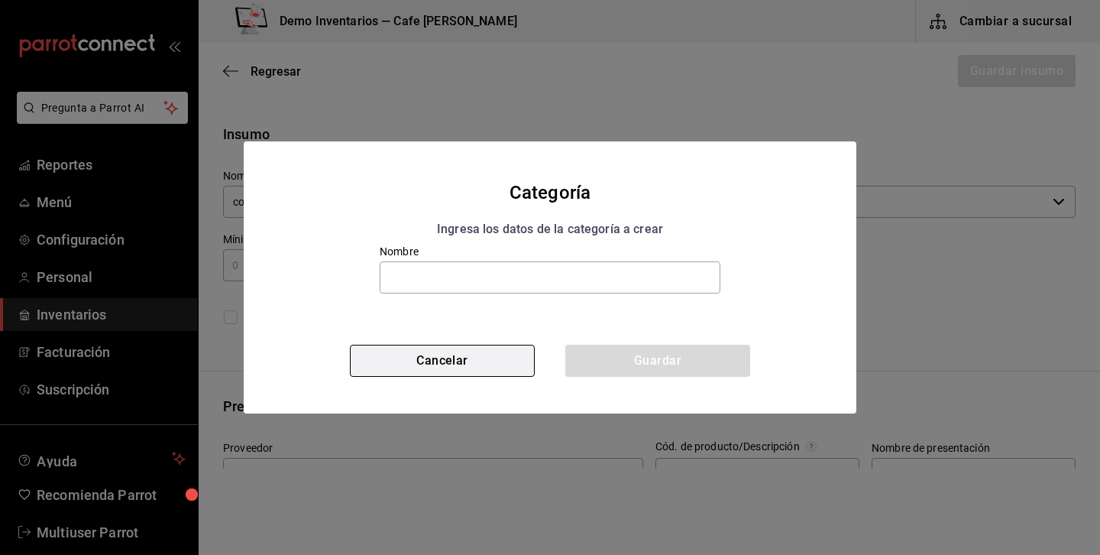
click at [422, 355] on button "Cancelar" at bounding box center [442, 361] width 185 height 32
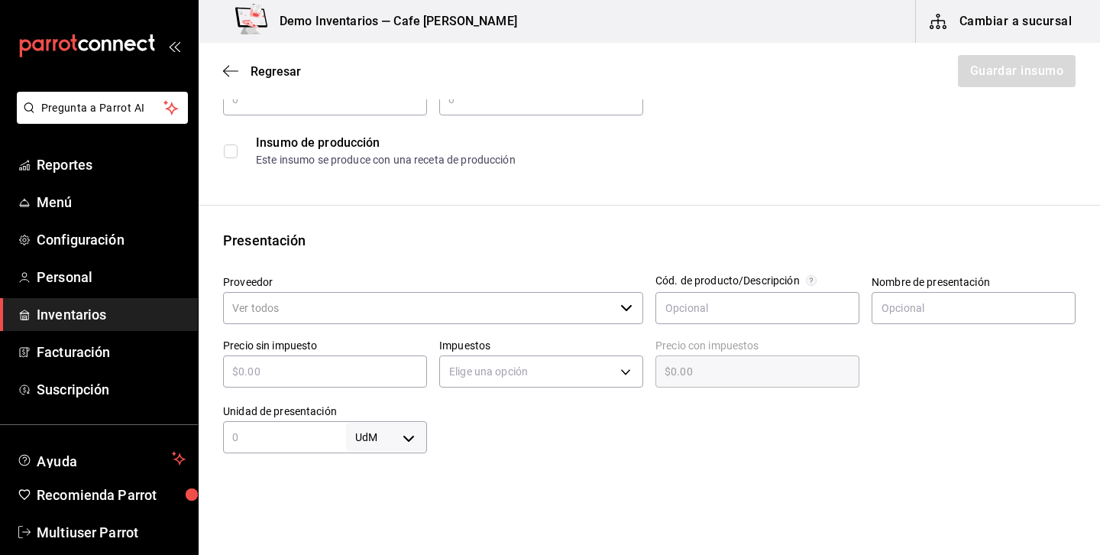
scroll to position [215, 0]
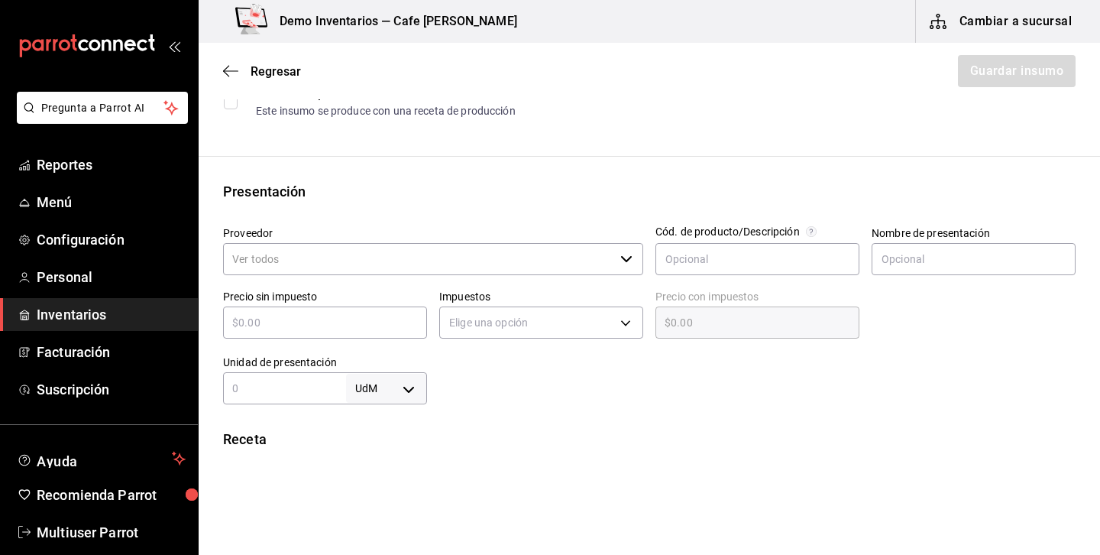
click at [470, 258] on input "Proveedor" at bounding box center [418, 259] width 391 height 32
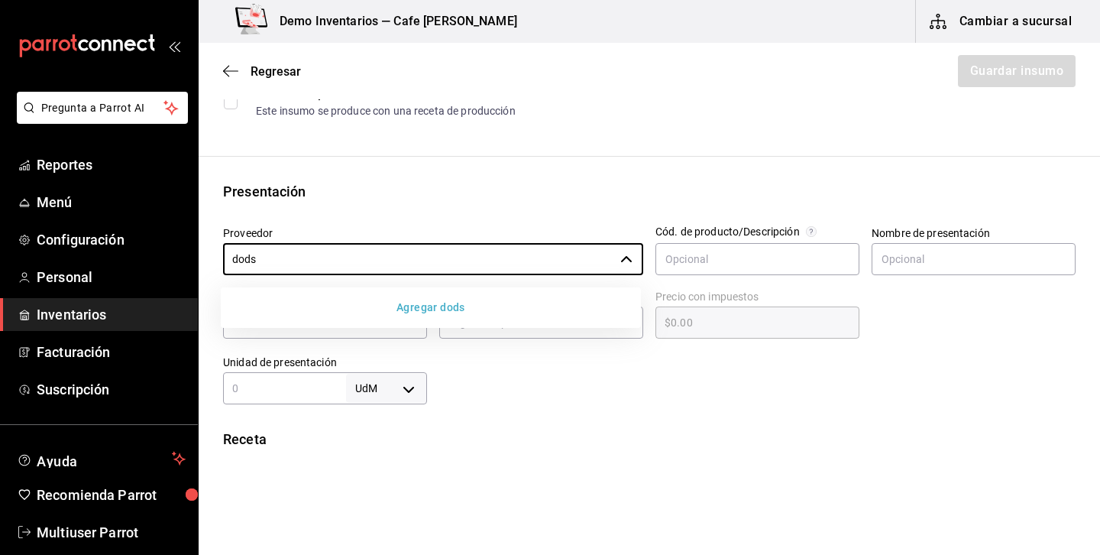
type input "dods"
click at [726, 442] on div "Receta" at bounding box center [649, 439] width 853 height 21
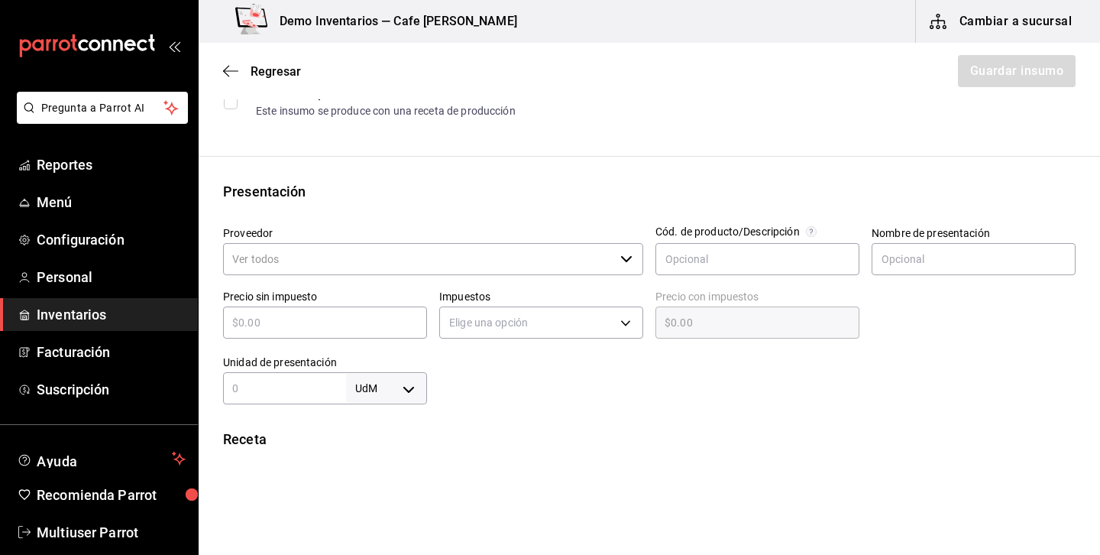
click at [600, 261] on input "Proveedor" at bounding box center [418, 259] width 391 height 32
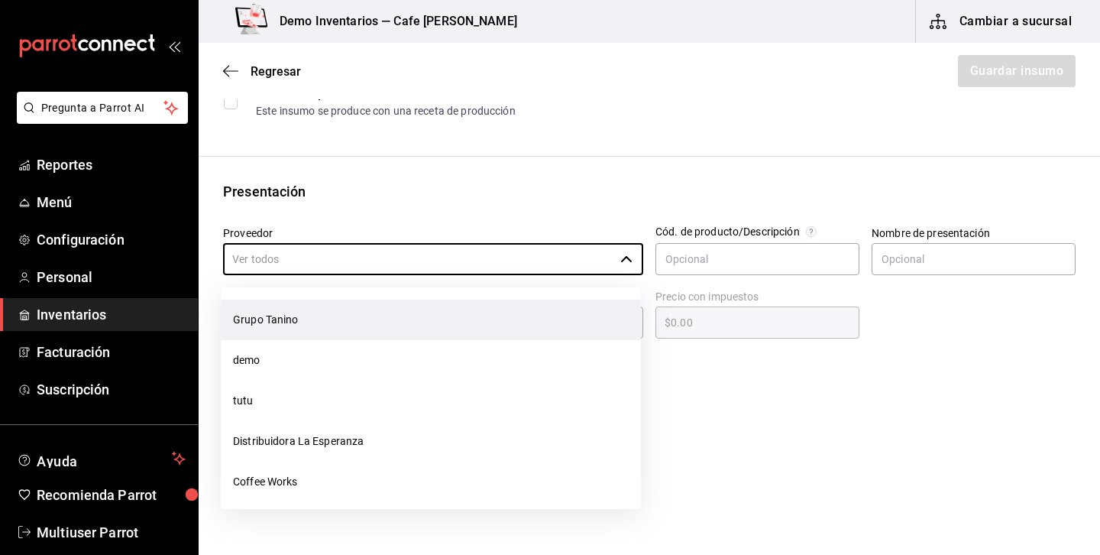
click at [277, 336] on li "Grupo Tanino" at bounding box center [431, 319] width 420 height 40
type input "Grupo Tanino"
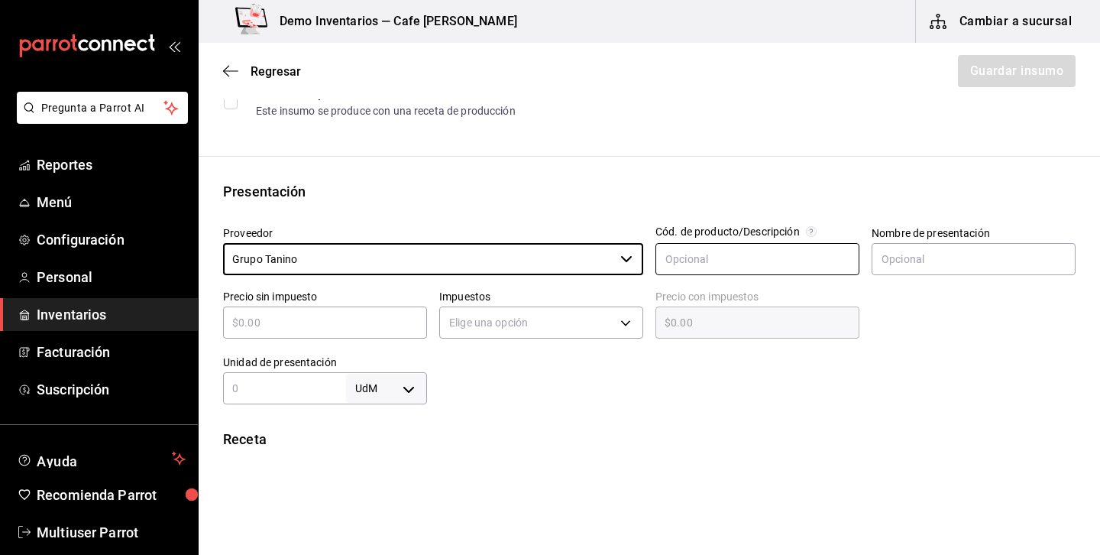
scroll to position [0, 0]
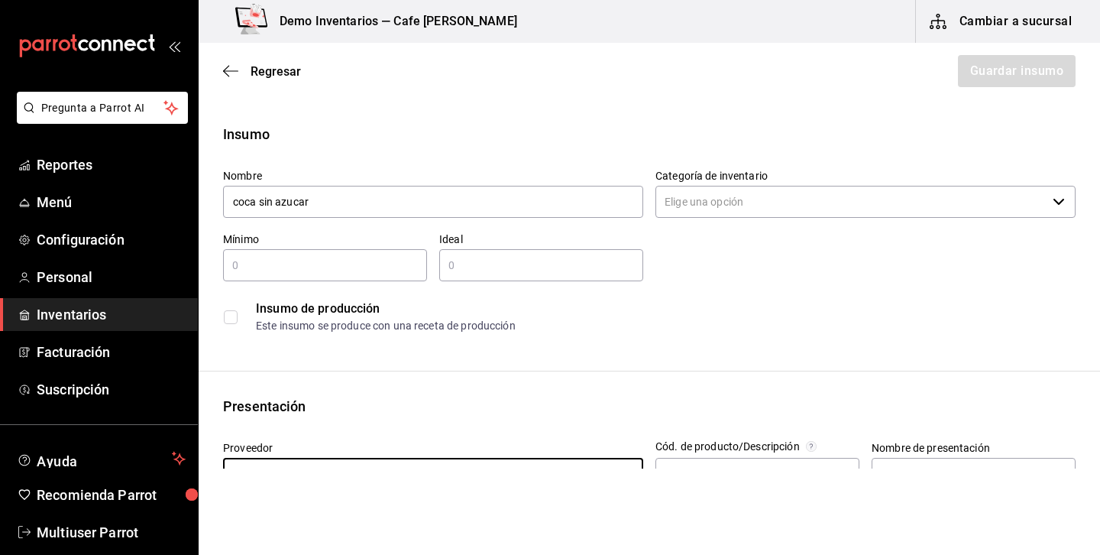
click at [798, 208] on input "Categoría de inventario" at bounding box center [851, 202] width 391 height 32
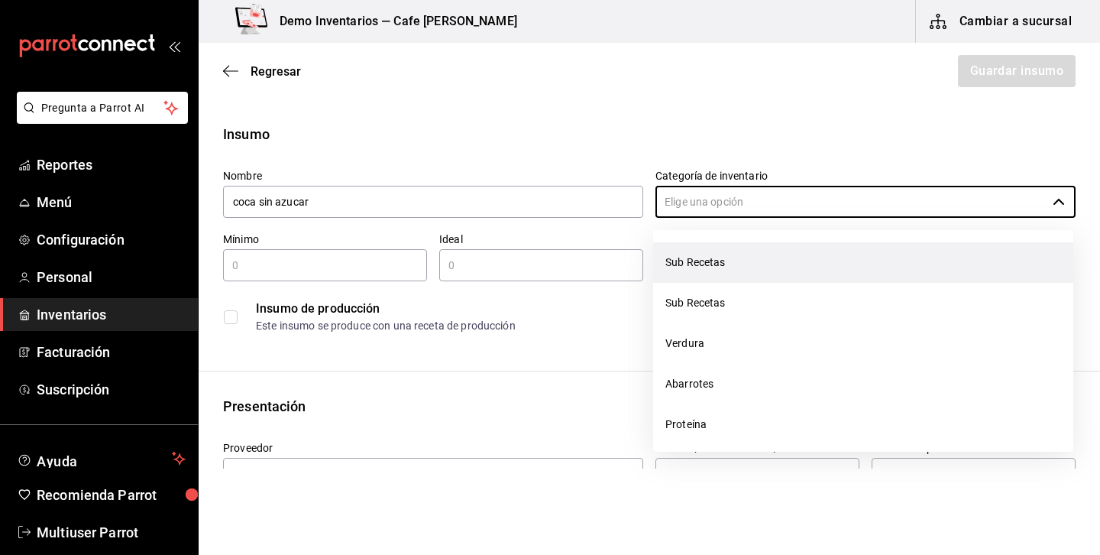
click at [731, 261] on li "Sub Recetas" at bounding box center [863, 262] width 420 height 40
type input "Sub Recetas"
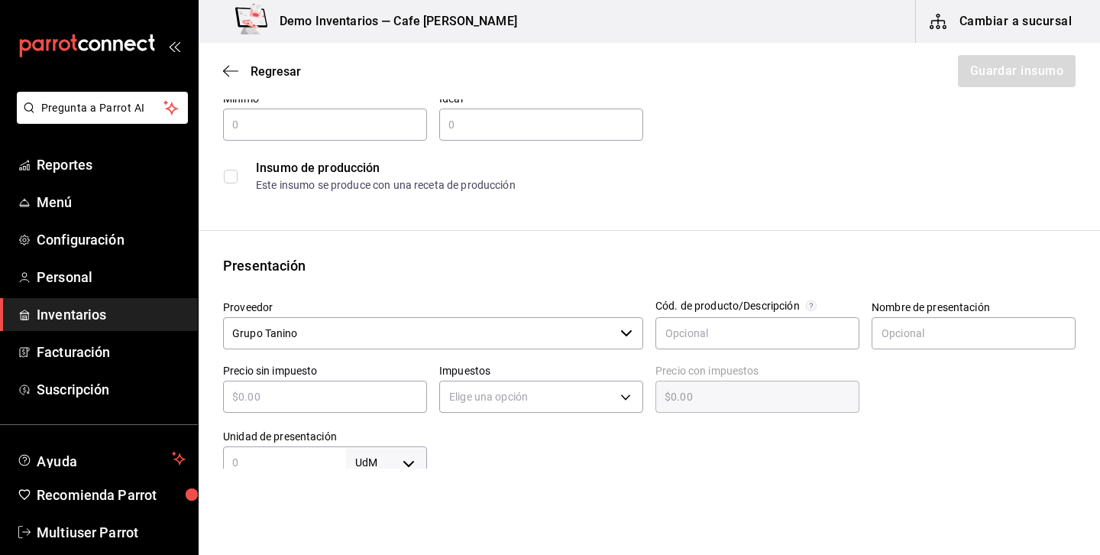
scroll to position [126, 0]
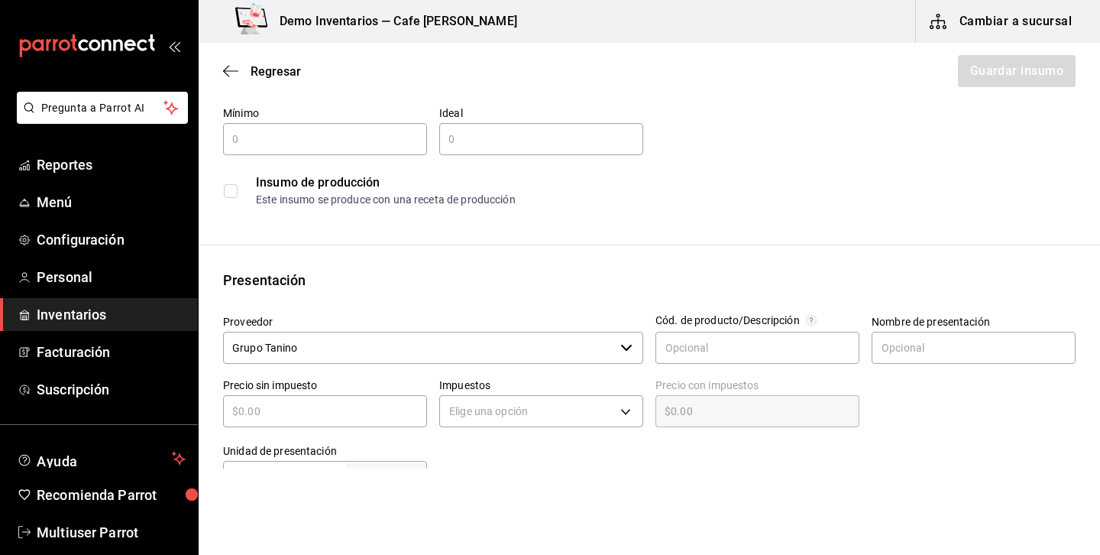
click at [291, 421] on div "​" at bounding box center [325, 411] width 204 height 32
type input "$1"
type input "$1.00"
type input "$12"
type input "$12.00"
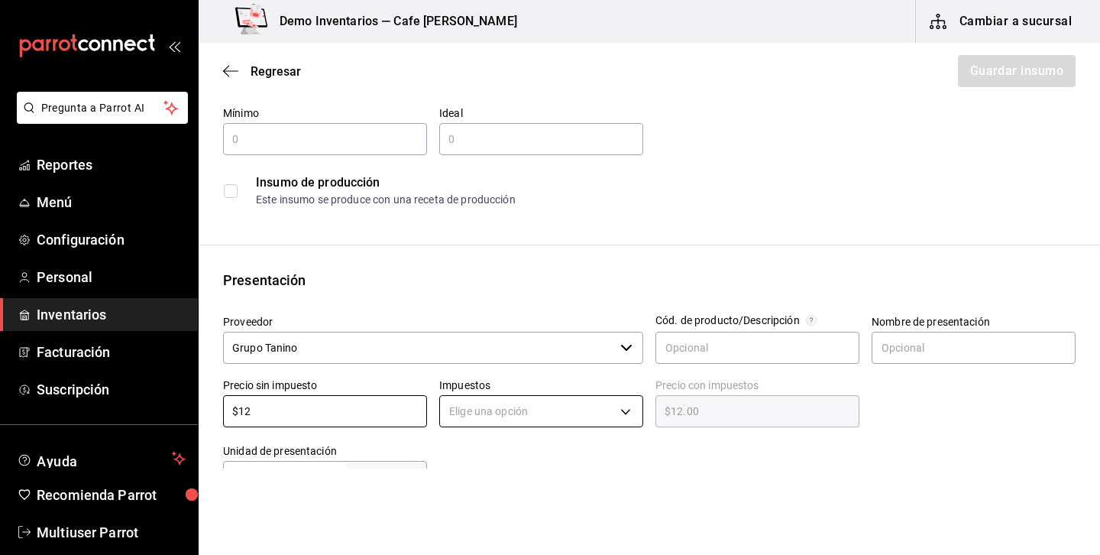
type input "$12"
click at [558, 405] on body "Pregunta a Parrot AI Reportes Menú Configuración Personal Inventarios Facturaci…" at bounding box center [550, 234] width 1100 height 468
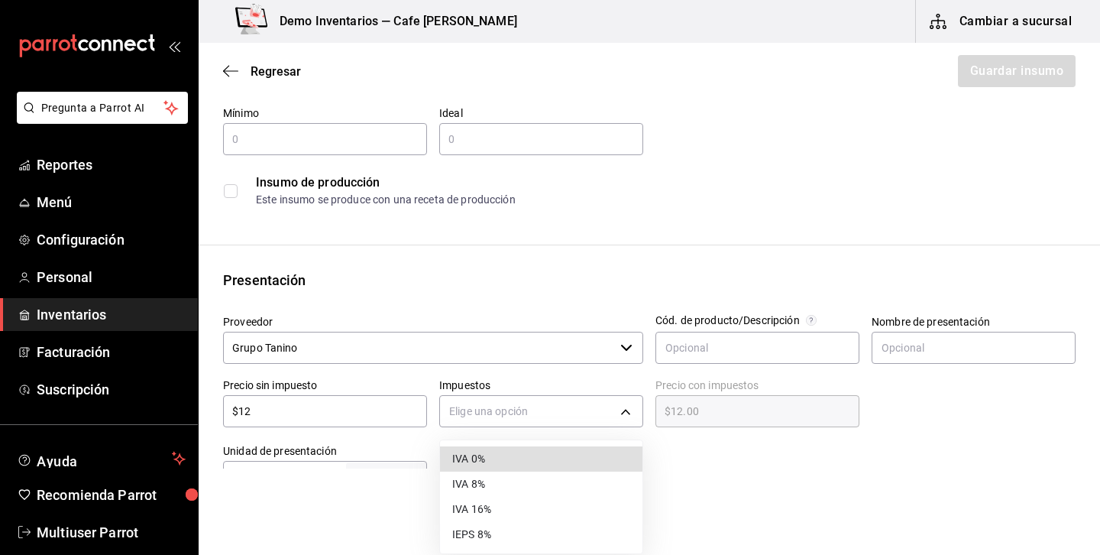
click at [488, 465] on li "IVA 0%" at bounding box center [541, 458] width 202 height 25
type input "IVA_0"
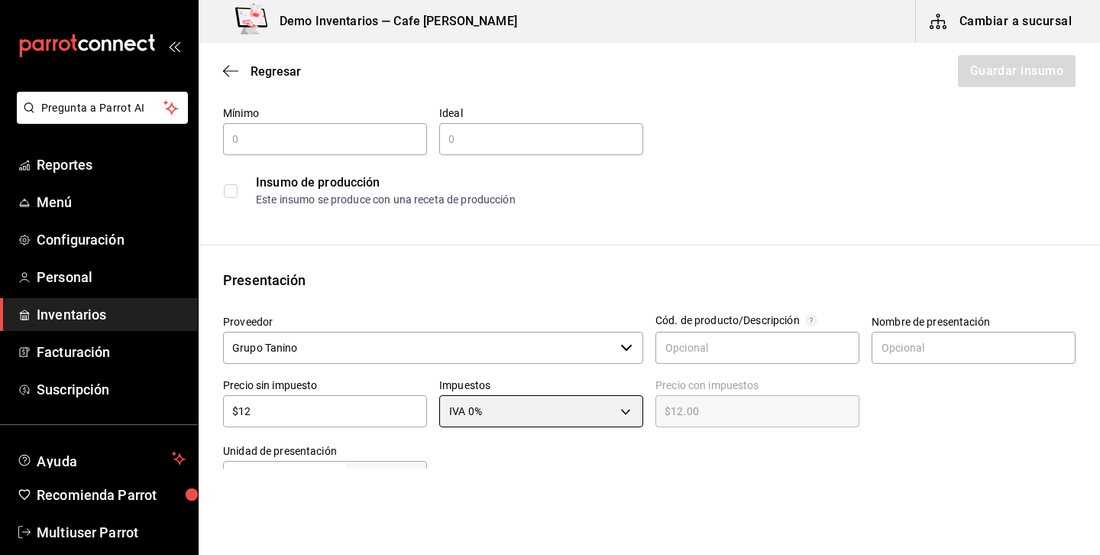
scroll to position [233, 0]
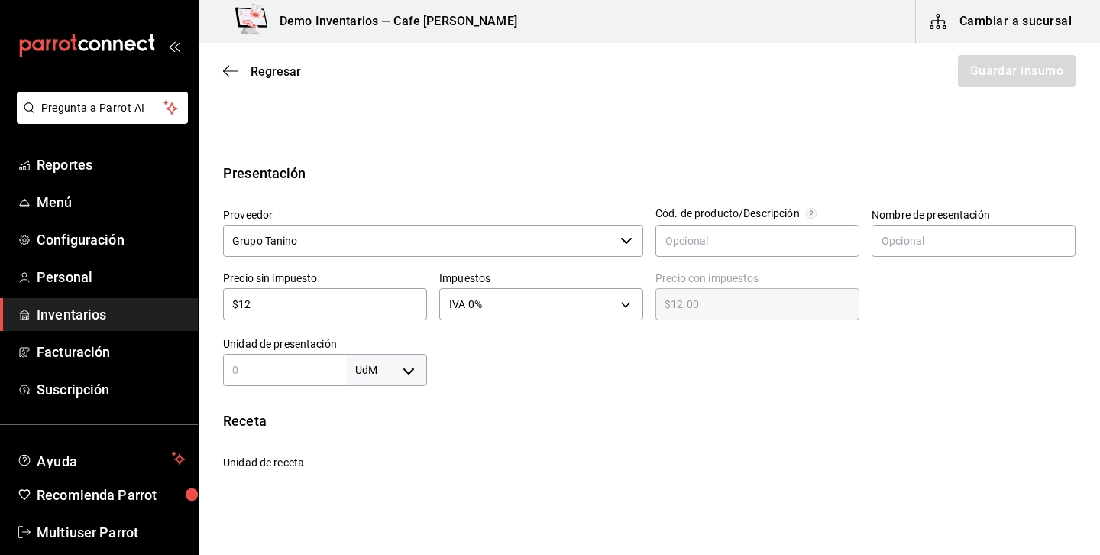
click at [295, 357] on div "UdM ​" at bounding box center [325, 370] width 204 height 32
type input "1"
click at [397, 374] on body "Pregunta a Parrot AI Reportes Menú Configuración Personal Inventarios Facturaci…" at bounding box center [550, 234] width 1100 height 468
click at [368, 510] on li "pza" at bounding box center [386, 509] width 79 height 25
type input "UNIT"
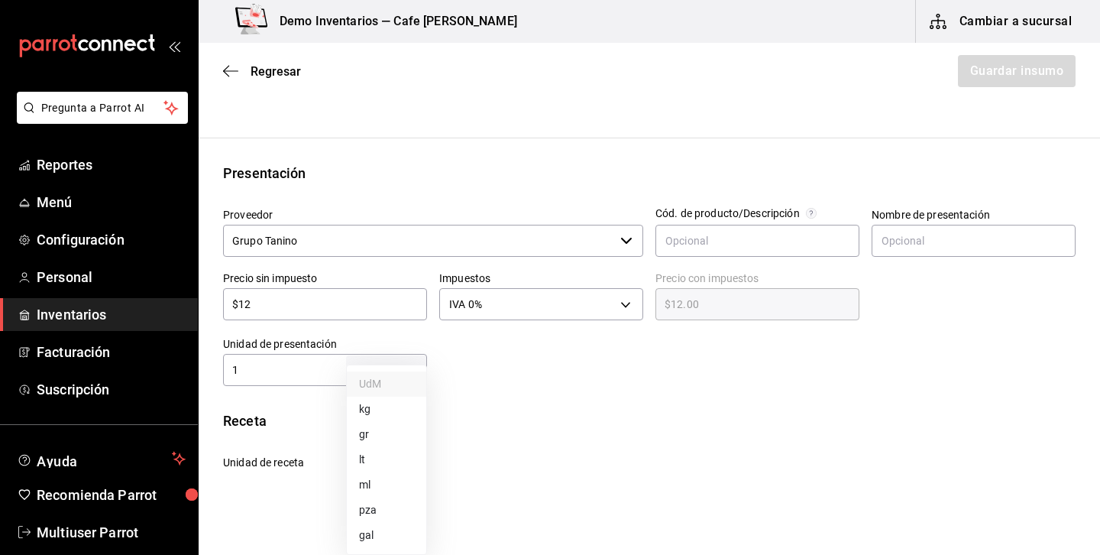
type input "UNIT"
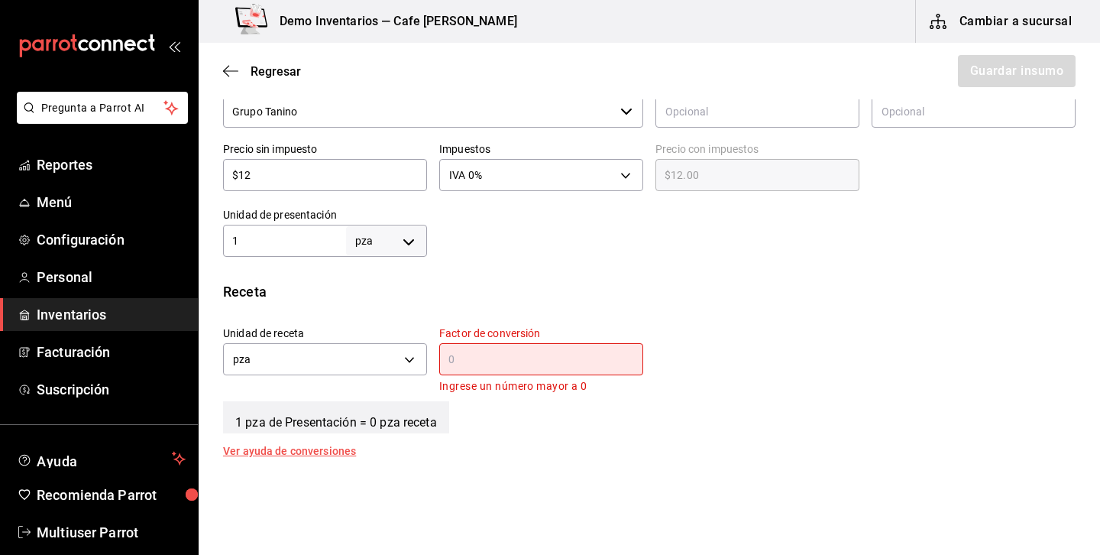
click at [476, 357] on input "text" at bounding box center [541, 359] width 204 height 18
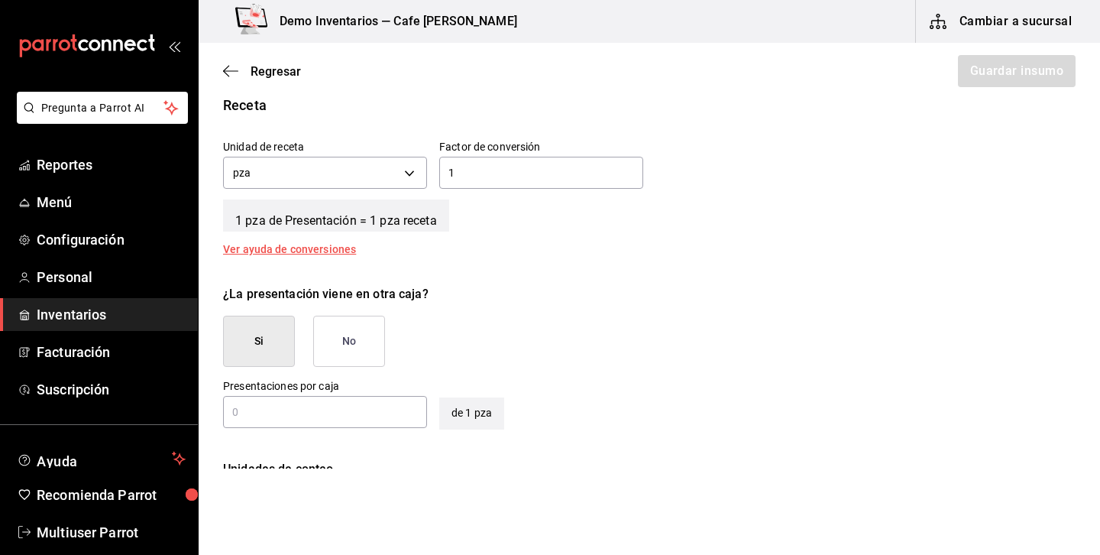
scroll to position [613, 0]
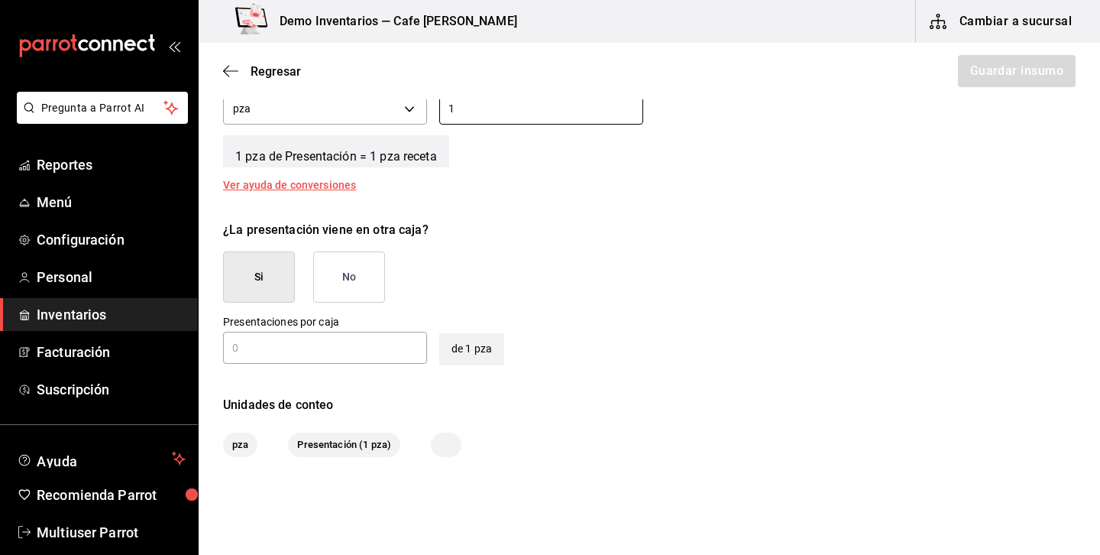
type input "1"
click at [352, 281] on button "No" at bounding box center [349, 276] width 72 height 51
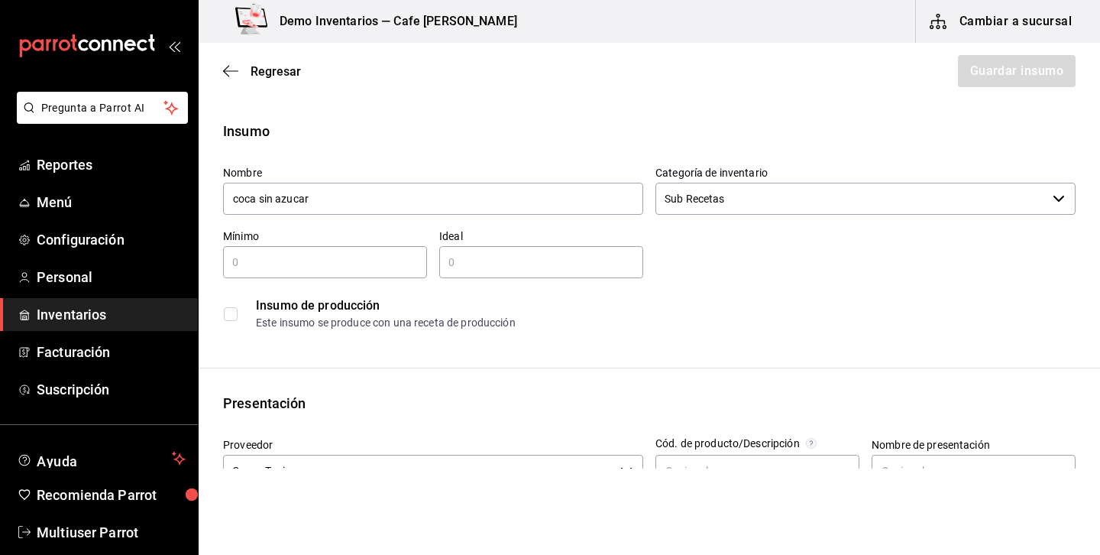
scroll to position [0, 0]
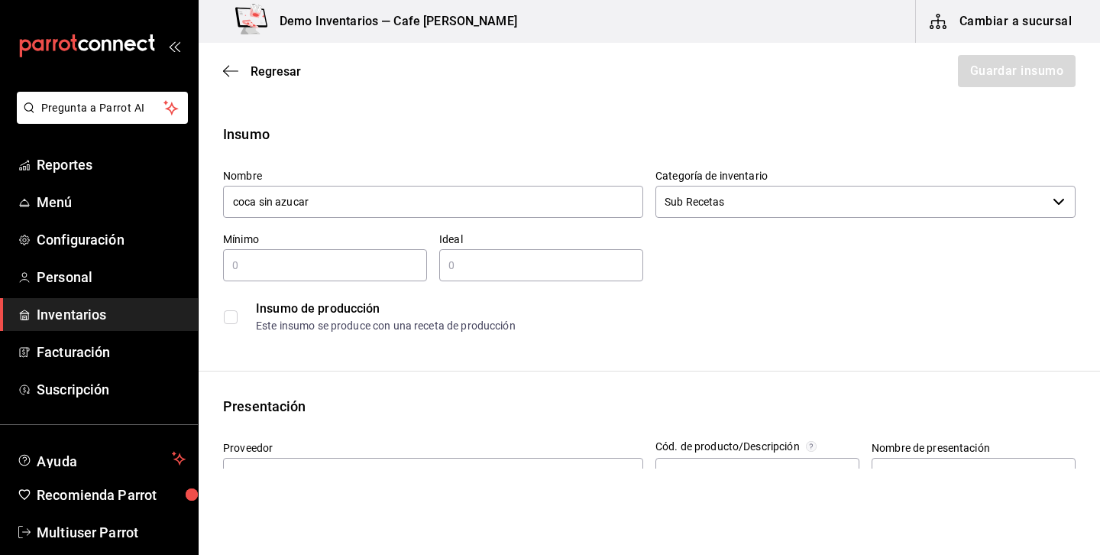
click at [317, 271] on input "text" at bounding box center [325, 265] width 204 height 18
type input "1"
click at [510, 261] on input "text" at bounding box center [541, 265] width 204 height 18
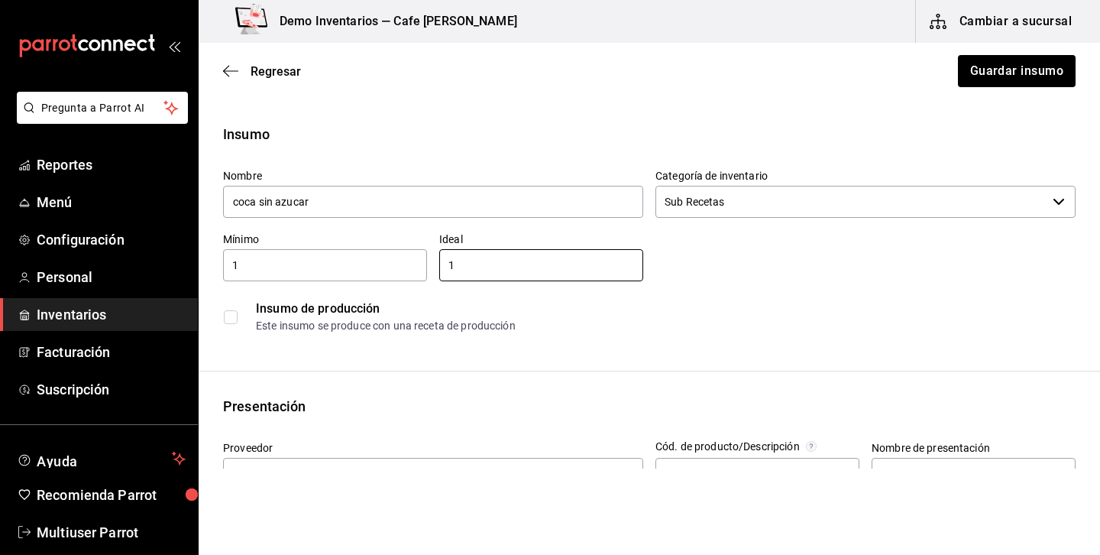
type input "1"
click at [788, 268] on div "Nombre coca sin azucar Categoría de inventario Sub Recetas ​ Mínimo 1 ​ Ideal 1…" at bounding box center [643, 248] width 865 height 183
click at [584, 264] on input "1" at bounding box center [541, 265] width 204 height 18
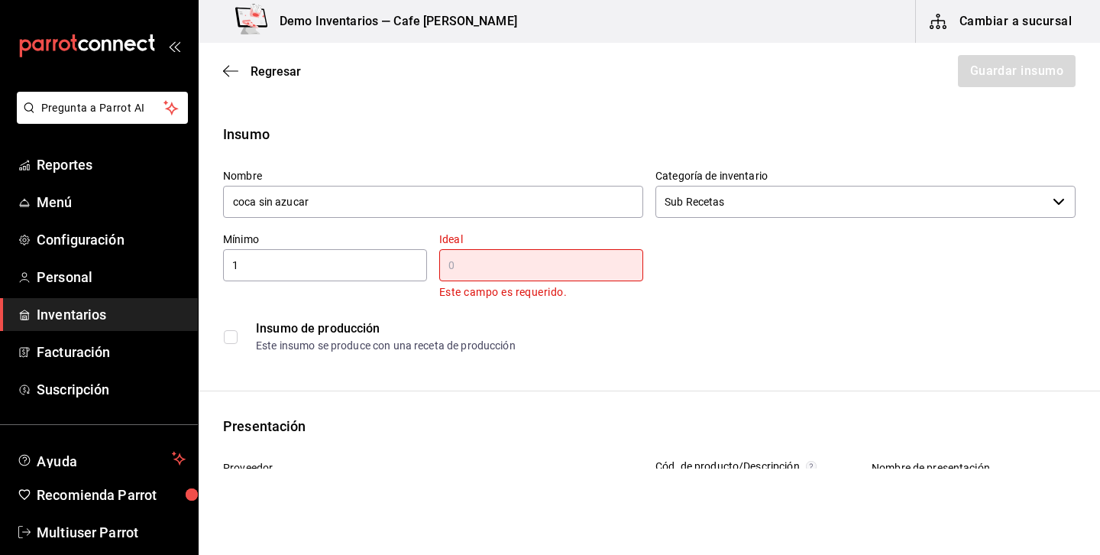
click at [833, 320] on div "Insumo de producción" at bounding box center [665, 328] width 819 height 18
click at [270, 68] on span "Regresar" at bounding box center [276, 71] width 50 height 15
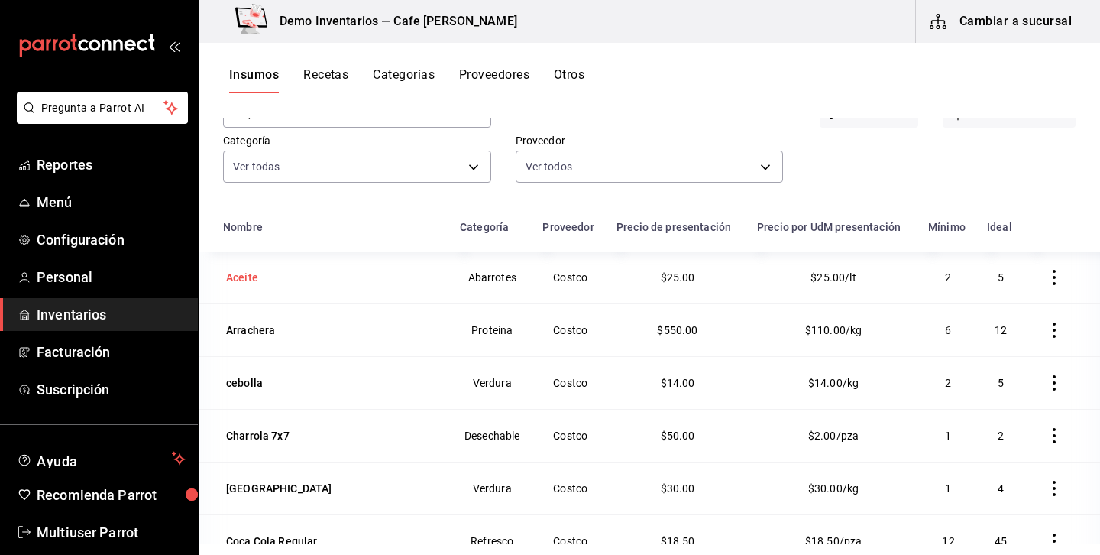
click at [264, 271] on div "Aceite" at bounding box center [332, 277] width 219 height 21
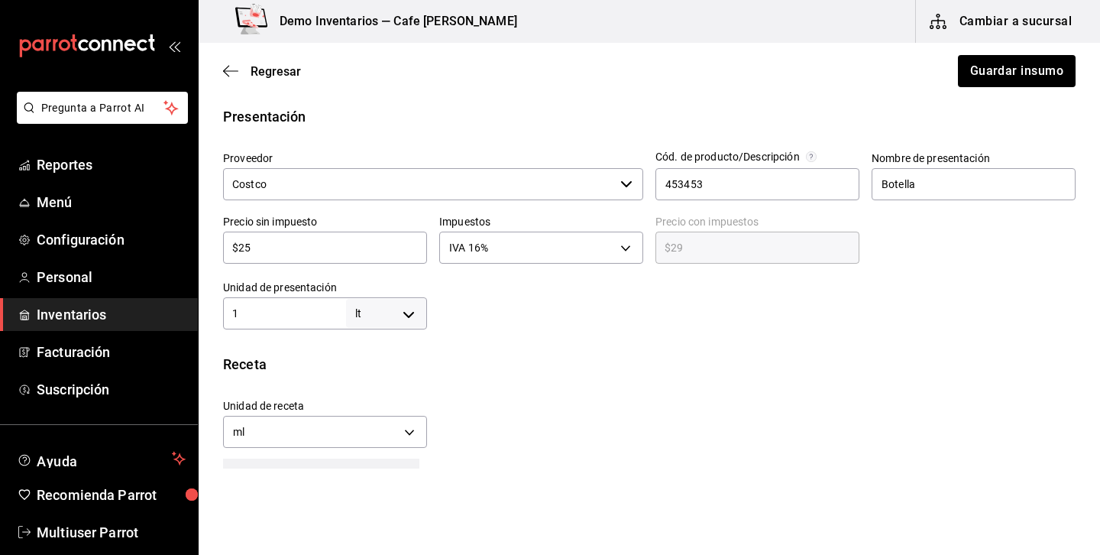
scroll to position [304, 0]
click at [283, 70] on span "Regresar" at bounding box center [276, 71] width 50 height 15
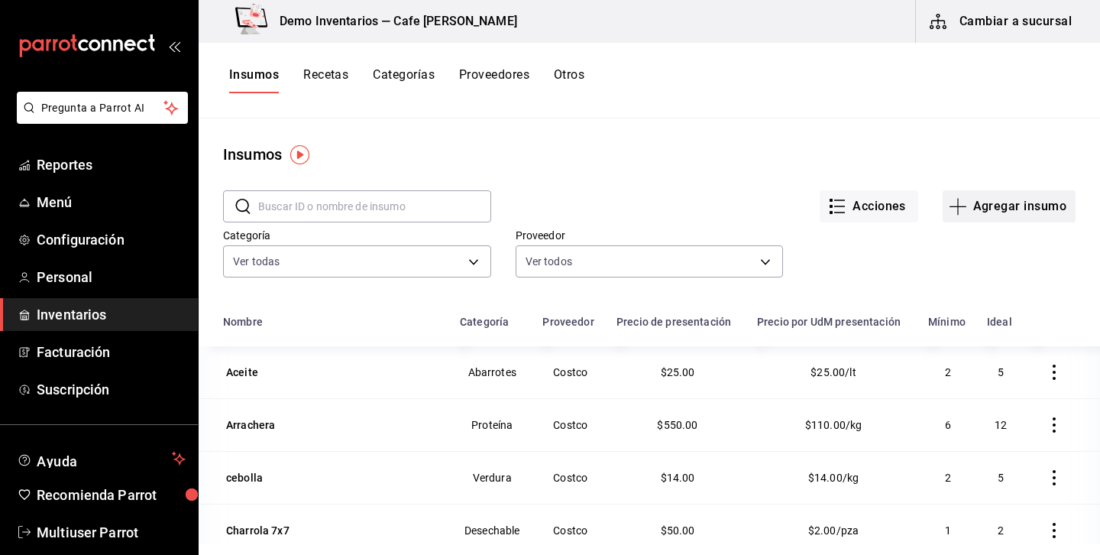
click at [1024, 212] on button "Agregar insumo" at bounding box center [1009, 206] width 133 height 32
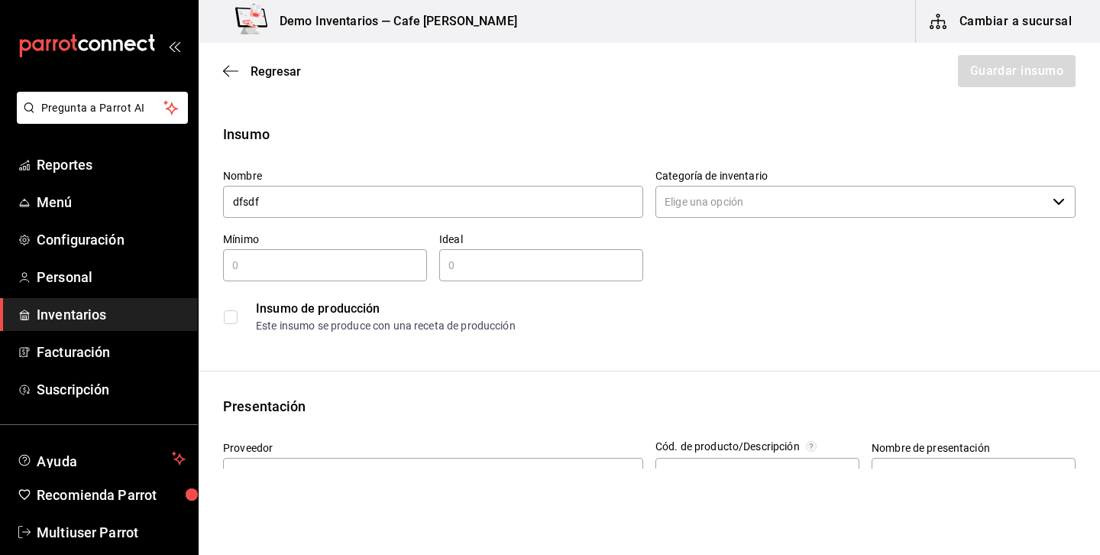
type input "dfsdf"
click at [932, 204] on input "Categoría de inventario" at bounding box center [851, 202] width 391 height 32
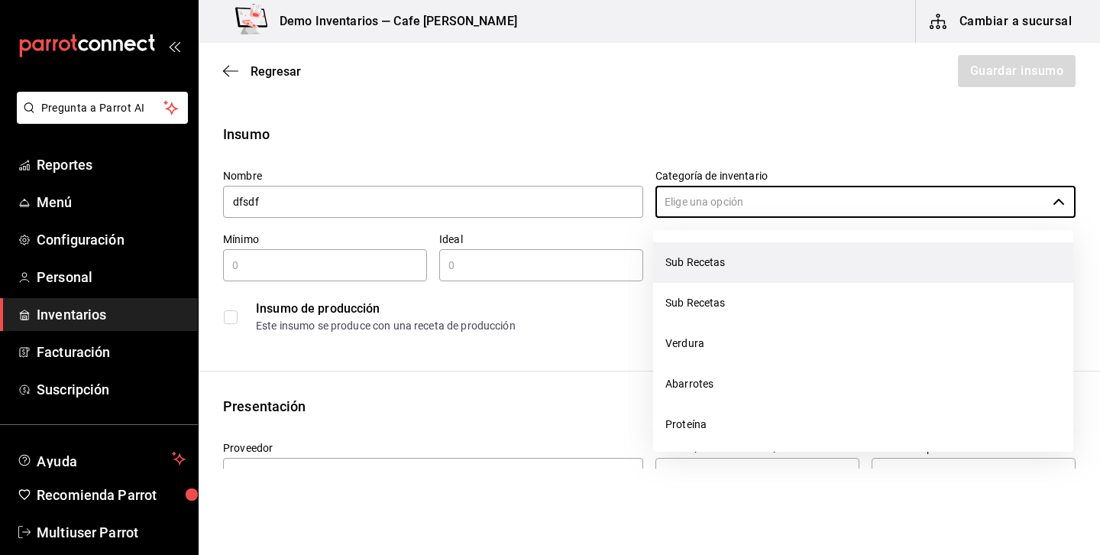
click at [720, 264] on li "Sub Recetas" at bounding box center [863, 262] width 420 height 40
type input "Sub Recetas"
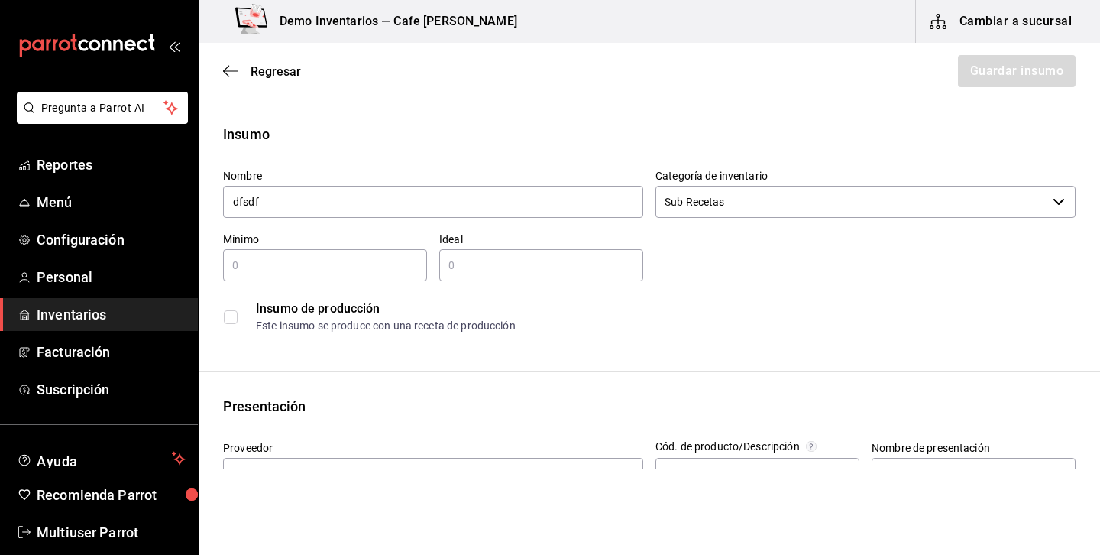
click at [355, 262] on input "text" at bounding box center [325, 265] width 204 height 18
click at [678, 338] on div "Insumo de producción Este insumo se produce con una receta de producción" at bounding box center [649, 316] width 853 height 47
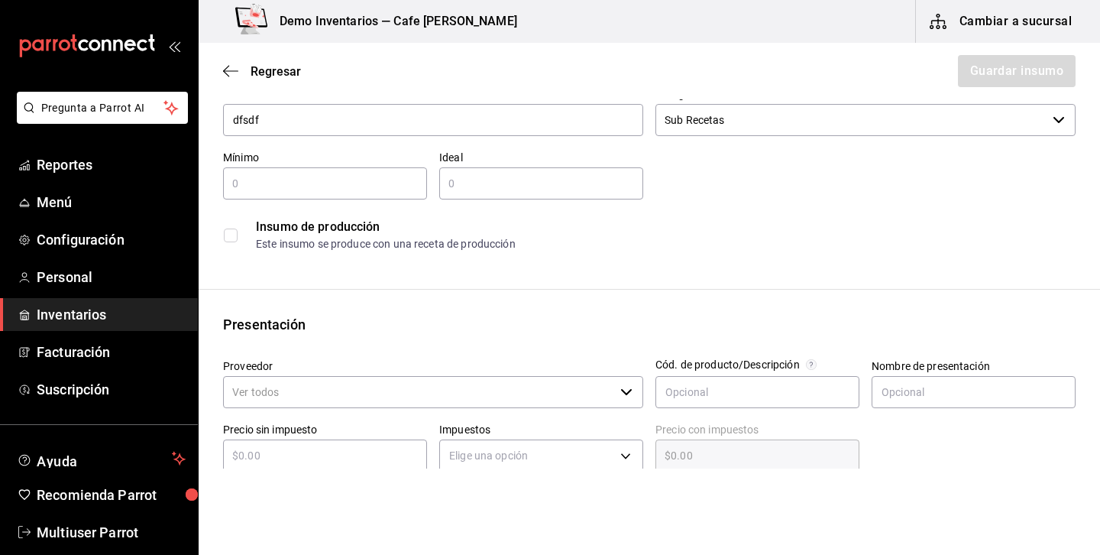
scroll to position [158, 0]
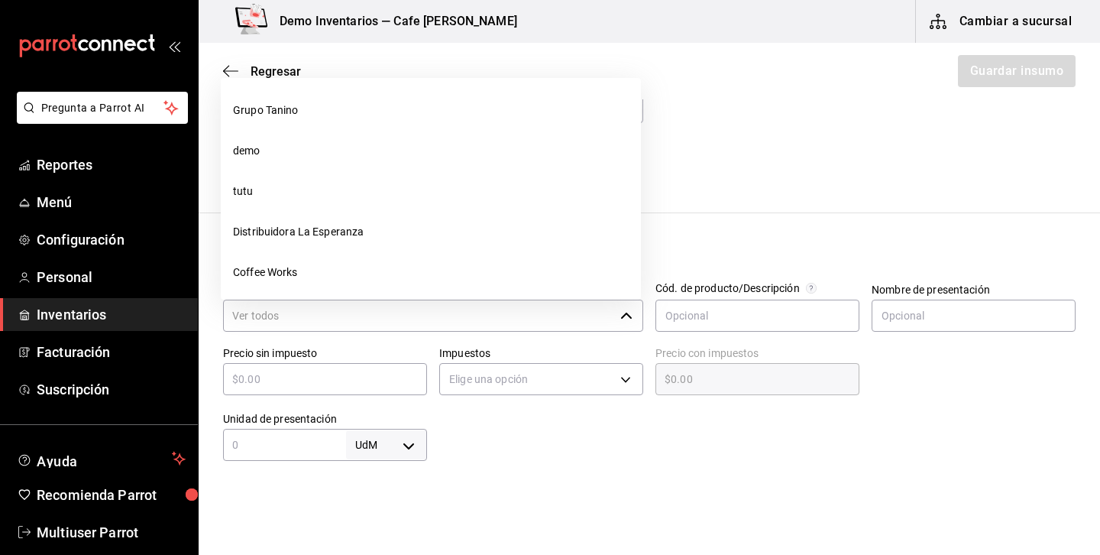
click at [593, 325] on input "Proveedor" at bounding box center [418, 315] width 391 height 32
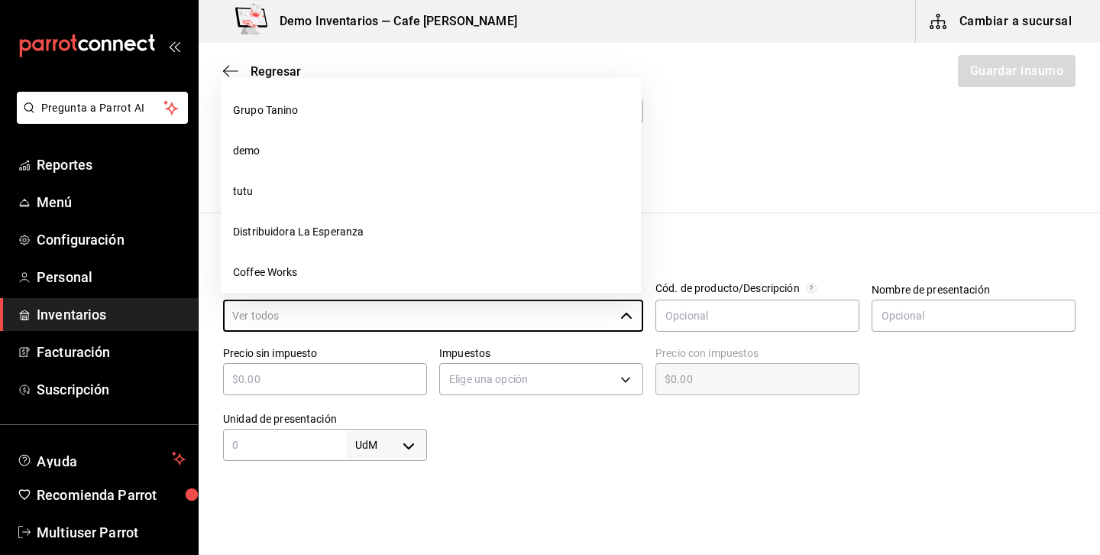
click at [287, 293] on li "Sukarne" at bounding box center [431, 313] width 420 height 40
type input "Sukarne"
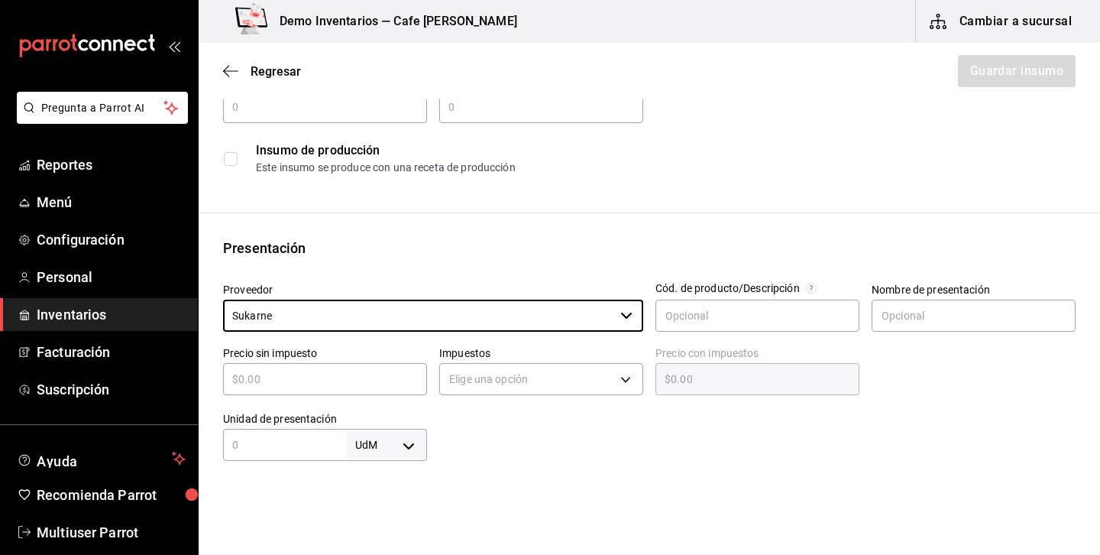
click at [299, 364] on div "​" at bounding box center [325, 379] width 204 height 32
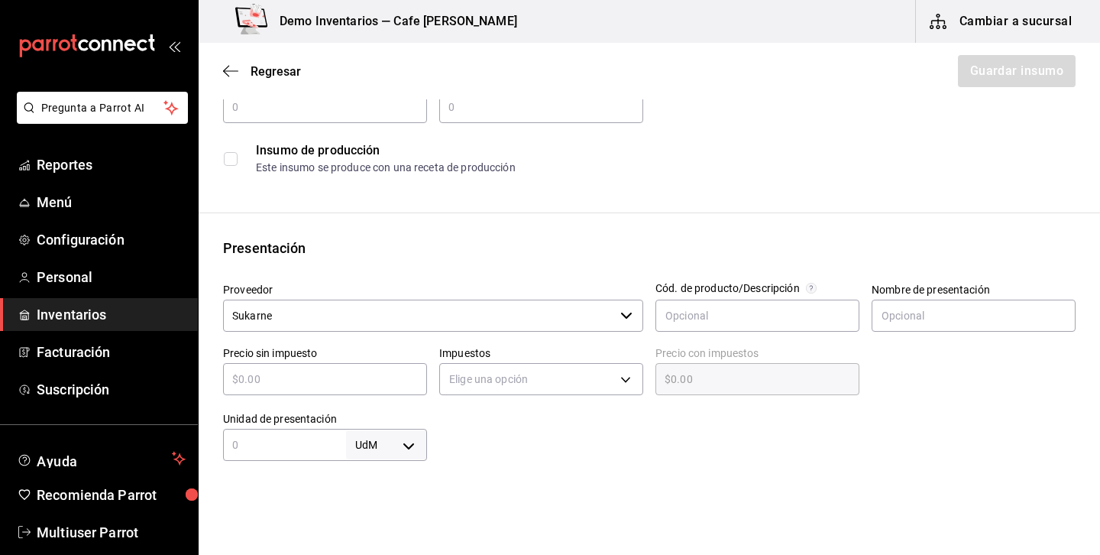
type input "$1"
type input "$1.00"
type input "$12"
type input "$12.00"
type input "$12"
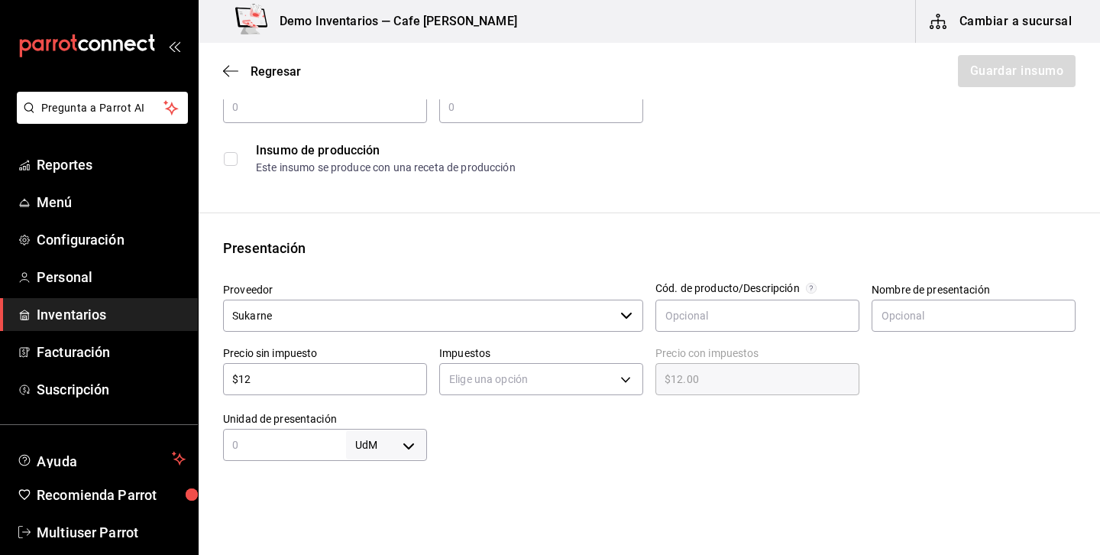
click at [298, 461] on div "Insumo Nombre dfsdf Categoría de inventario Sub Recetas ​ Mínimo ​ Ideal ​ Insu…" at bounding box center [650, 420] width 902 height 908
click at [304, 452] on input "text" at bounding box center [284, 444] width 123 height 18
type input "1"
click at [409, 442] on body "Pregunta a Parrot AI Reportes Menú Configuración Personal Inventarios Facturaci…" at bounding box center [550, 234] width 1100 height 468
click at [374, 477] on li "ml" at bounding box center [386, 484] width 79 height 25
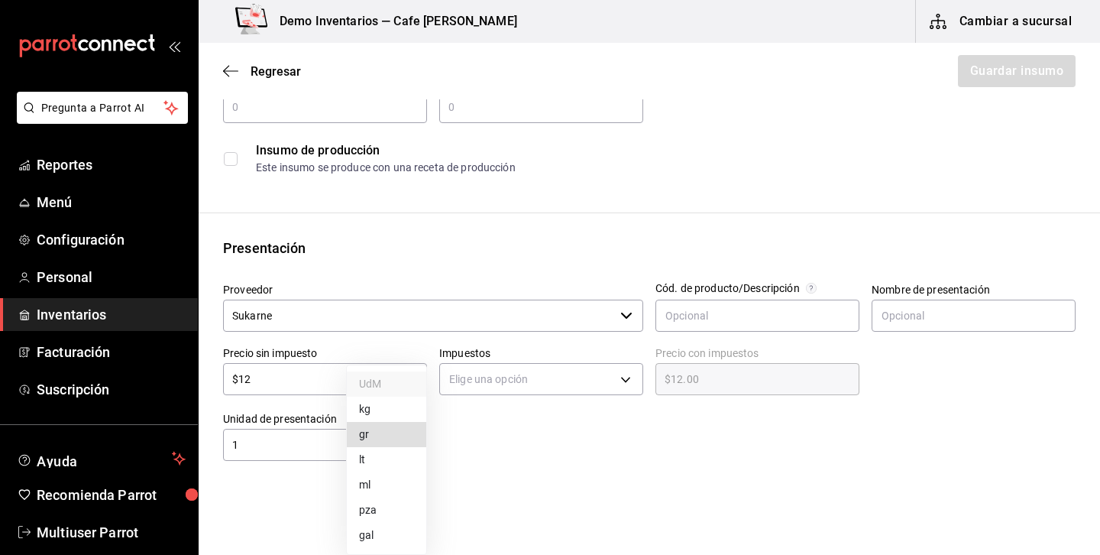
type input "MILLILITER"
type input "1"
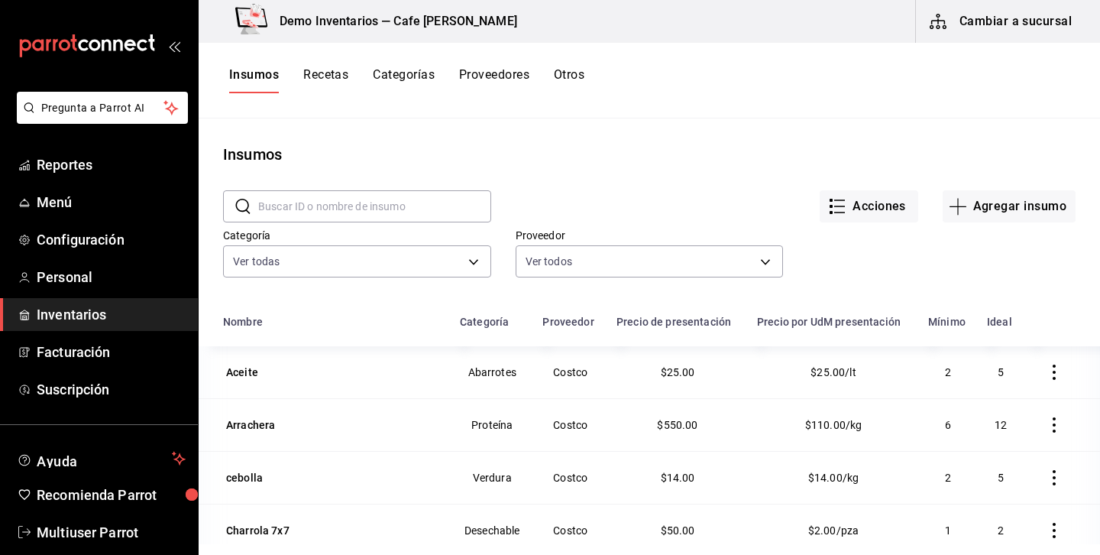
click at [1012, 222] on div "Categoría Ver todas 704e164b-83c7-4e03-a661-fa6f19d480c6,b474e08e-5cf6-4a45-9c6…" at bounding box center [637, 240] width 877 height 84
click at [1018, 204] on button "Agregar insumo" at bounding box center [1009, 206] width 133 height 32
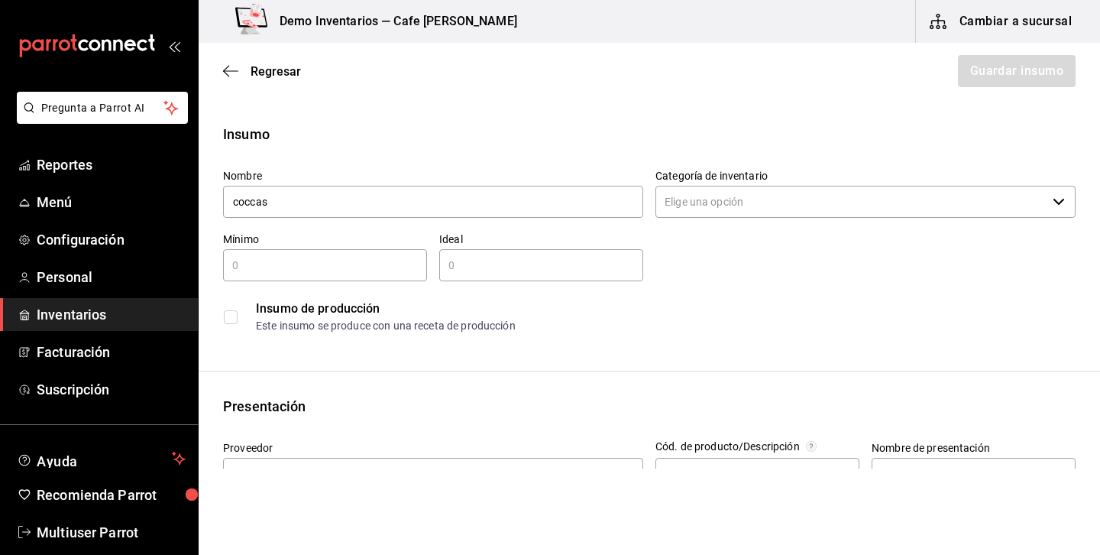
type input "coccas"
click at [751, 197] on input "Categoría de inventario" at bounding box center [851, 202] width 391 height 32
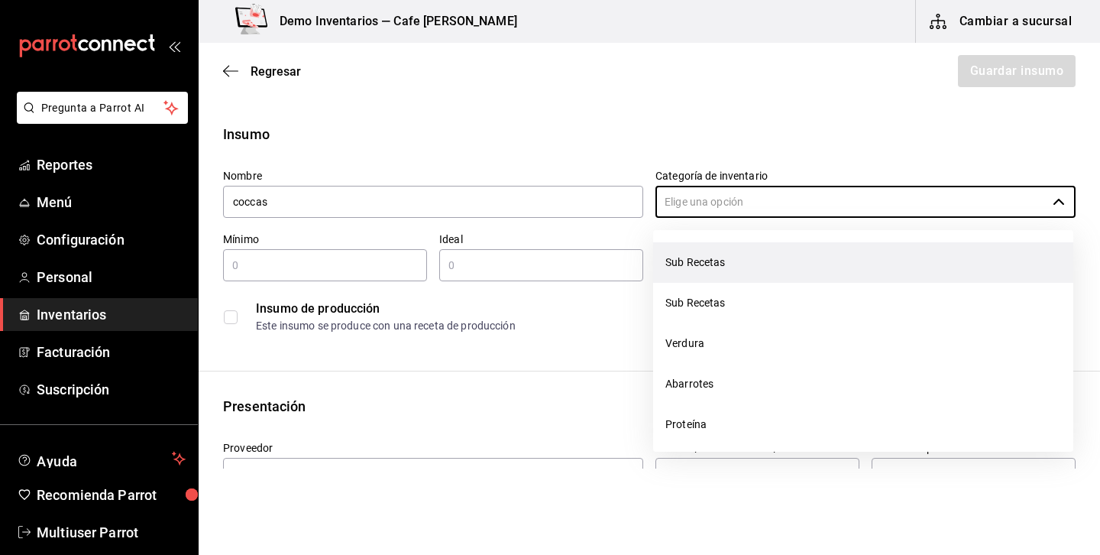
click at [726, 245] on li "Sub Recetas" at bounding box center [863, 262] width 420 height 40
type input "Sub Recetas"
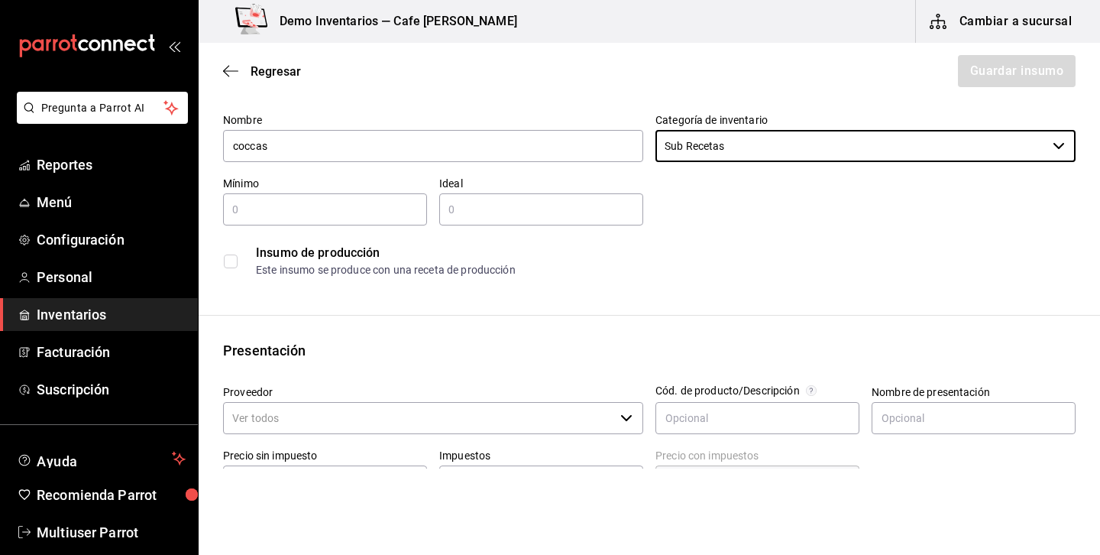
scroll to position [155, 0]
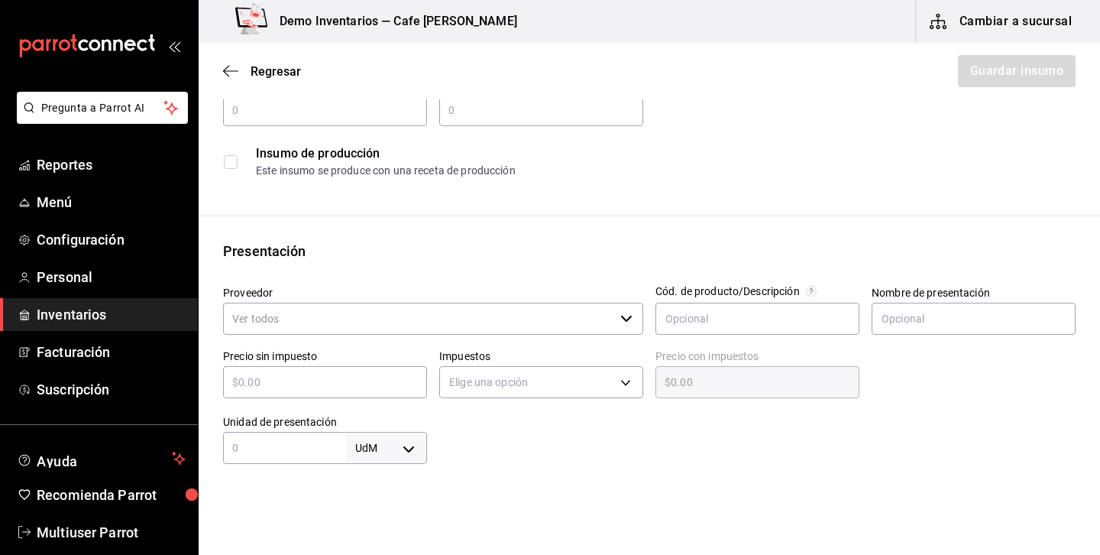
click at [575, 327] on input "Proveedor" at bounding box center [418, 319] width 391 height 32
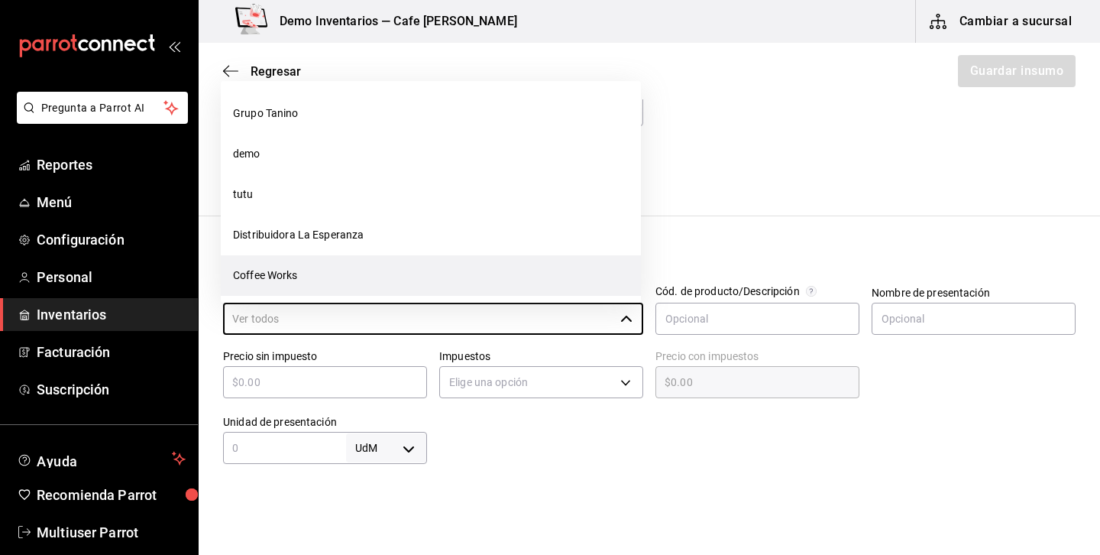
click at [292, 274] on li "Coffee Works" at bounding box center [431, 275] width 420 height 40
type input "Coffee Works"
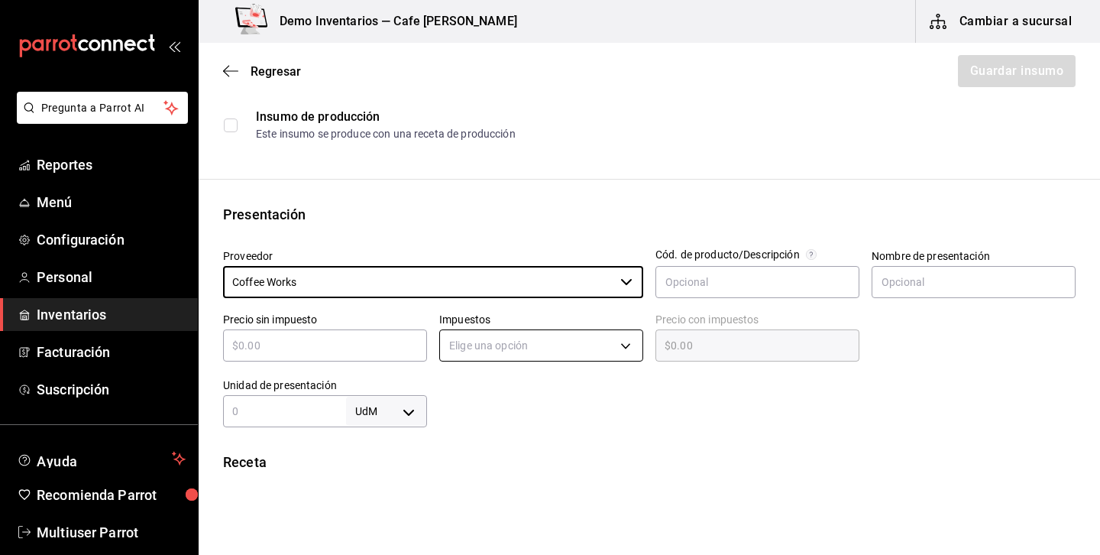
scroll to position [225, 0]
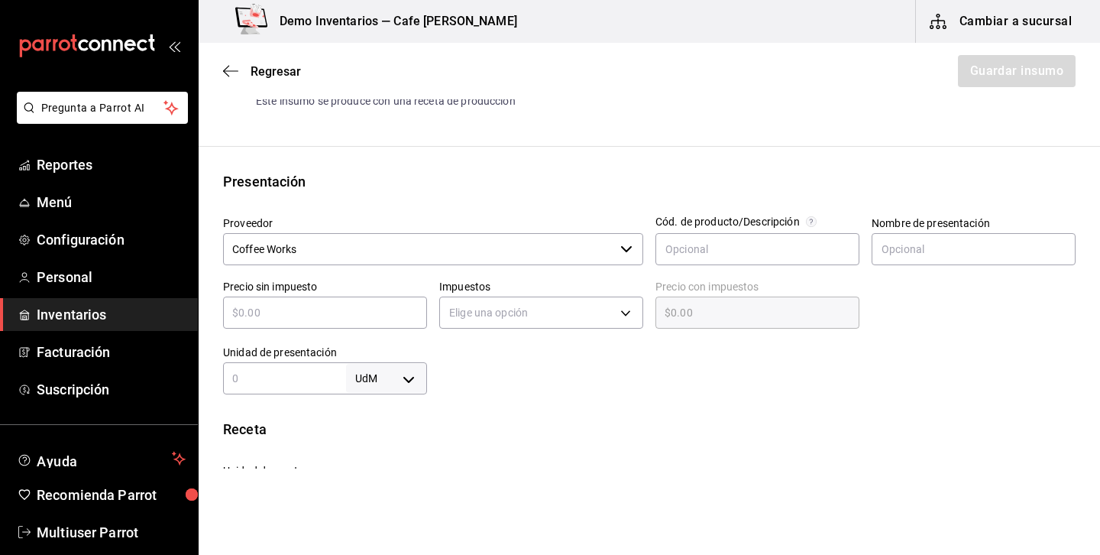
click at [306, 309] on input "text" at bounding box center [325, 312] width 204 height 18
type input "$1"
type input "$1.00"
type input "$12"
type input "$12.00"
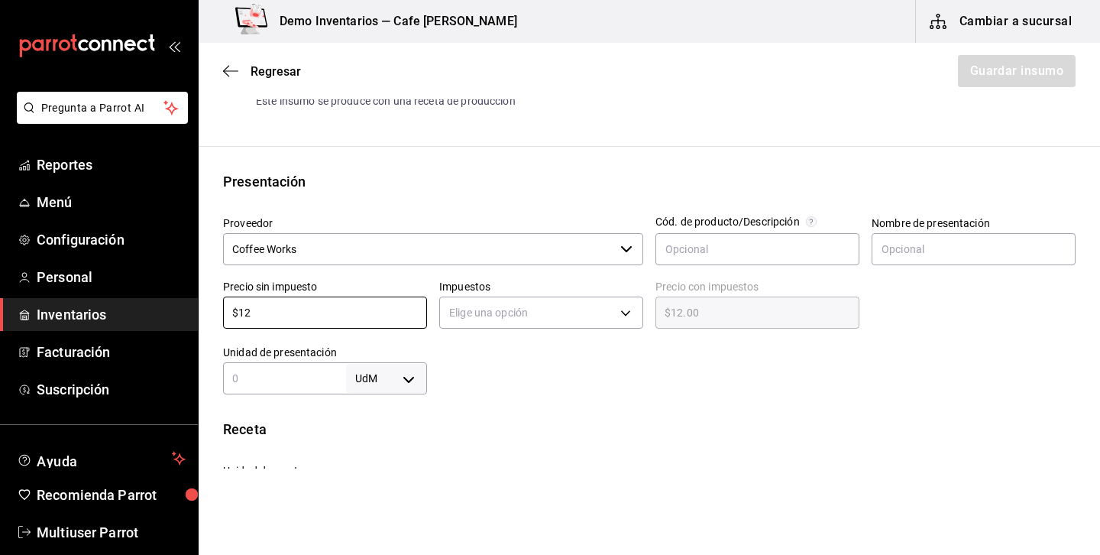
type input "$12"
click at [522, 355] on div at bounding box center [751, 363] width 649 height 61
click at [305, 365] on div "UdM ​" at bounding box center [325, 378] width 204 height 32
type input "1"
click at [390, 379] on body "Pregunta a Parrot AI Reportes Menú Configuración Personal Inventarios Facturaci…" at bounding box center [550, 234] width 1100 height 468
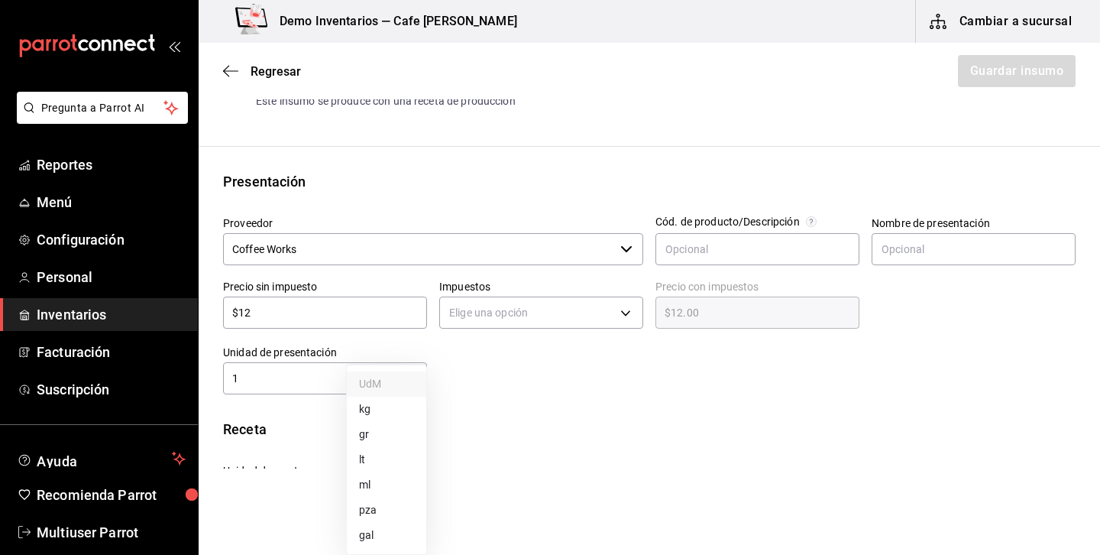
click at [375, 463] on li "lt" at bounding box center [386, 459] width 79 height 25
type input "LITER"
type input "1"
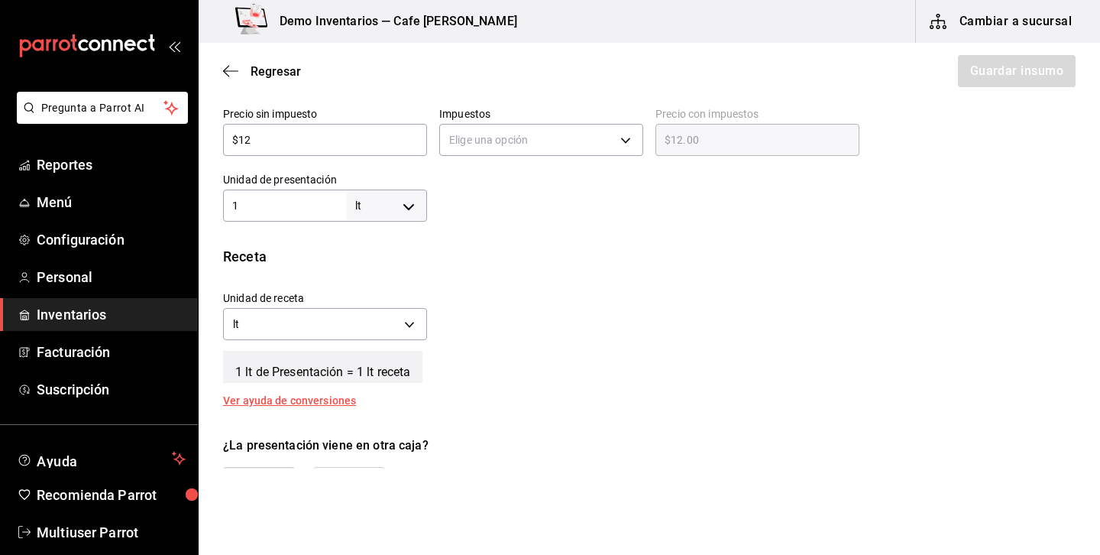
scroll to position [507, 0]
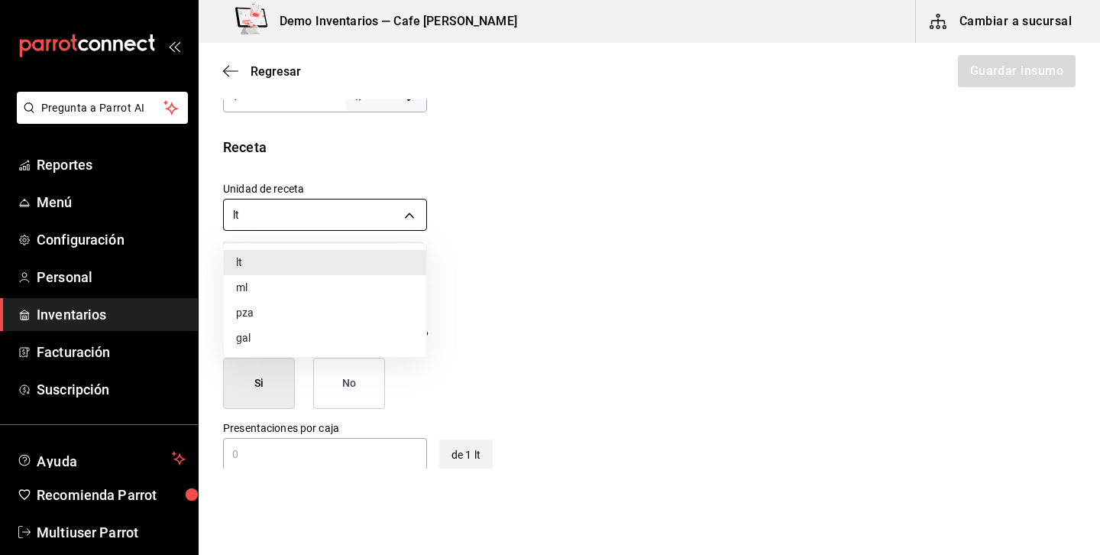
click at [396, 205] on body "Pregunta a Parrot AI Reportes Menú Configuración Personal Inventarios Facturaci…" at bounding box center [550, 234] width 1100 height 468
click at [270, 282] on li "ml" at bounding box center [325, 287] width 202 height 25
type input "MILLILITER"
type input "1,000"
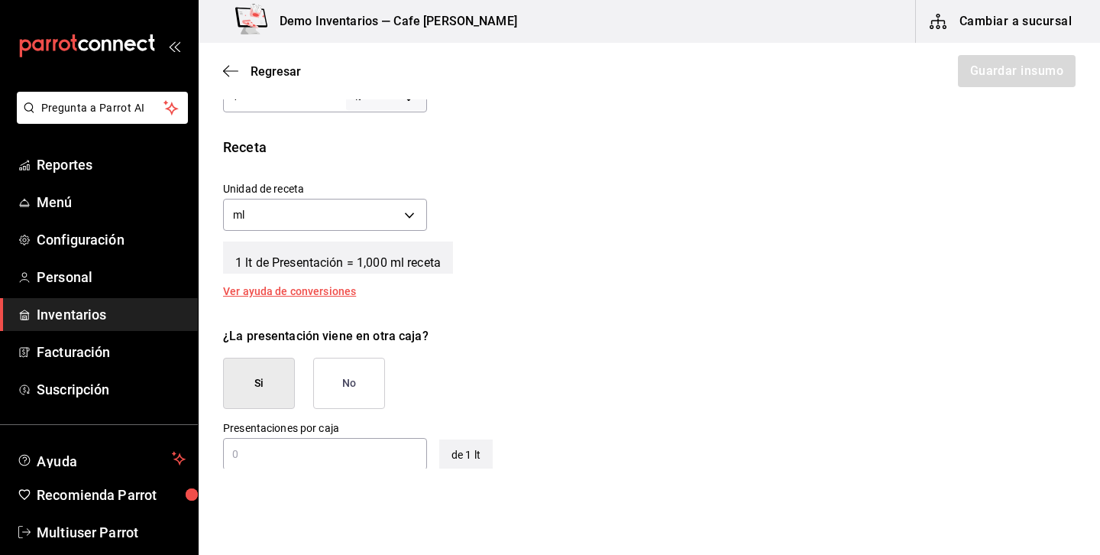
click at [374, 374] on button "No" at bounding box center [349, 383] width 72 height 51
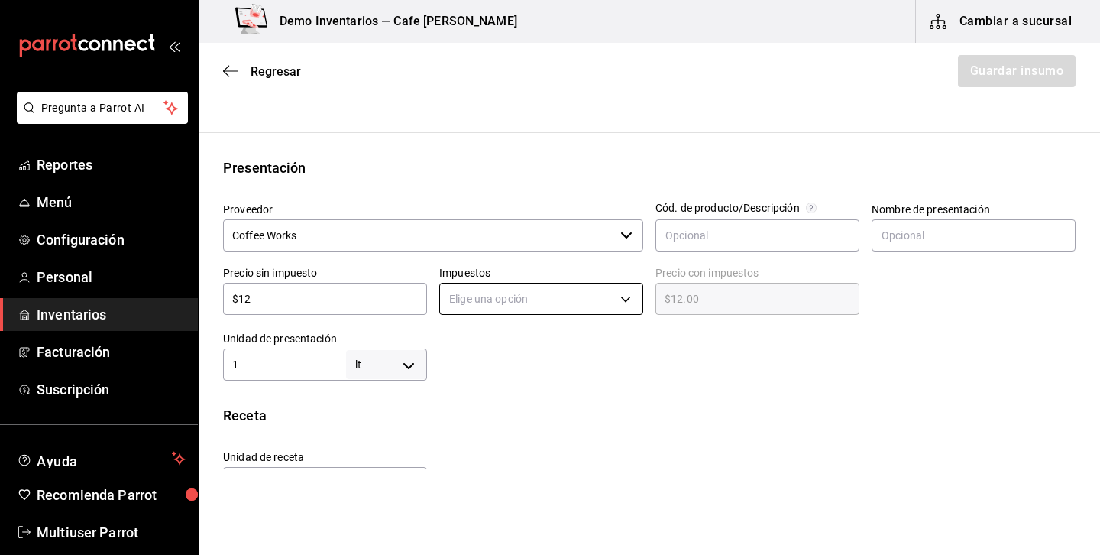
scroll to position [233, 0]
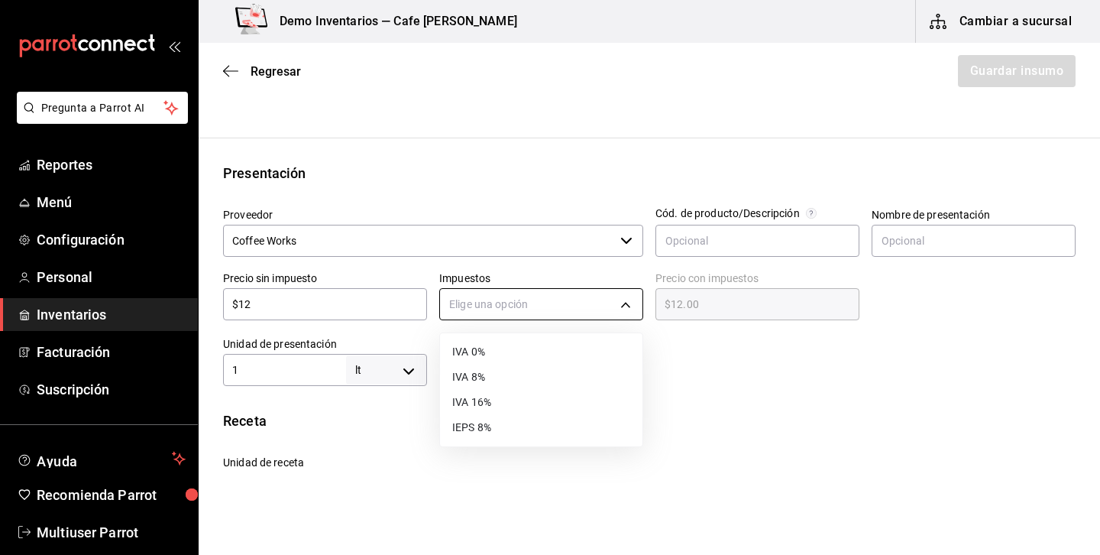
click at [605, 304] on body "Pregunta a Parrot AI Reportes Menú Configuración Personal Inventarios Facturaci…" at bounding box center [550, 234] width 1100 height 468
click at [471, 370] on li "IVA 8%" at bounding box center [541, 376] width 202 height 25
type input "IVA_8"
type input "$12.96"
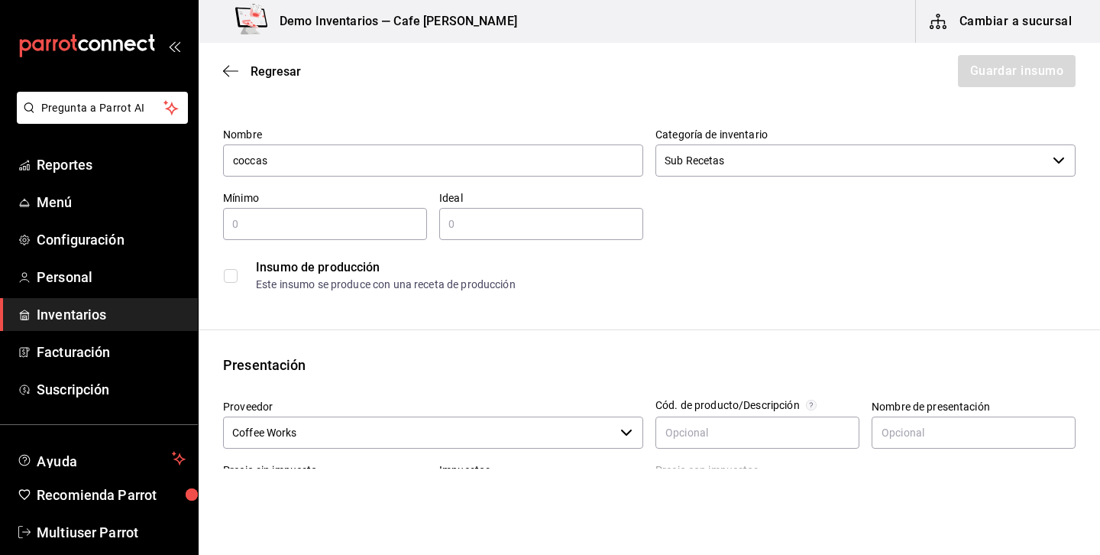
scroll to position [36, 0]
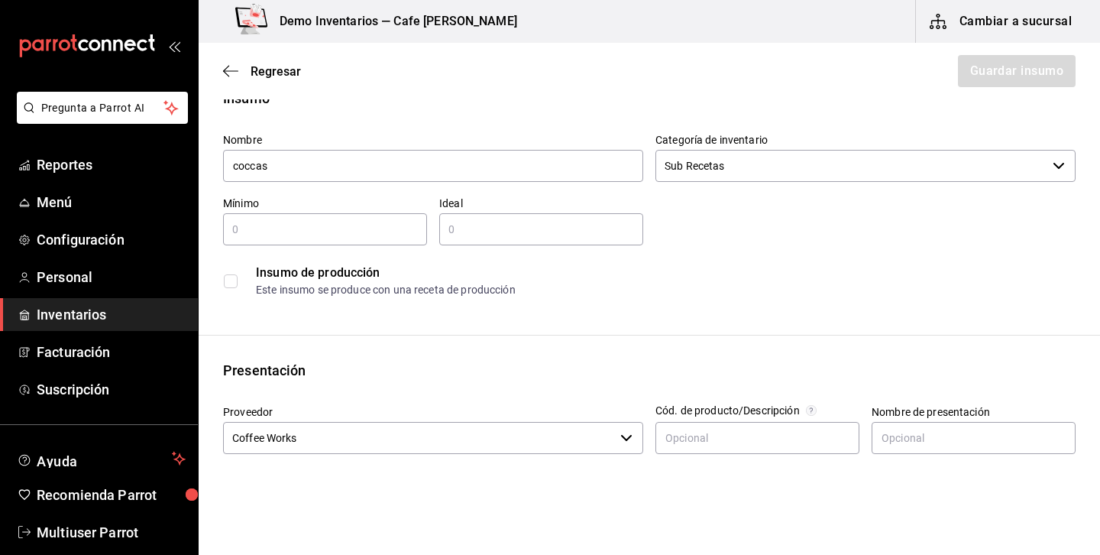
click at [397, 225] on input "text" at bounding box center [325, 229] width 204 height 18
type input "1"
click at [539, 222] on input "text" at bounding box center [541, 229] width 204 height 18
type input "1"
click at [243, 73] on span "Regresar" at bounding box center [262, 71] width 78 height 15
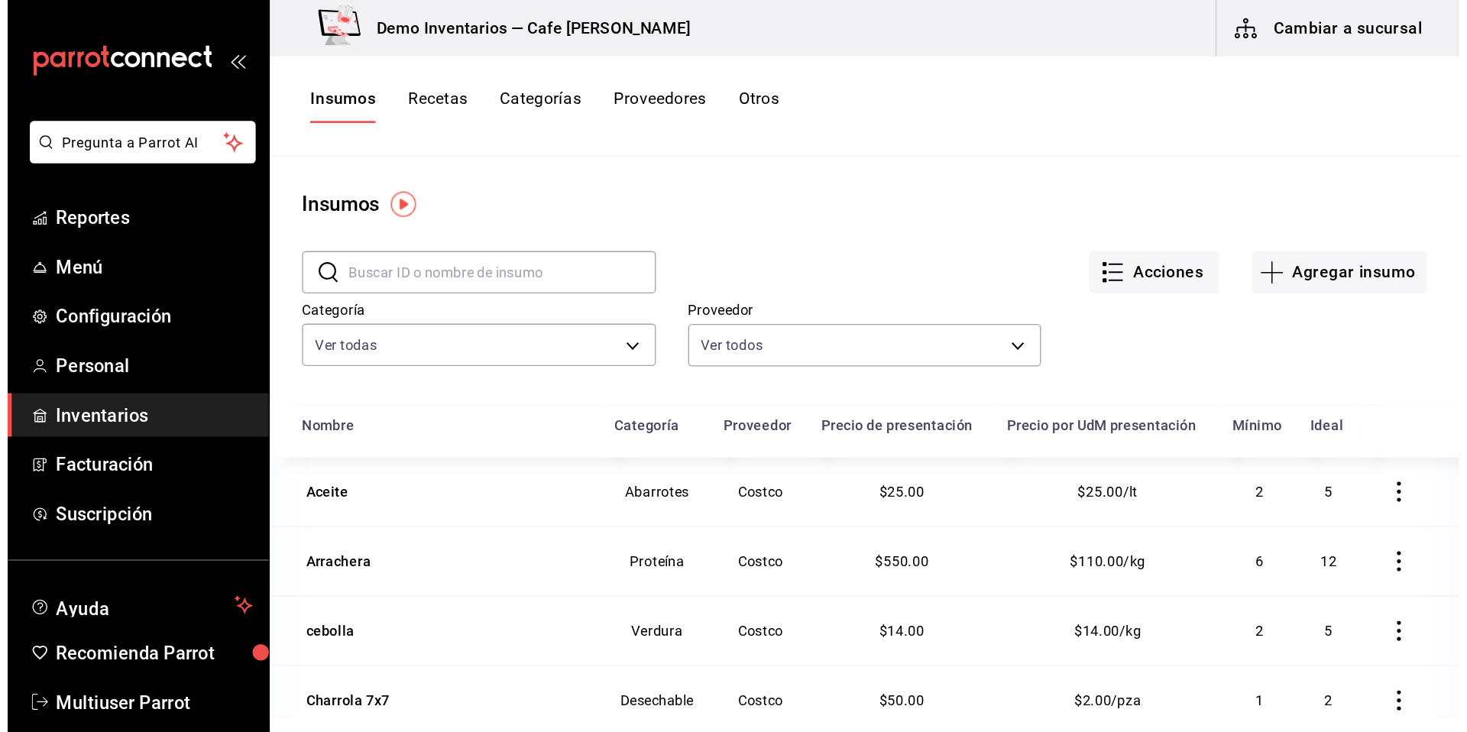
scroll to position [15, 0]
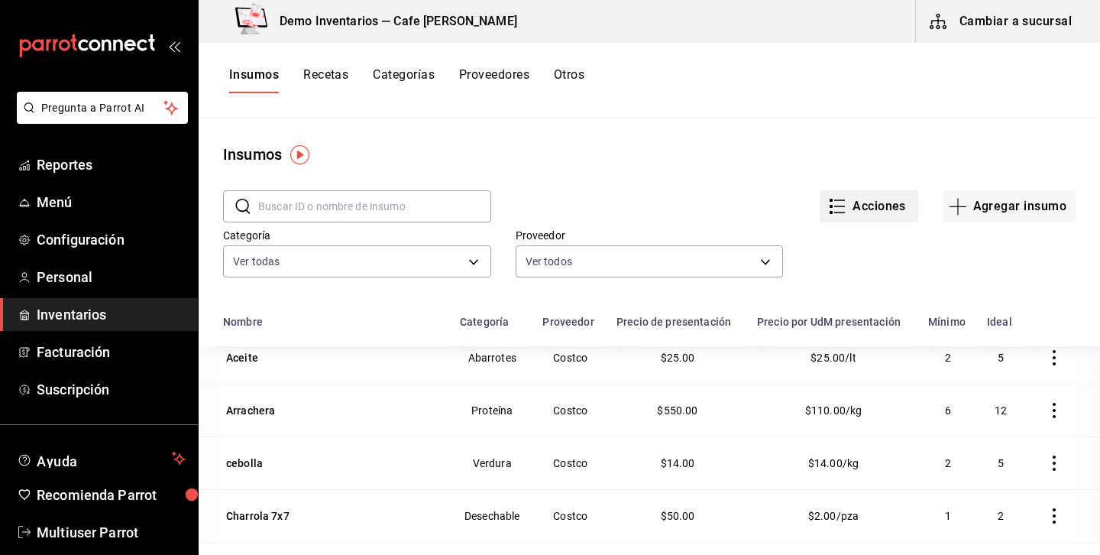
click at [873, 212] on button "Acciones" at bounding box center [869, 206] width 99 height 32
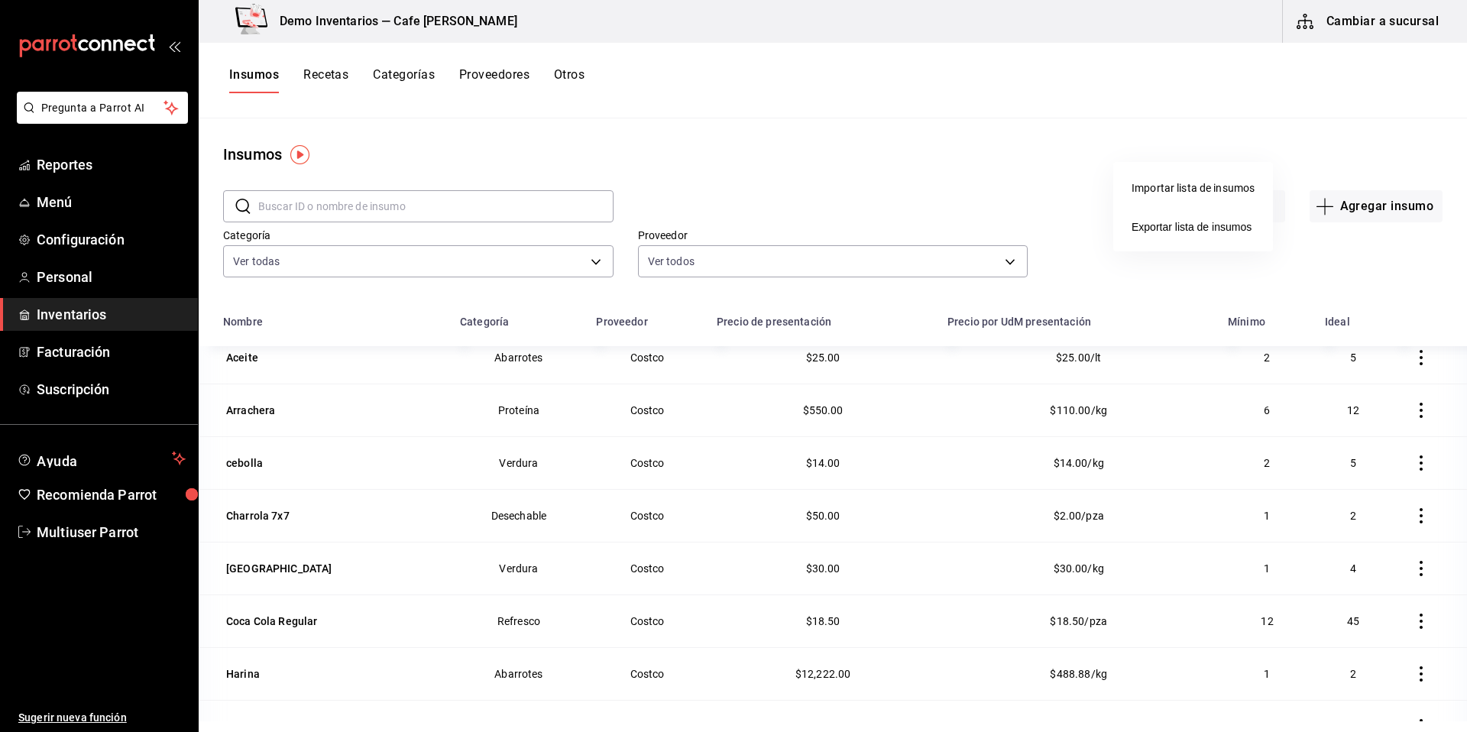
click at [125, 532] on div at bounding box center [733, 366] width 1467 height 732
click at [87, 531] on span "Multiuser Parrot" at bounding box center [111, 532] width 149 height 21
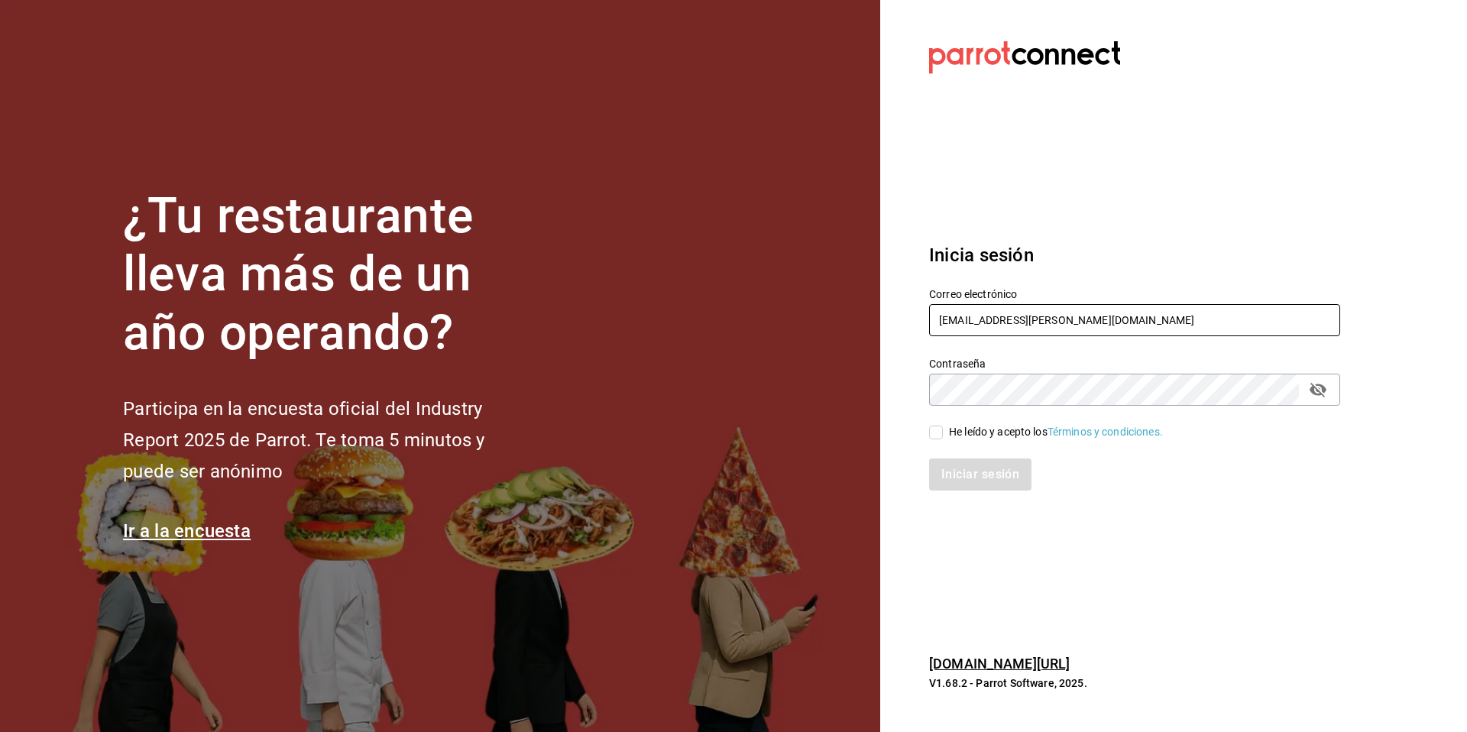
drag, startPoint x: 1052, startPoint y: 318, endPoint x: 889, endPoint y: 293, distance: 165.3
click at [889, 293] on section "Datos incorrectos. Verifica que tu Correo o Contraseña estén bien escritos. Ini…" at bounding box center [1128, 366] width 497 height 732
paste input "cosecha@nayarit"
type input "[EMAIL_ADDRESS][DOMAIN_NAME]"
click at [1001, 433] on div "He leído y acepto los Términos y condiciones." at bounding box center [1056, 432] width 214 height 16
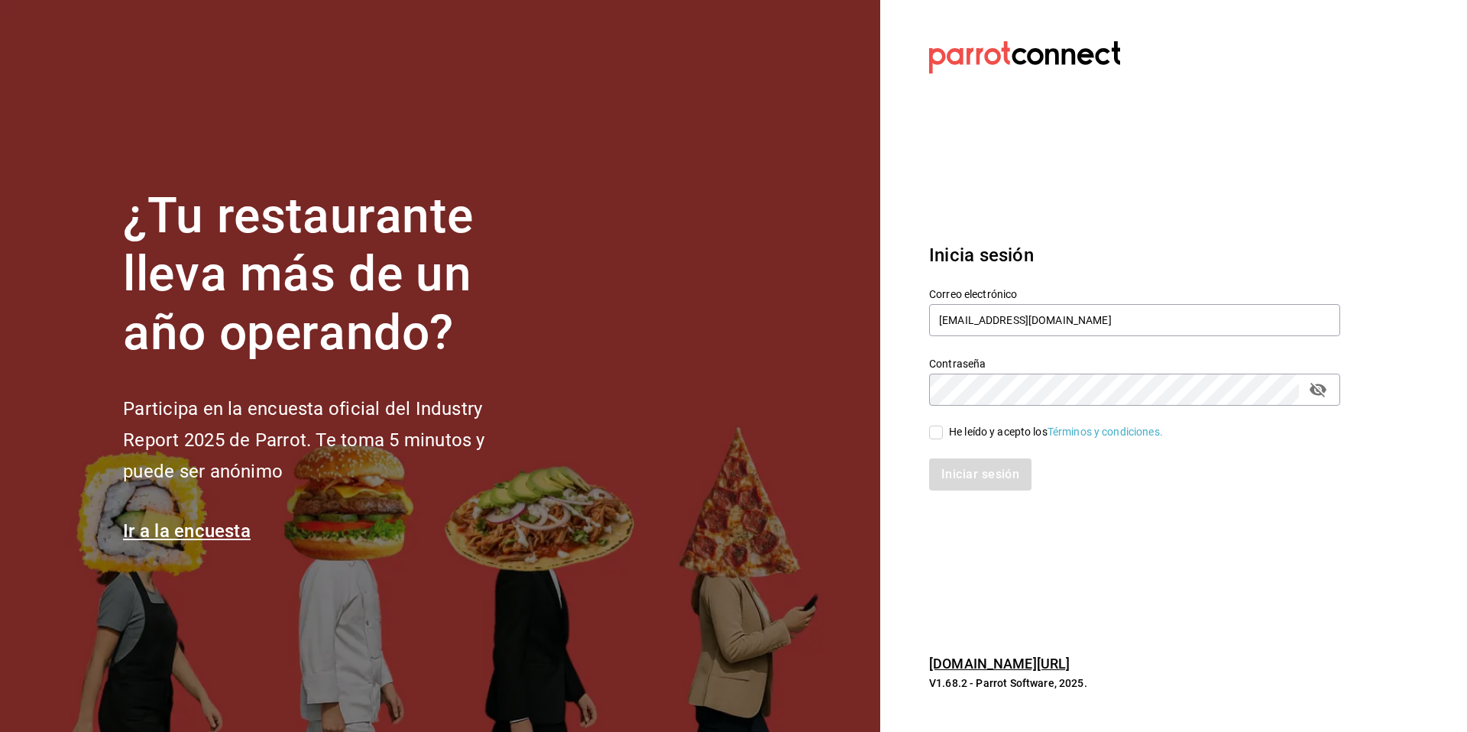
click at [943, 433] on input "He leído y acepto los Términos y condiciones." at bounding box center [936, 433] width 14 height 14
checkbox input "true"
click at [983, 462] on button "Iniciar sesión" at bounding box center [981, 474] width 104 height 32
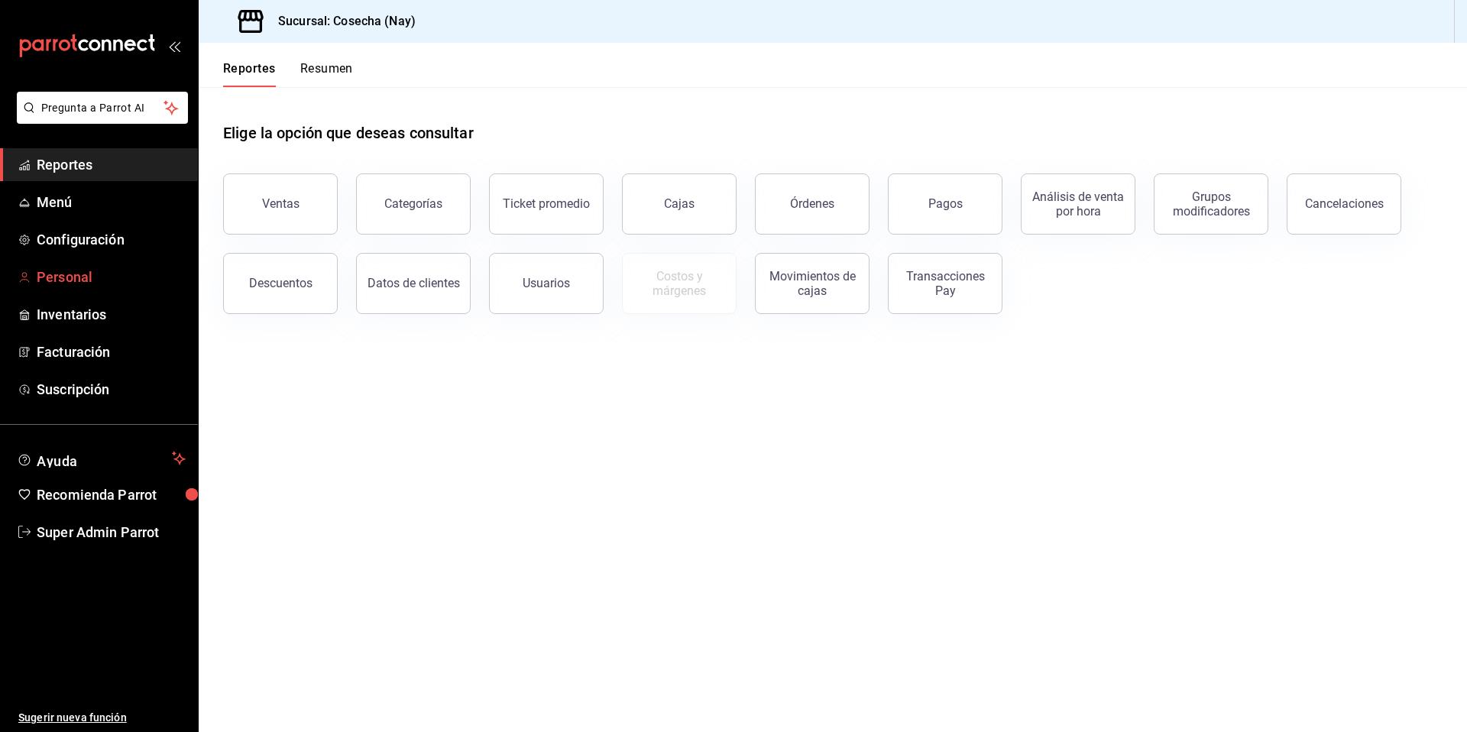
click at [45, 279] on span "Personal" at bounding box center [111, 277] width 149 height 21
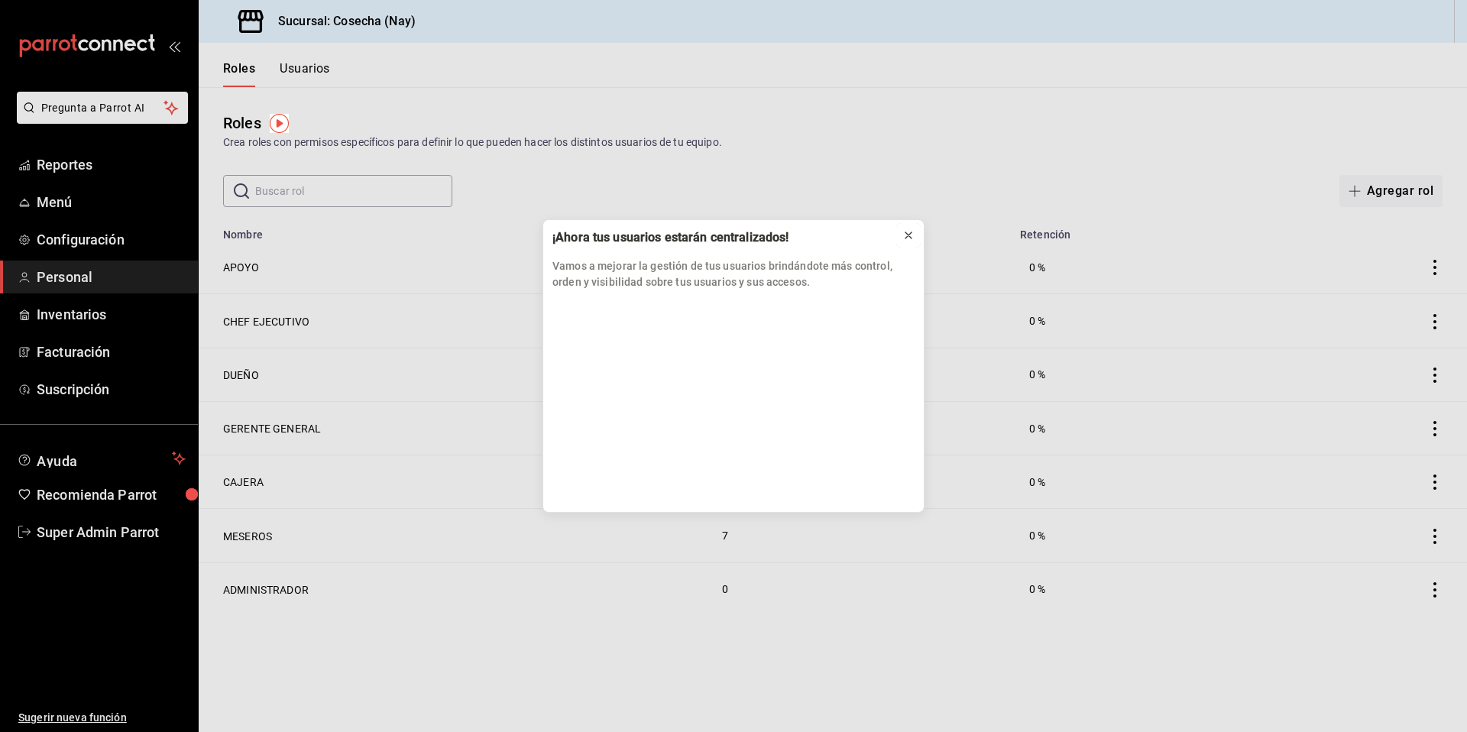
click at [907, 236] on icon at bounding box center [908, 235] width 6 height 6
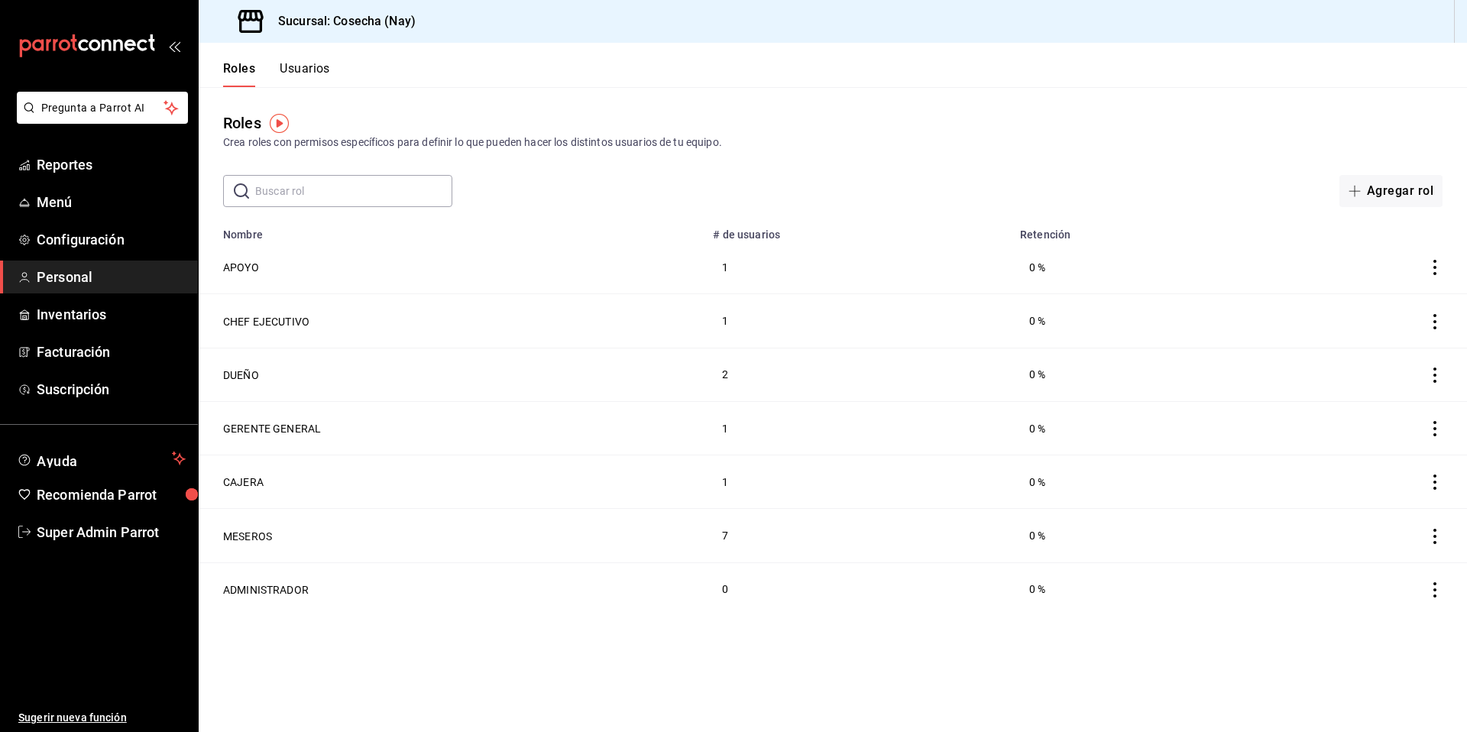
click at [318, 73] on button "Usuarios" at bounding box center [305, 74] width 50 height 26
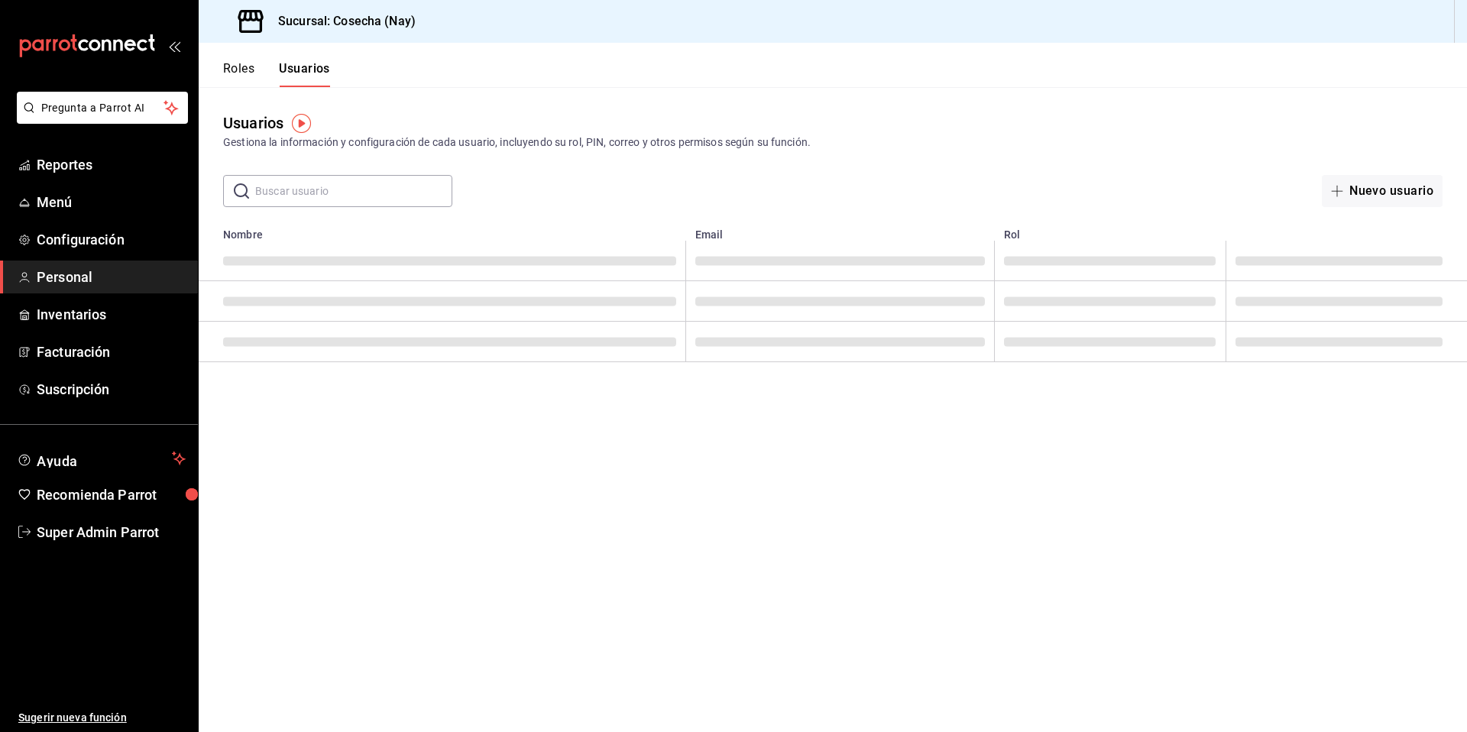
click at [362, 199] on input "text" at bounding box center [353, 191] width 197 height 31
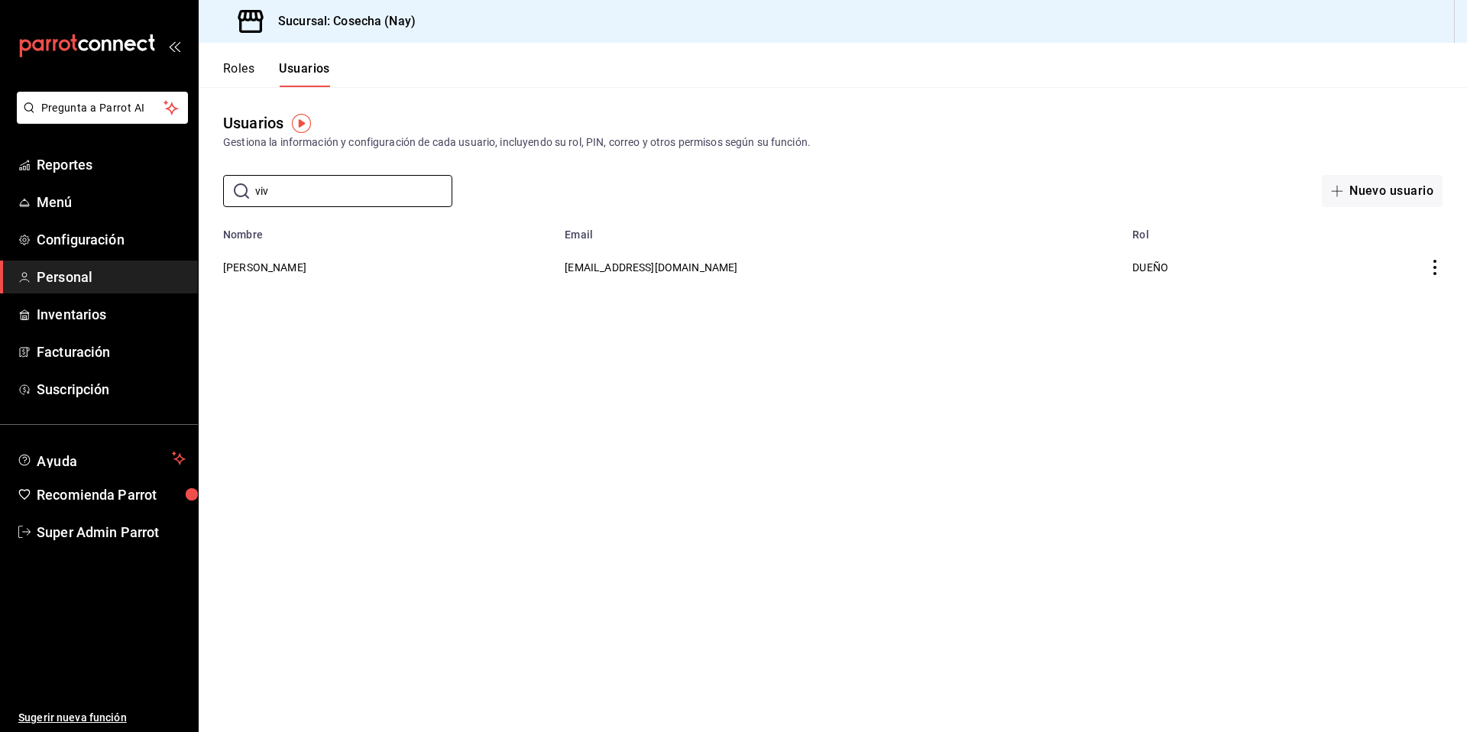
type input "viv"
drag, startPoint x: 428, startPoint y: 28, endPoint x: 335, endPoint y: 23, distance: 93.3
click at [335, 23] on div "Sucursal: Cosecha (Nay)" at bounding box center [833, 21] width 1268 height 43
copy h3 "Cosecha (Nay)"
click at [47, 153] on link "Reportes" at bounding box center [99, 164] width 198 height 33
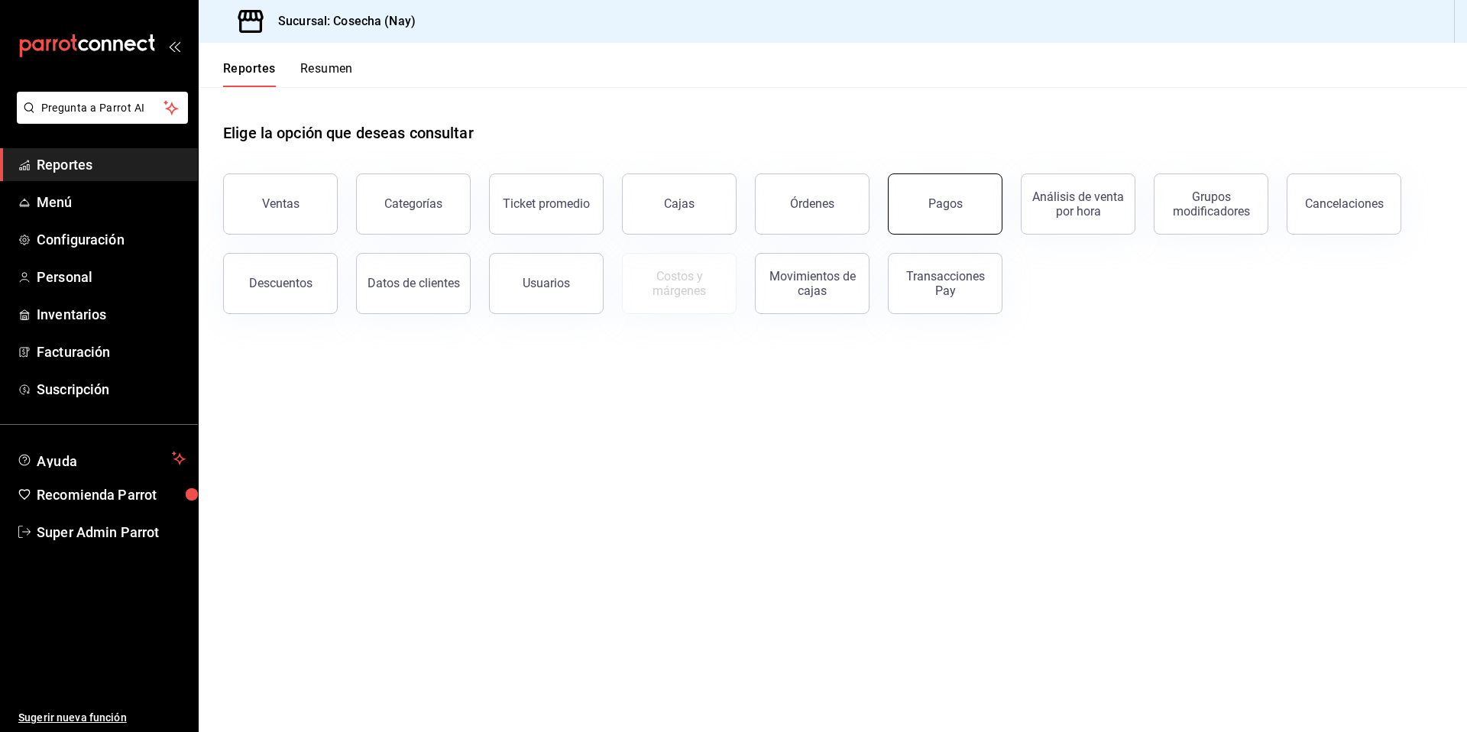
click at [970, 177] on button "Pagos" at bounding box center [945, 203] width 115 height 61
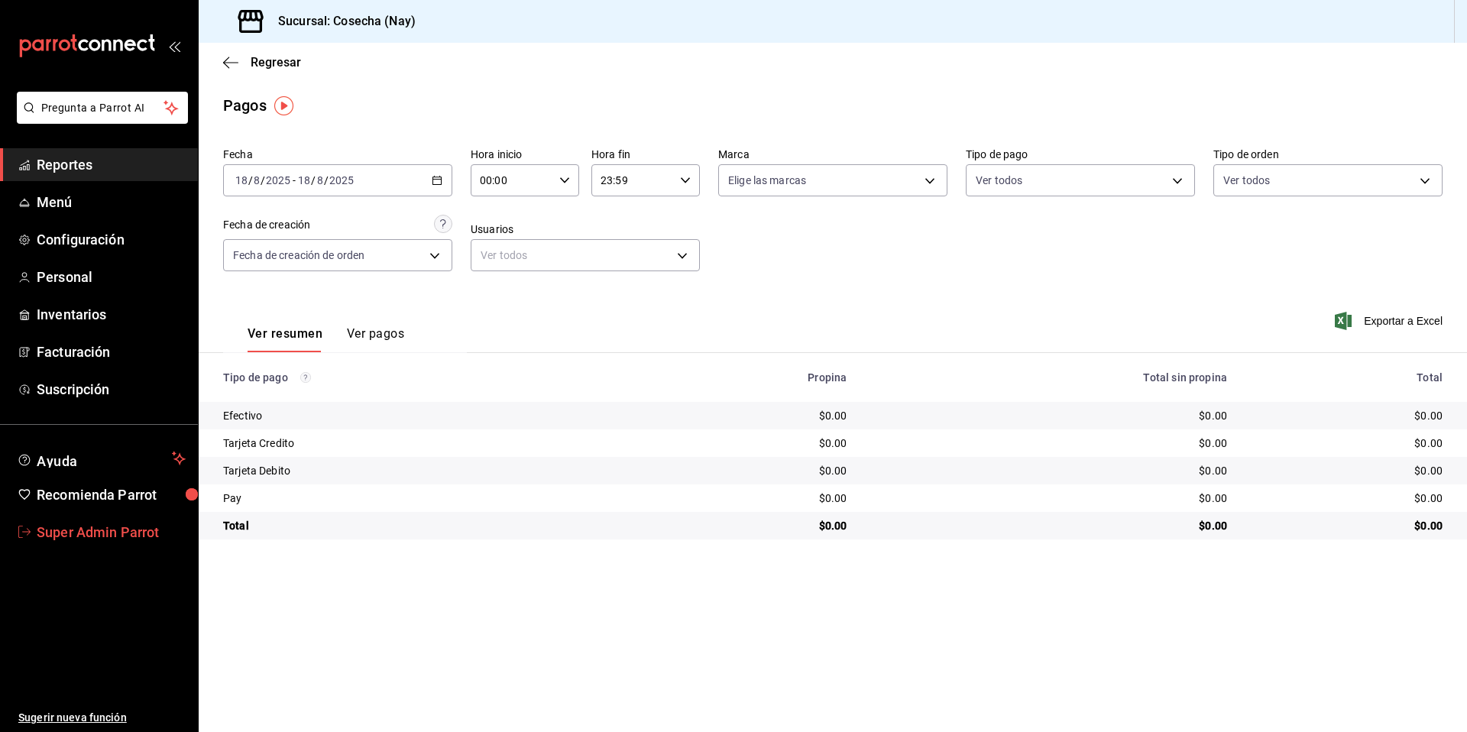
click at [128, 524] on span "Super Admin Parrot" at bounding box center [111, 532] width 149 height 21
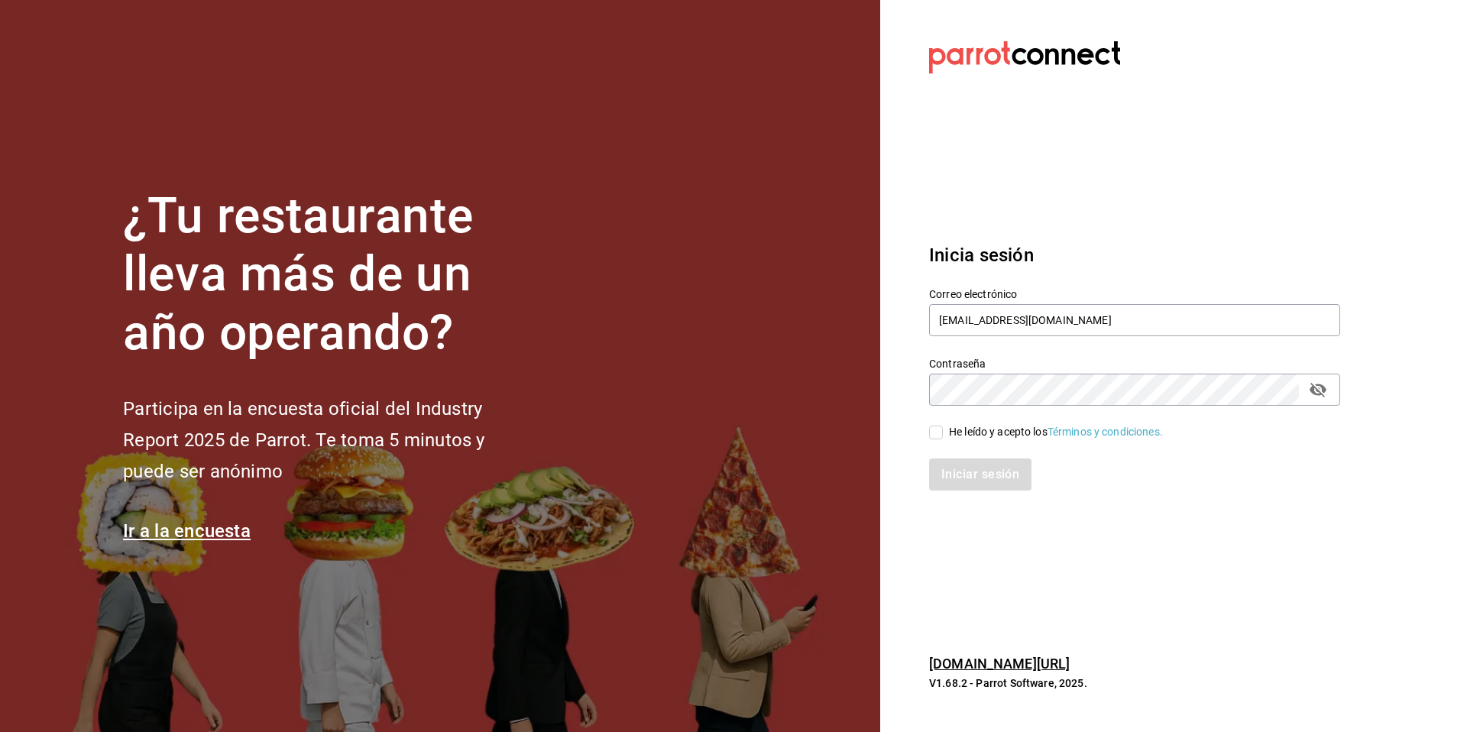
click at [1056, 301] on div "Correo electrónico cosecha@nayarit.com" at bounding box center [1134, 312] width 411 height 51
drag, startPoint x: 1072, startPoint y: 309, endPoint x: 866, endPoint y: 299, distance: 205.7
click at [866, 299] on div "¿Tu restaurante lleva más de un año operando? Participa en la encuesta oficial …" at bounding box center [733, 366] width 1467 height 732
drag, startPoint x: 1089, startPoint y: 320, endPoint x: 901, endPoint y: 295, distance: 189.6
click at [901, 295] on section "Datos incorrectos. Verifica que tu Correo o Contraseña estén bien escritos. Ini…" at bounding box center [1128, 366] width 497 height 732
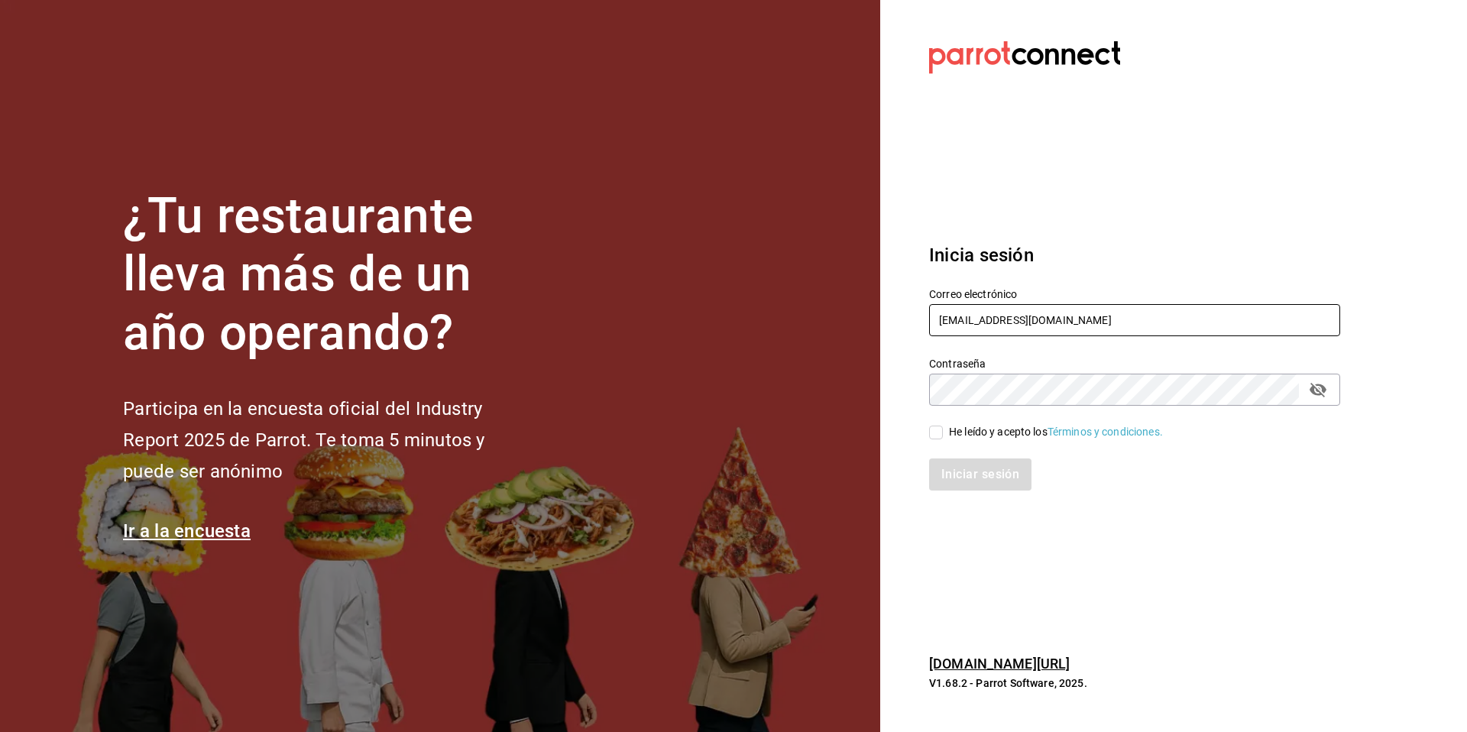
paste input "brun@sinaloa.com"
type input "brun@sinaloa.com"
click at [974, 435] on div "He leído y acepto los Términos y condiciones." at bounding box center [1056, 432] width 214 height 16
click at [943, 435] on input "He leído y acepto los Términos y condiciones." at bounding box center [936, 433] width 14 height 14
checkbox input "true"
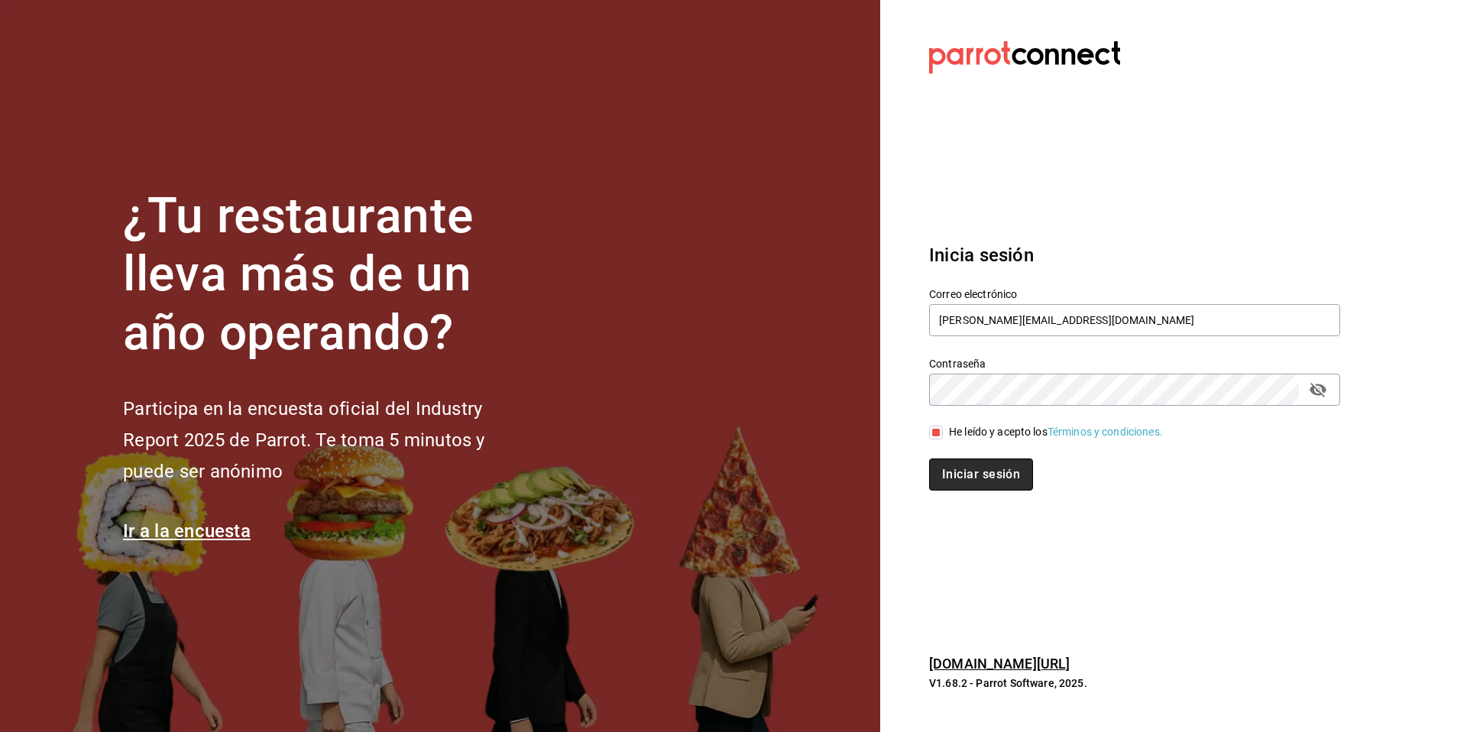
click at [976, 471] on button "Iniciar sesión" at bounding box center [981, 474] width 104 height 32
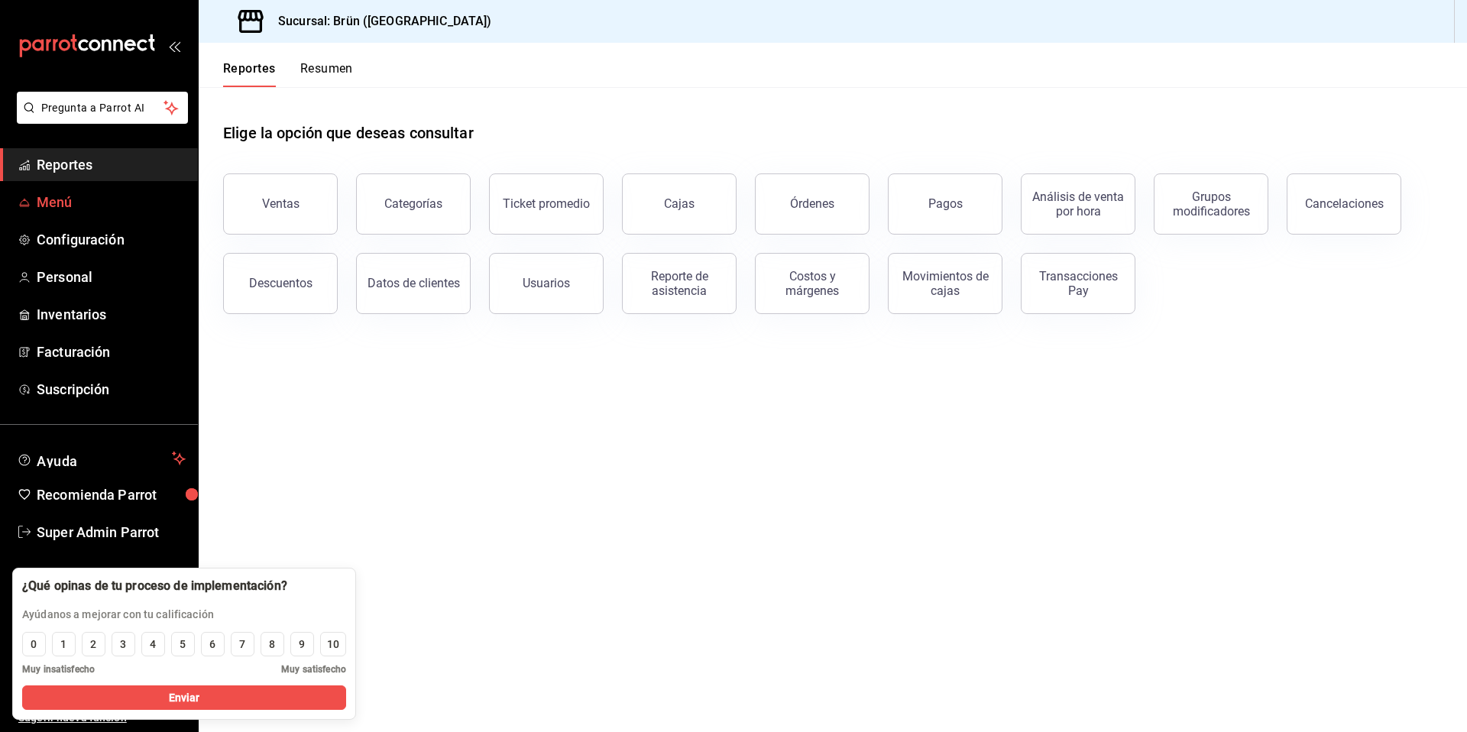
click at [77, 210] on span "Menú" at bounding box center [111, 202] width 149 height 21
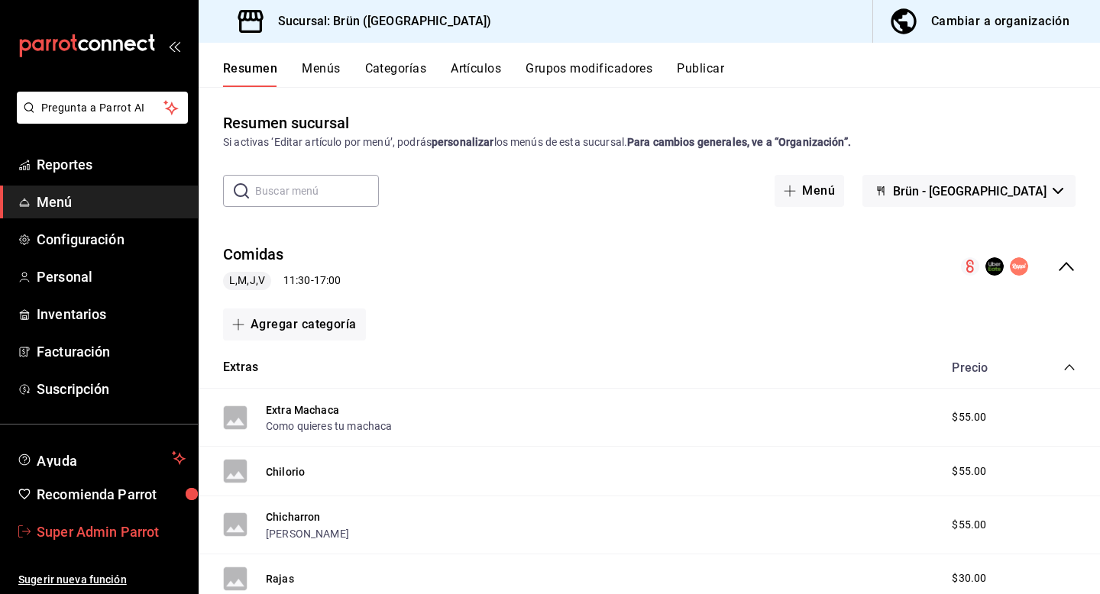
click at [108, 533] on span "Super Admin Parrot" at bounding box center [111, 532] width 149 height 21
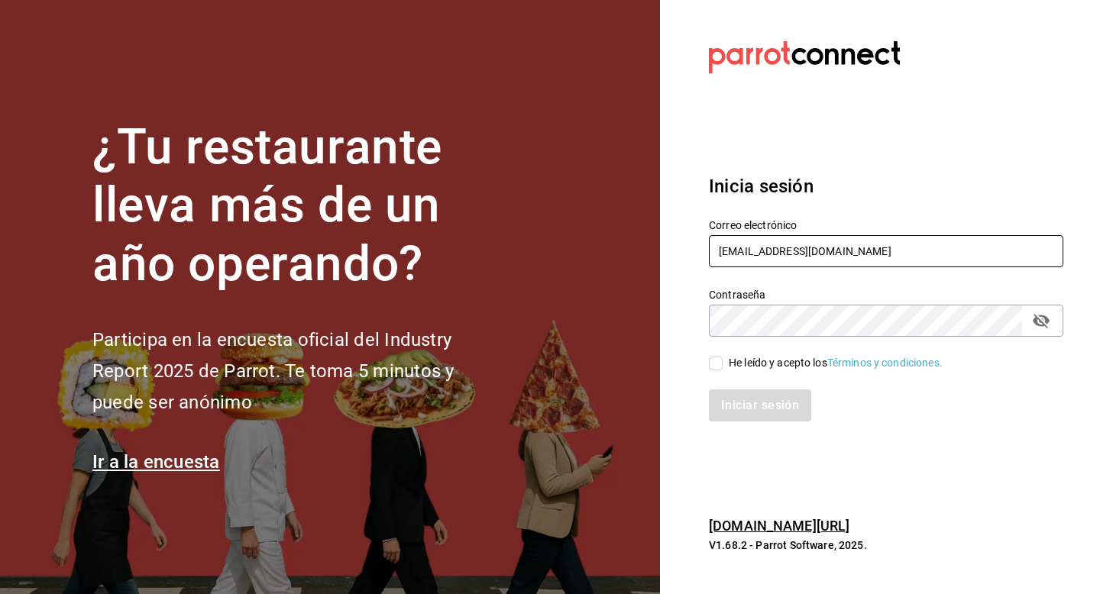
click at [860, 257] on input "[EMAIL_ADDRESS][DOMAIN_NAME]" at bounding box center [886, 251] width 355 height 32
type input "b"
type input "[EMAIL_ADDRESS][DOMAIN_NAME]"
click at [748, 358] on div "He leído y acepto los Términos y condiciones." at bounding box center [836, 363] width 214 height 16
click at [723, 358] on input "He leído y acepto los Términos y condiciones." at bounding box center [716, 364] width 14 height 14
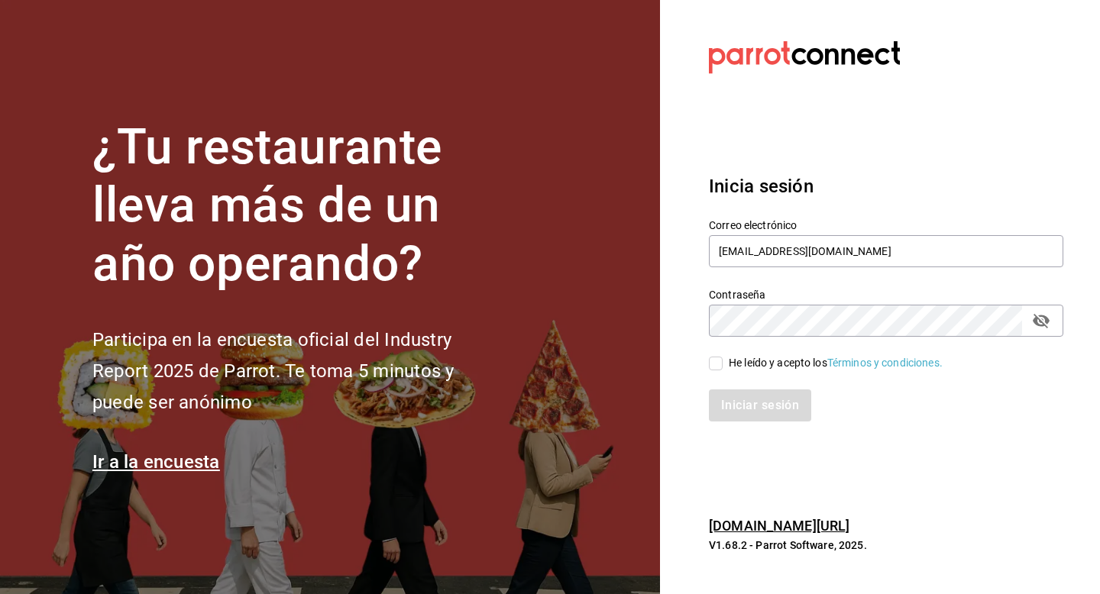
checkbox input "true"
click at [753, 405] on button "Iniciar sesión" at bounding box center [761, 406] width 104 height 32
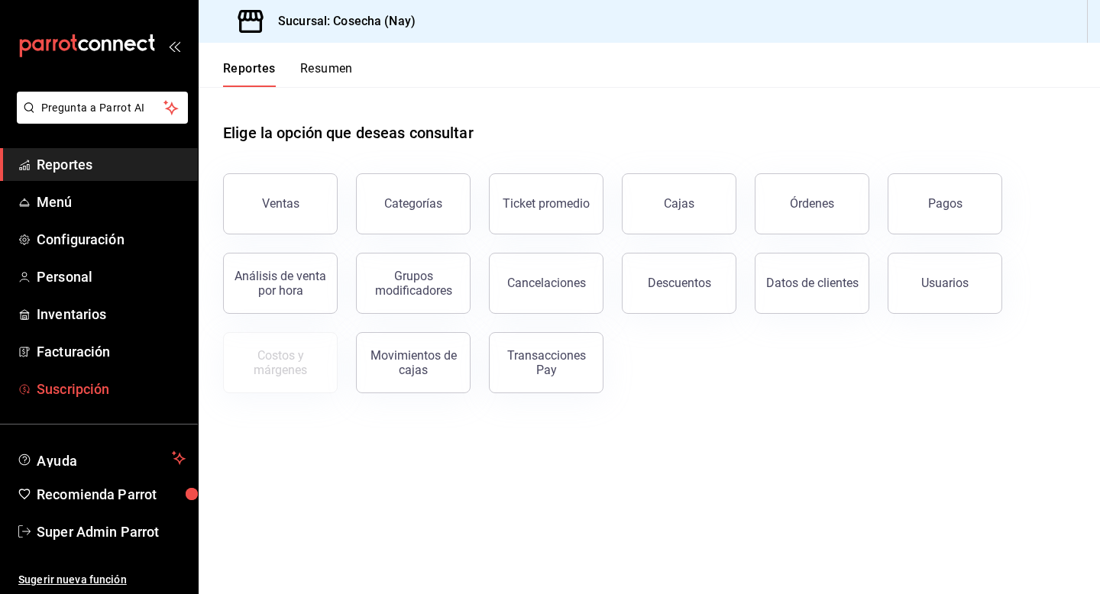
click at [74, 388] on span "Suscripción" at bounding box center [111, 389] width 149 height 21
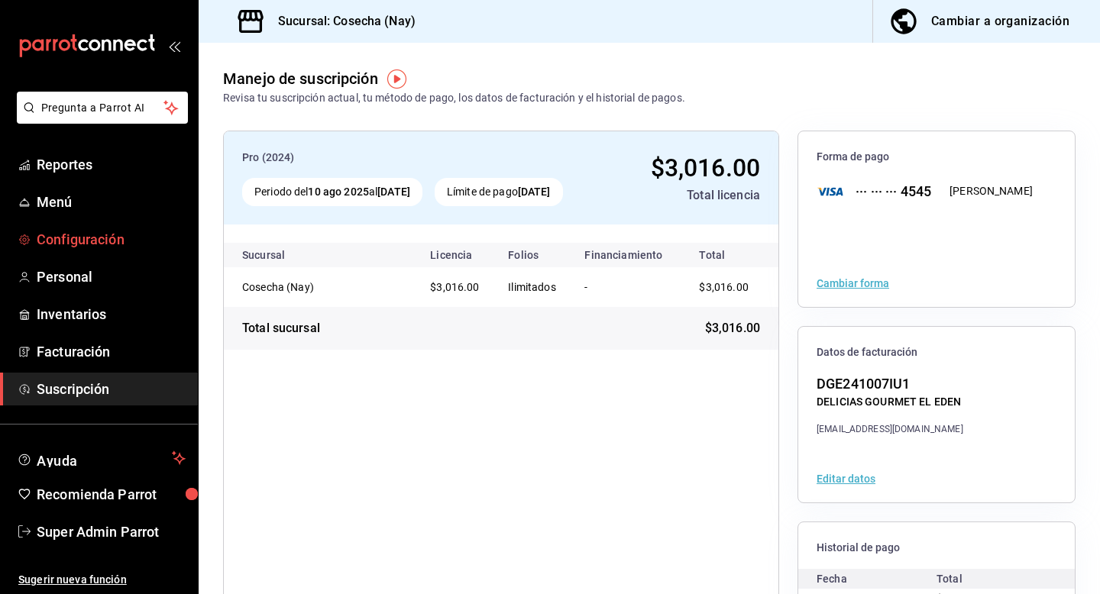
click at [96, 255] on link "Configuración" at bounding box center [99, 239] width 198 height 33
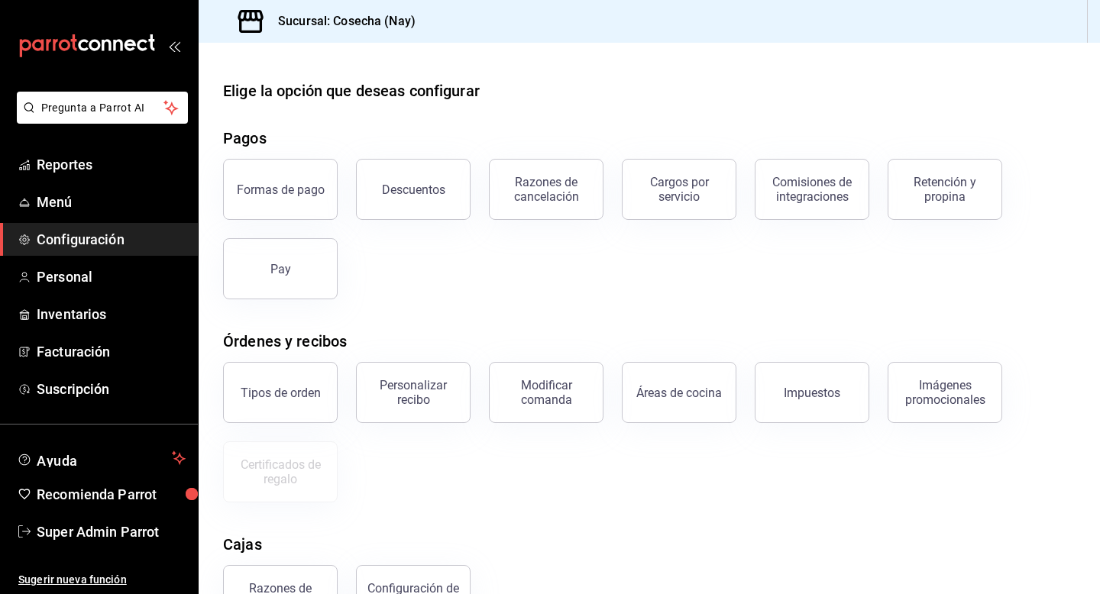
scroll to position [180, 0]
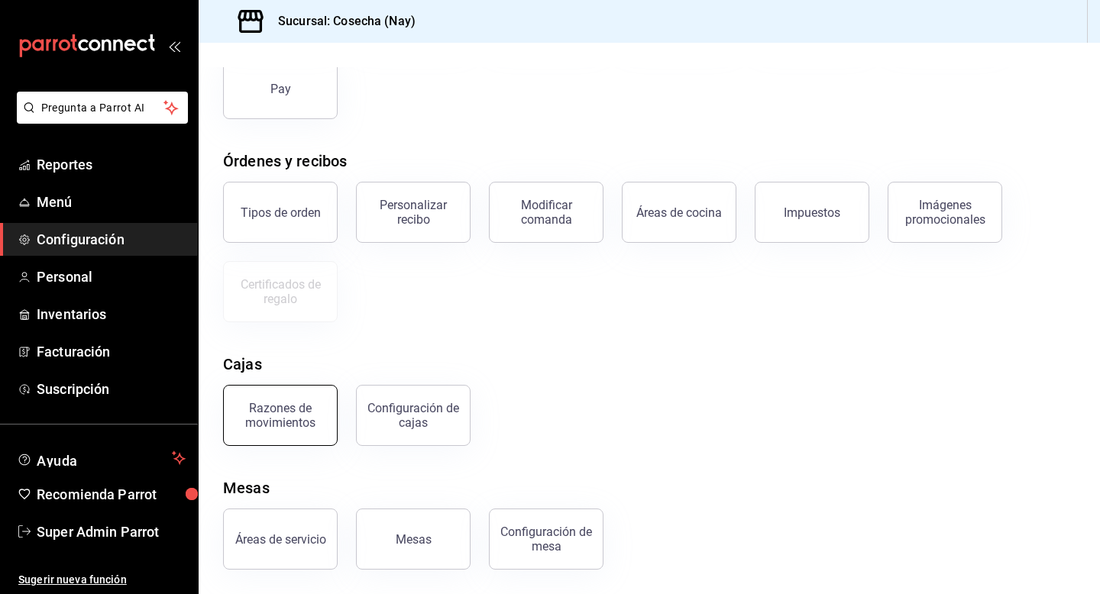
click at [241, 405] on div "Razones de movimientos" at bounding box center [280, 415] width 95 height 29
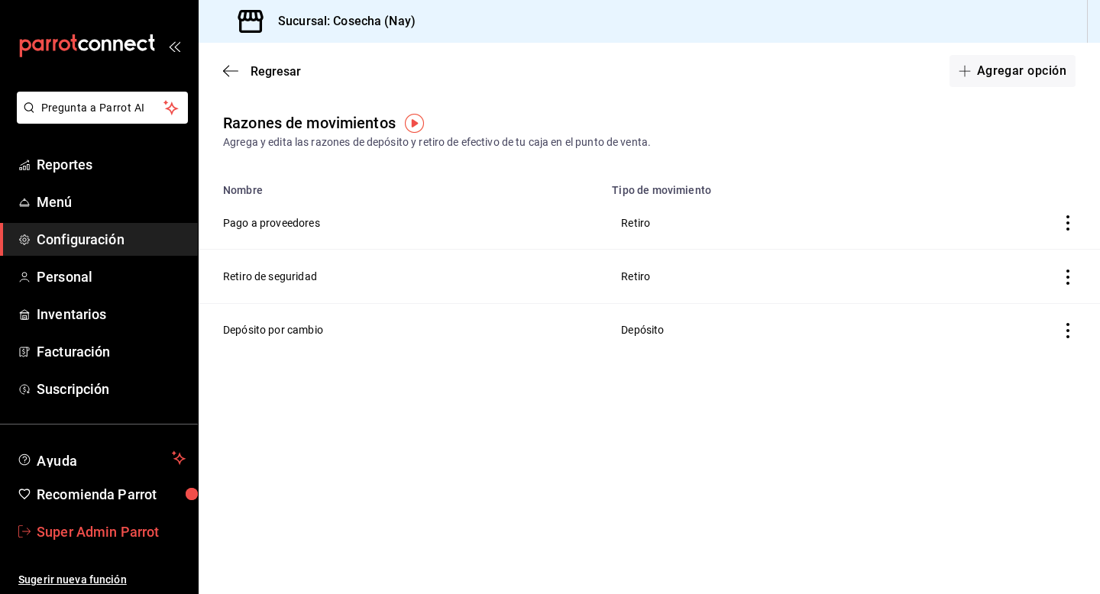
click at [95, 529] on span "Super Admin Parrot" at bounding box center [111, 532] width 149 height 21
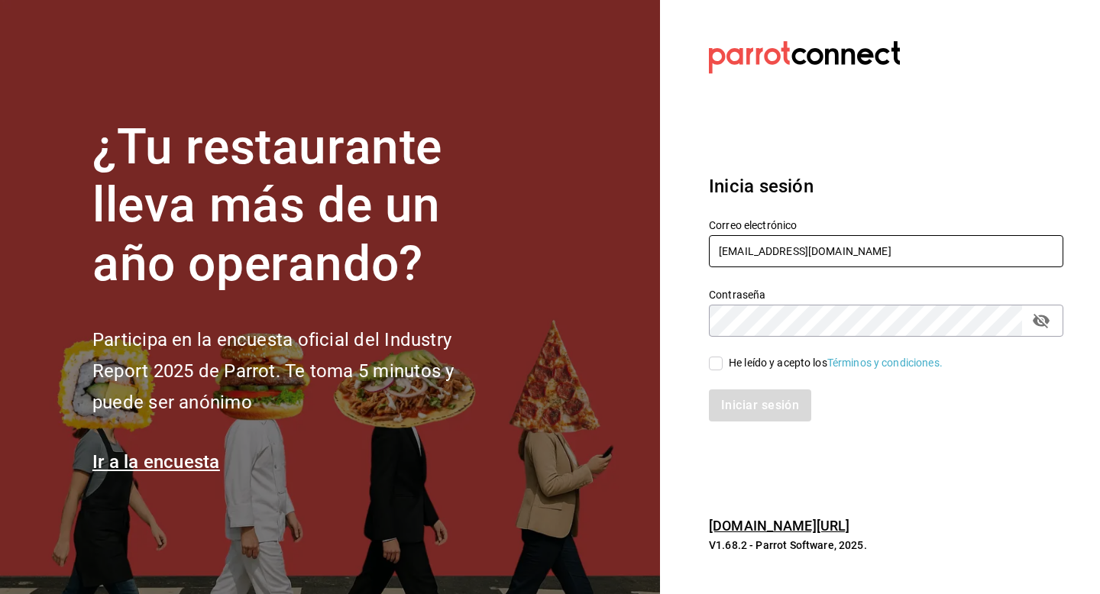
click at [831, 258] on input "[EMAIL_ADDRESS][DOMAIN_NAME]" at bounding box center [886, 251] width 355 height 32
type input "c"
type input "[EMAIL_ADDRESS][PERSON_NAME][DOMAIN_NAME]"
click at [769, 364] on div "He leído y acepto los Términos y condiciones." at bounding box center [836, 363] width 214 height 16
click at [723, 364] on input "He leído y acepto los Términos y condiciones." at bounding box center [716, 364] width 14 height 14
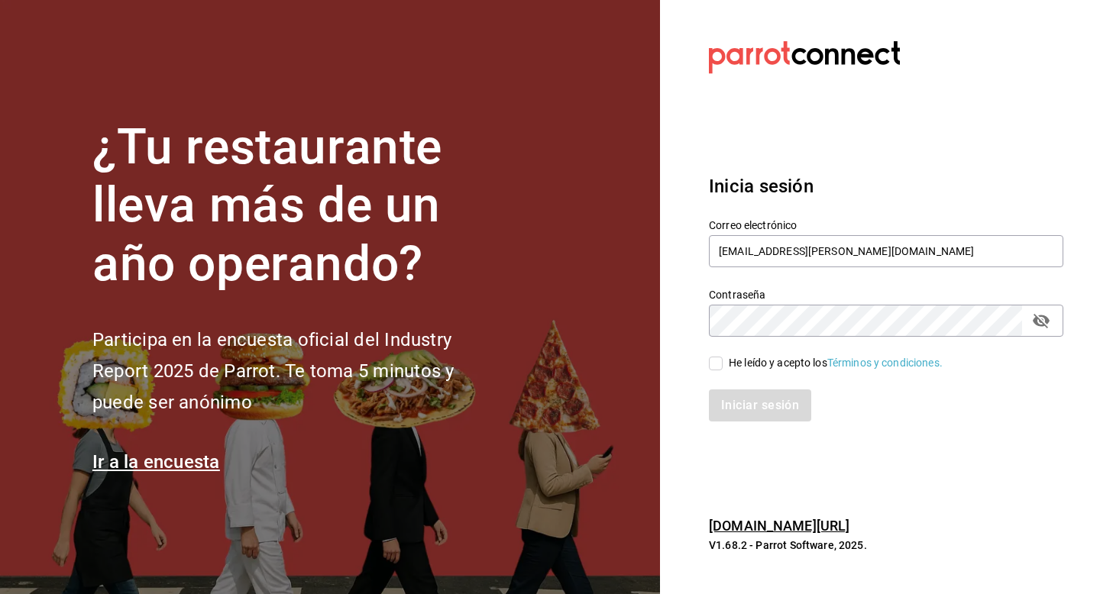
checkbox input "true"
click at [766, 404] on button "Iniciar sesión" at bounding box center [761, 406] width 104 height 32
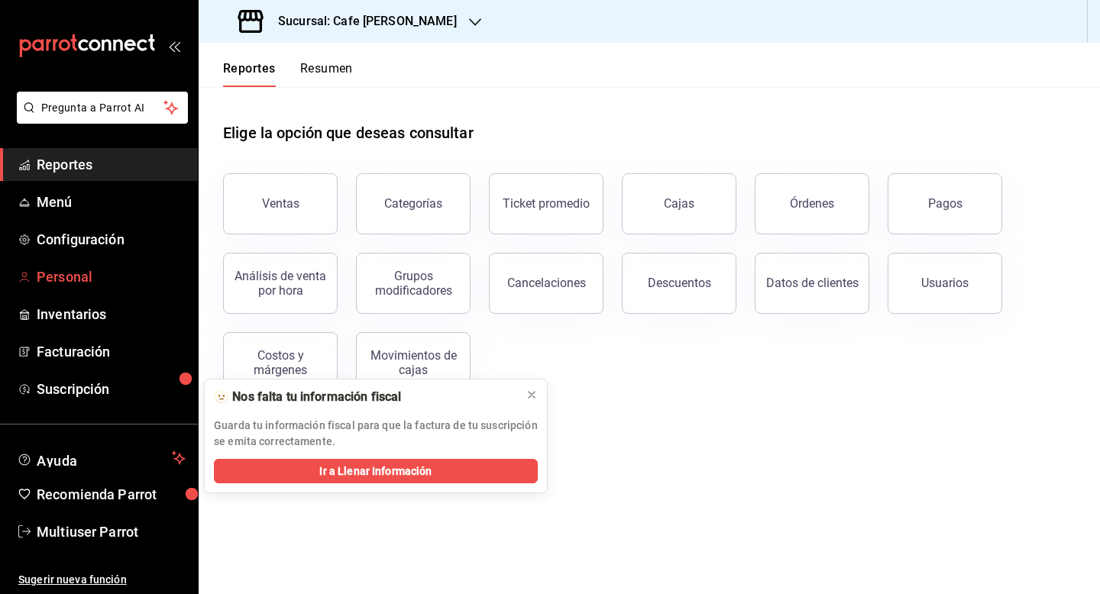
click at [84, 270] on span "Personal" at bounding box center [111, 277] width 149 height 21
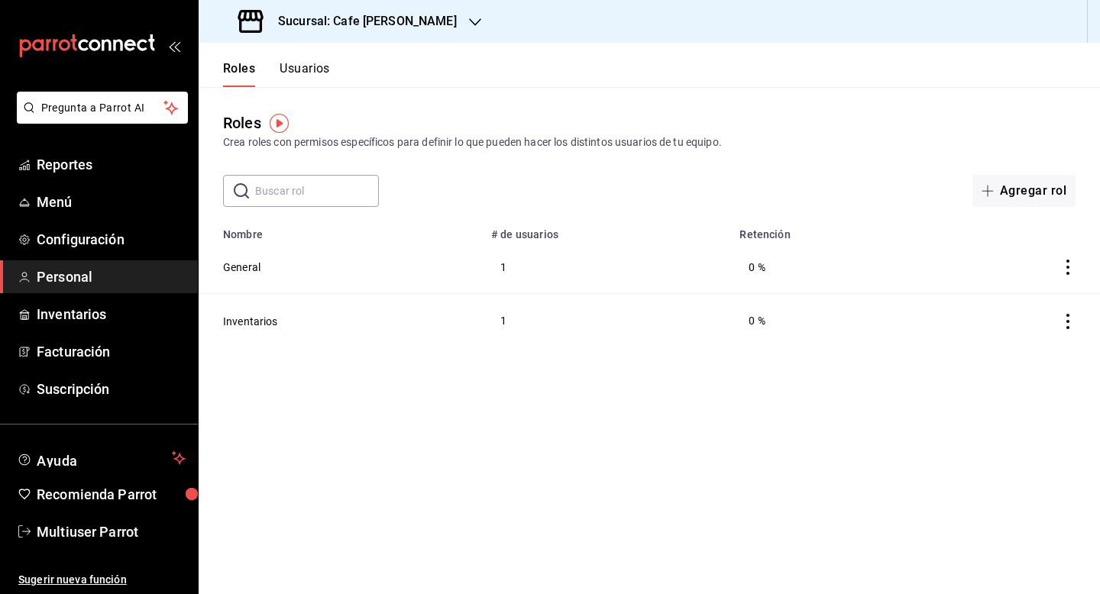
click at [303, 73] on button "Usuarios" at bounding box center [305, 74] width 50 height 26
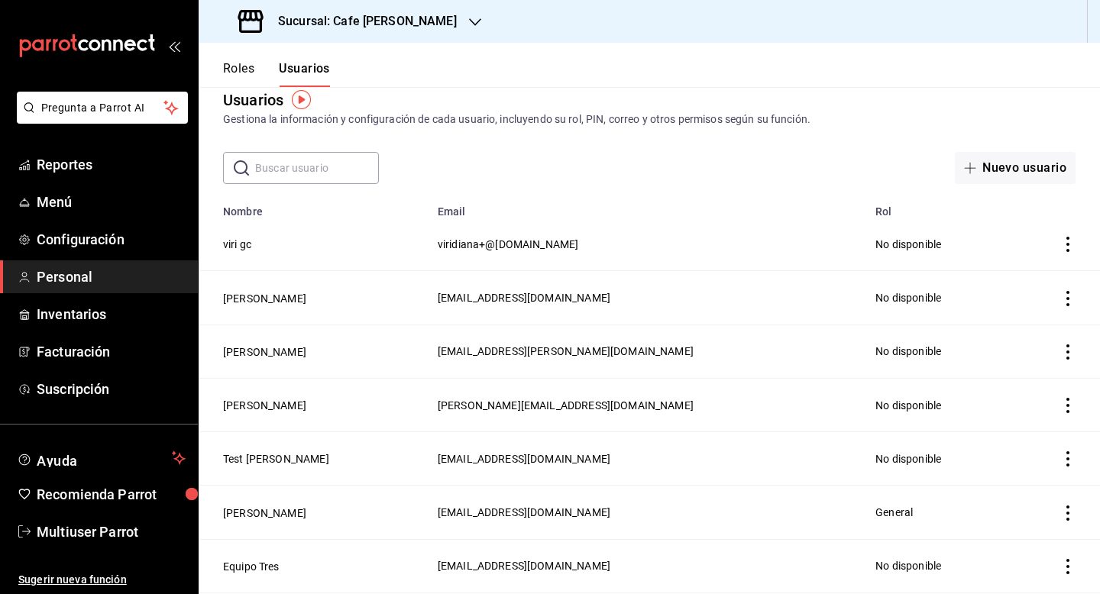
scroll to position [24, 0]
click at [316, 153] on input "text" at bounding box center [317, 167] width 124 height 31
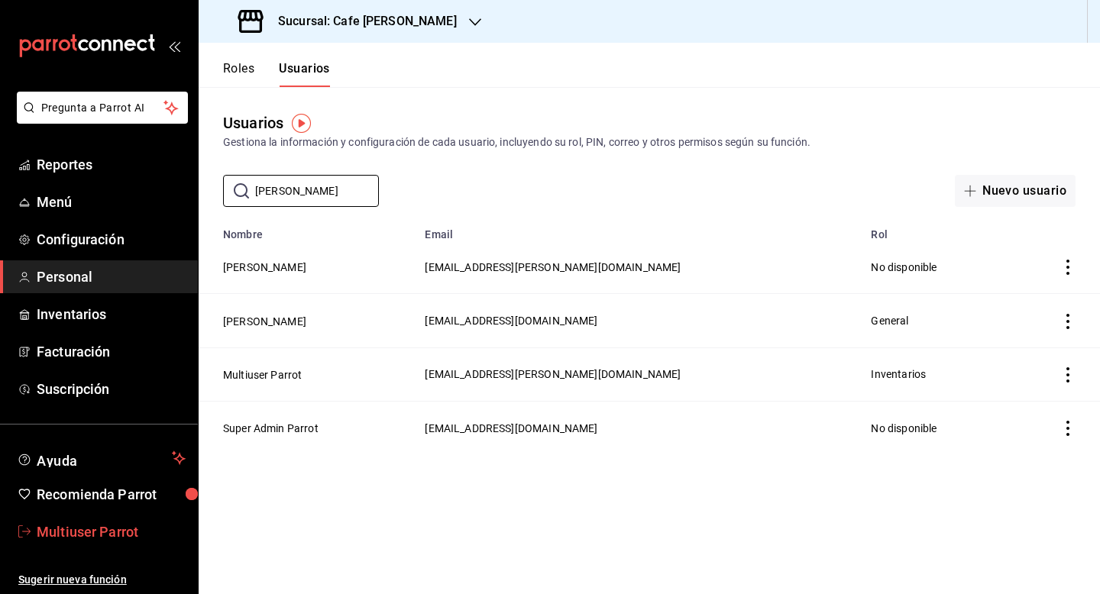
type input "[PERSON_NAME]"
click at [89, 536] on span "Multiuser Parrot" at bounding box center [111, 532] width 149 height 21
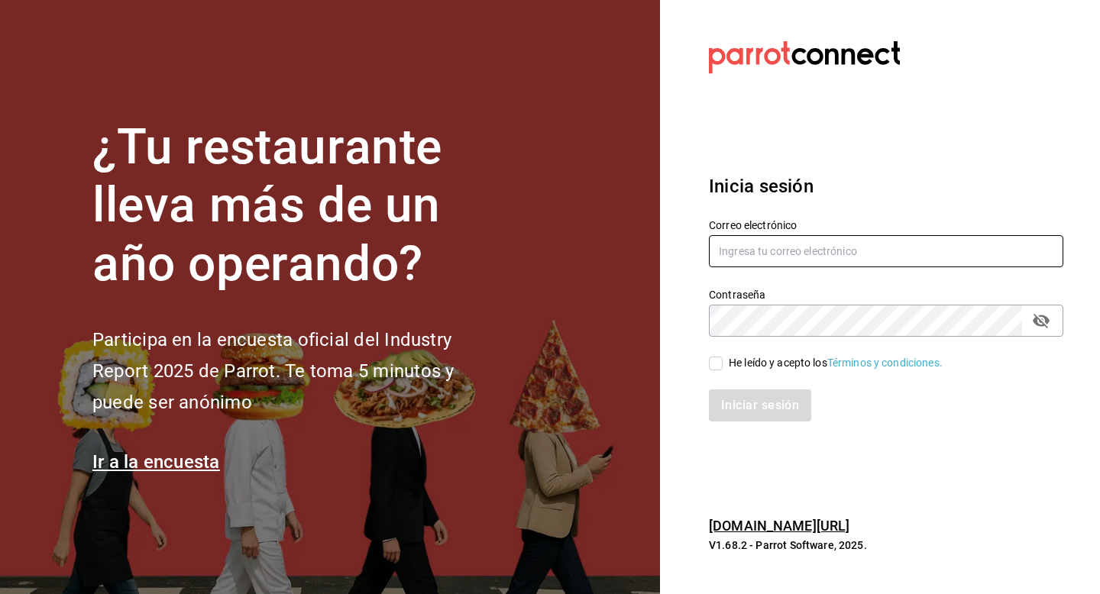
type input "[EMAIL_ADDRESS][PERSON_NAME][DOMAIN_NAME]"
click at [1039, 319] on icon "passwordField" at bounding box center [1041, 321] width 17 height 15
click at [769, 372] on div "Iniciar sesión" at bounding box center [877, 396] width 373 height 50
click at [754, 365] on div "He leído y acepto los Términos y condiciones." at bounding box center [836, 363] width 214 height 16
click at [723, 365] on input "He leído y acepto los Términos y condiciones." at bounding box center [716, 364] width 14 height 14
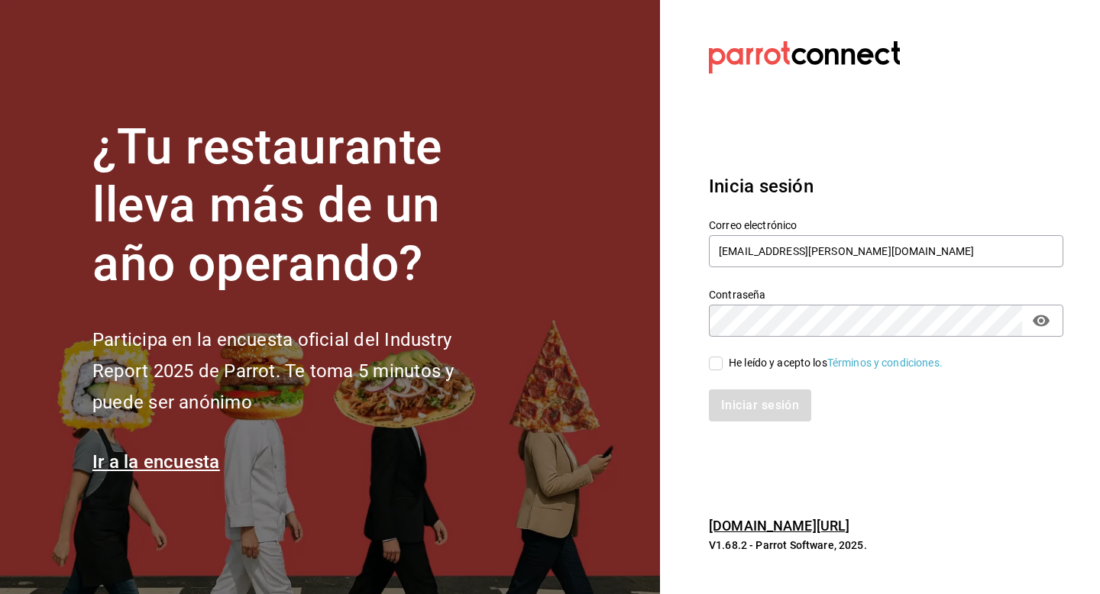
checkbox input "true"
click at [757, 415] on button "Iniciar sesión" at bounding box center [761, 406] width 104 height 32
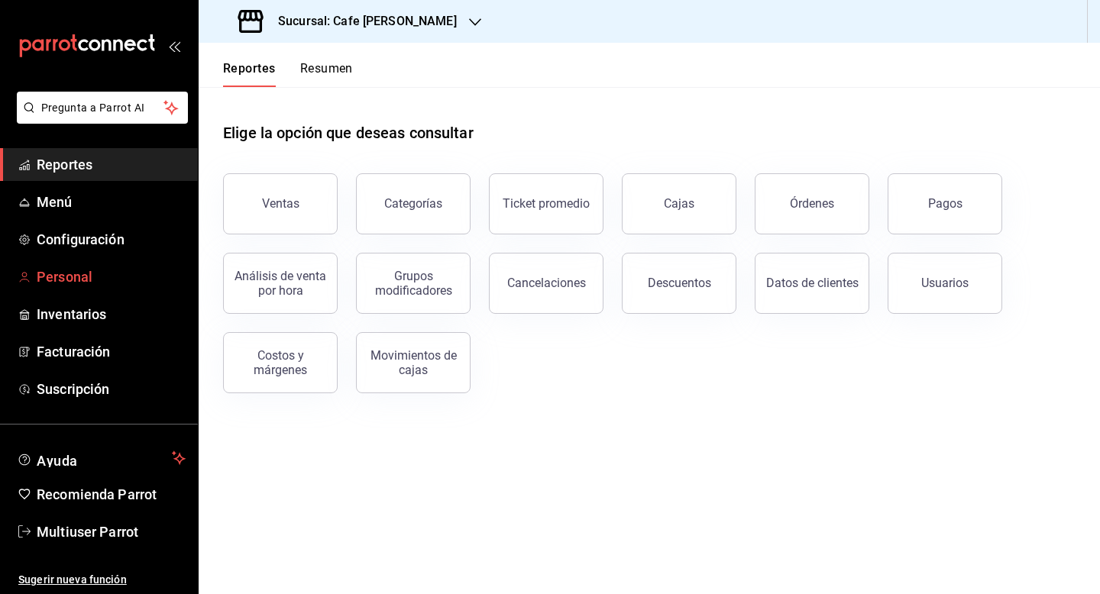
click at [78, 274] on span "Personal" at bounding box center [111, 277] width 149 height 21
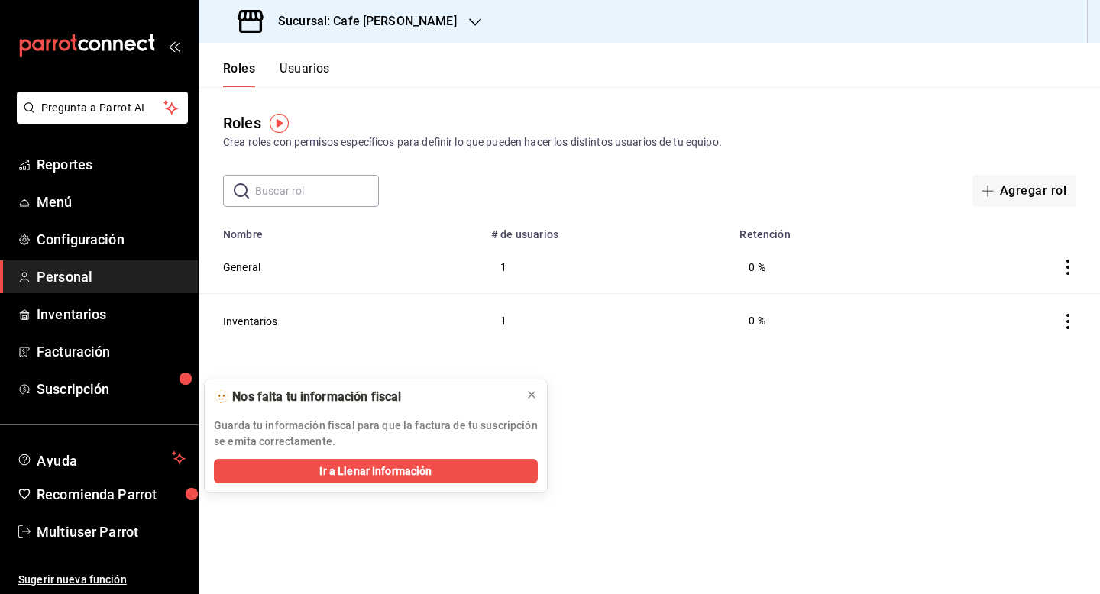
click at [314, 58] on div "Roles Usuarios" at bounding box center [264, 65] width 131 height 44
click at [314, 69] on button "Usuarios" at bounding box center [305, 74] width 50 height 26
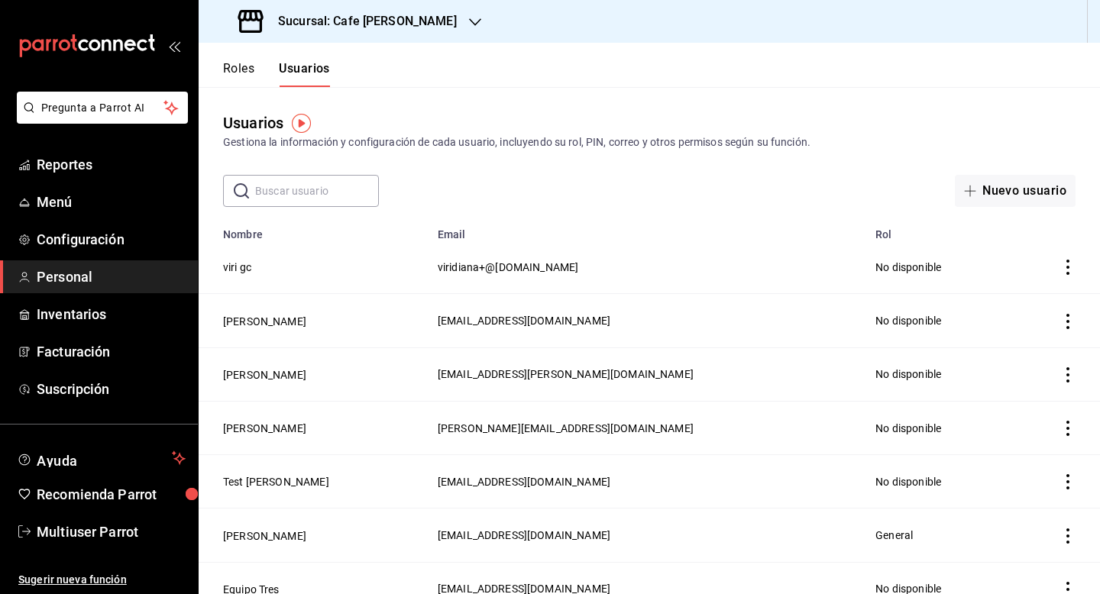
click at [313, 195] on input "text" at bounding box center [317, 191] width 124 height 31
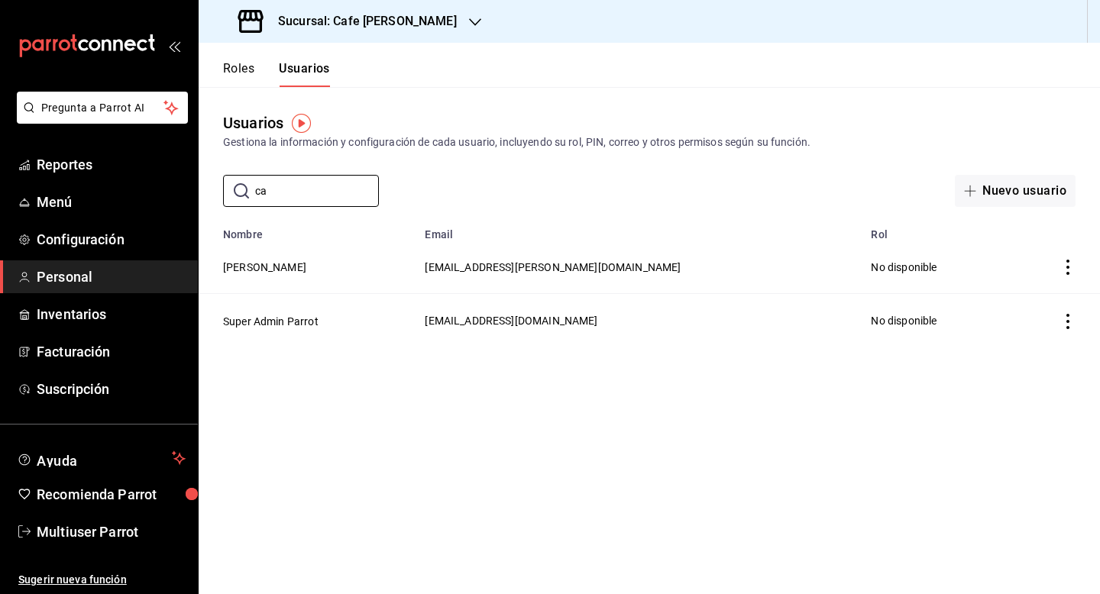
type input "c"
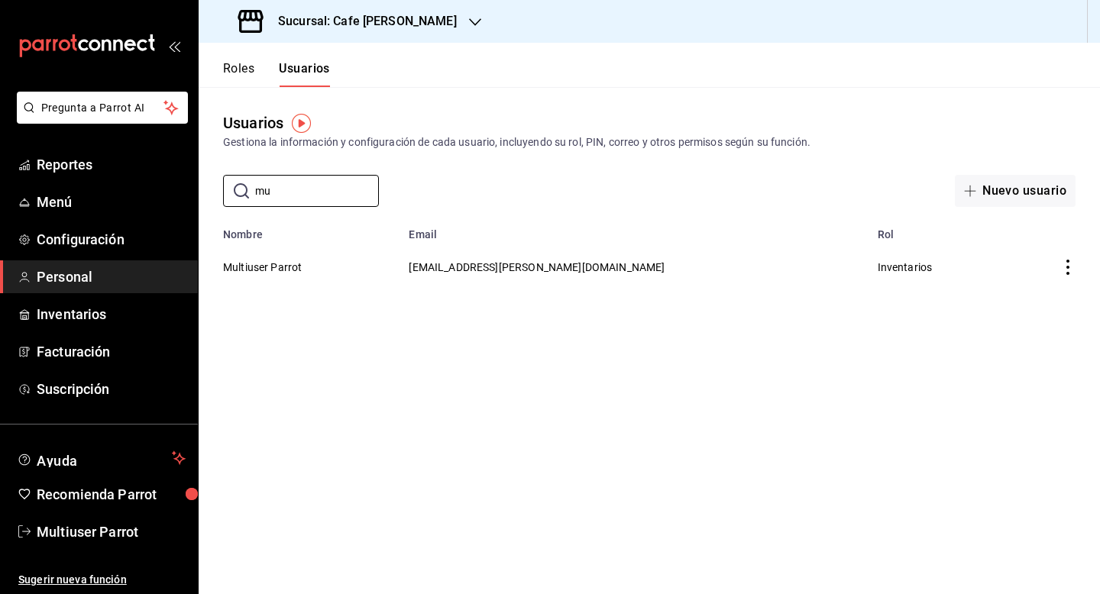
type input "mu"
click at [517, 293] on td "[EMAIL_ADDRESS][PERSON_NAME][DOMAIN_NAME]" at bounding box center [634, 267] width 468 height 53
